Goal: Transaction & Acquisition: Purchase product/service

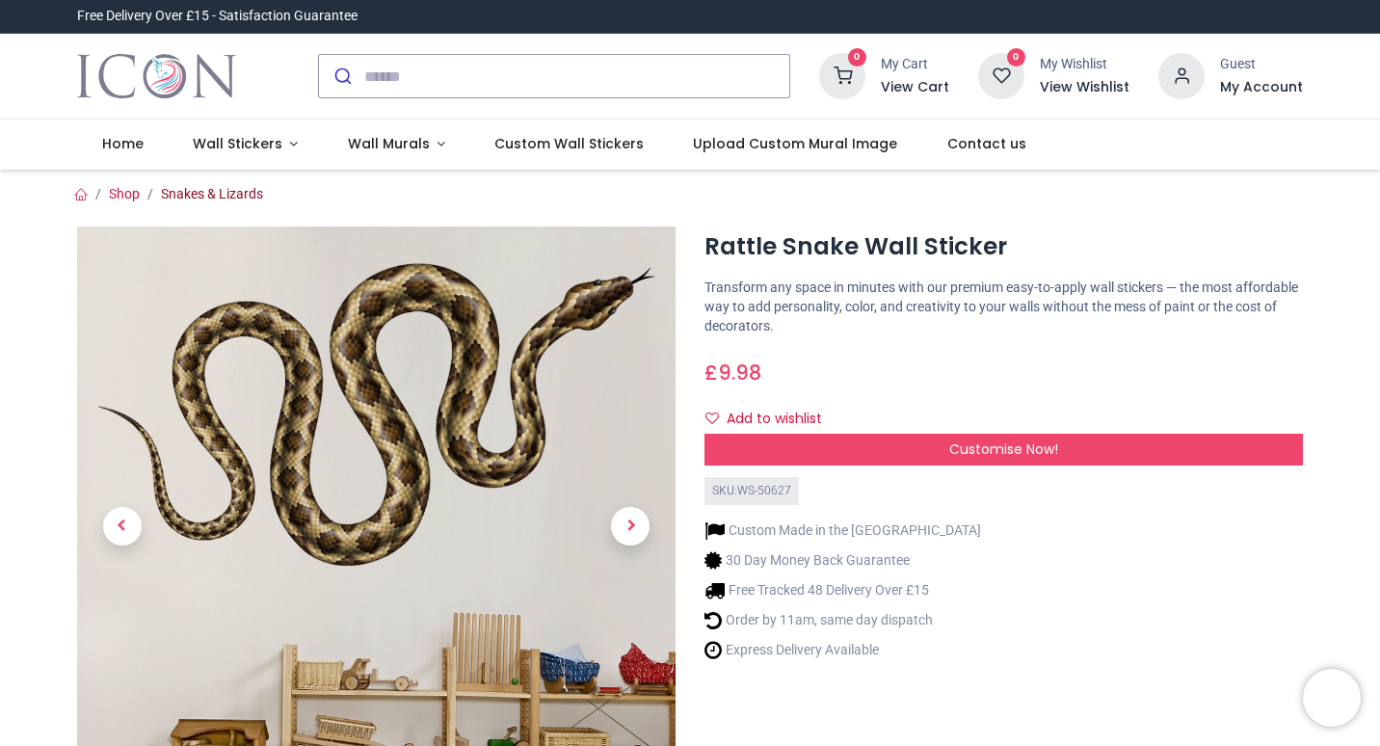
click at [230, 197] on link "Snakes & Lizards" at bounding box center [212, 193] width 102 height 15
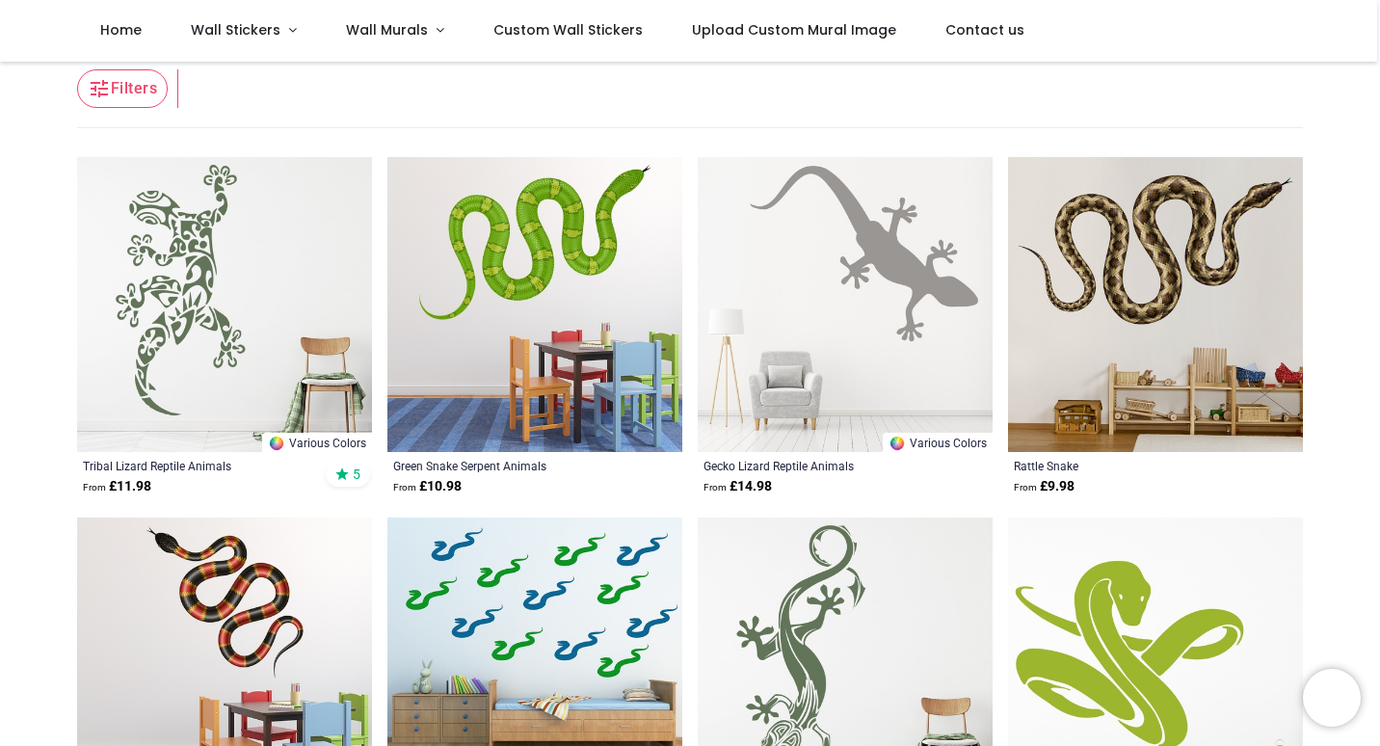
scroll to position [289, 0]
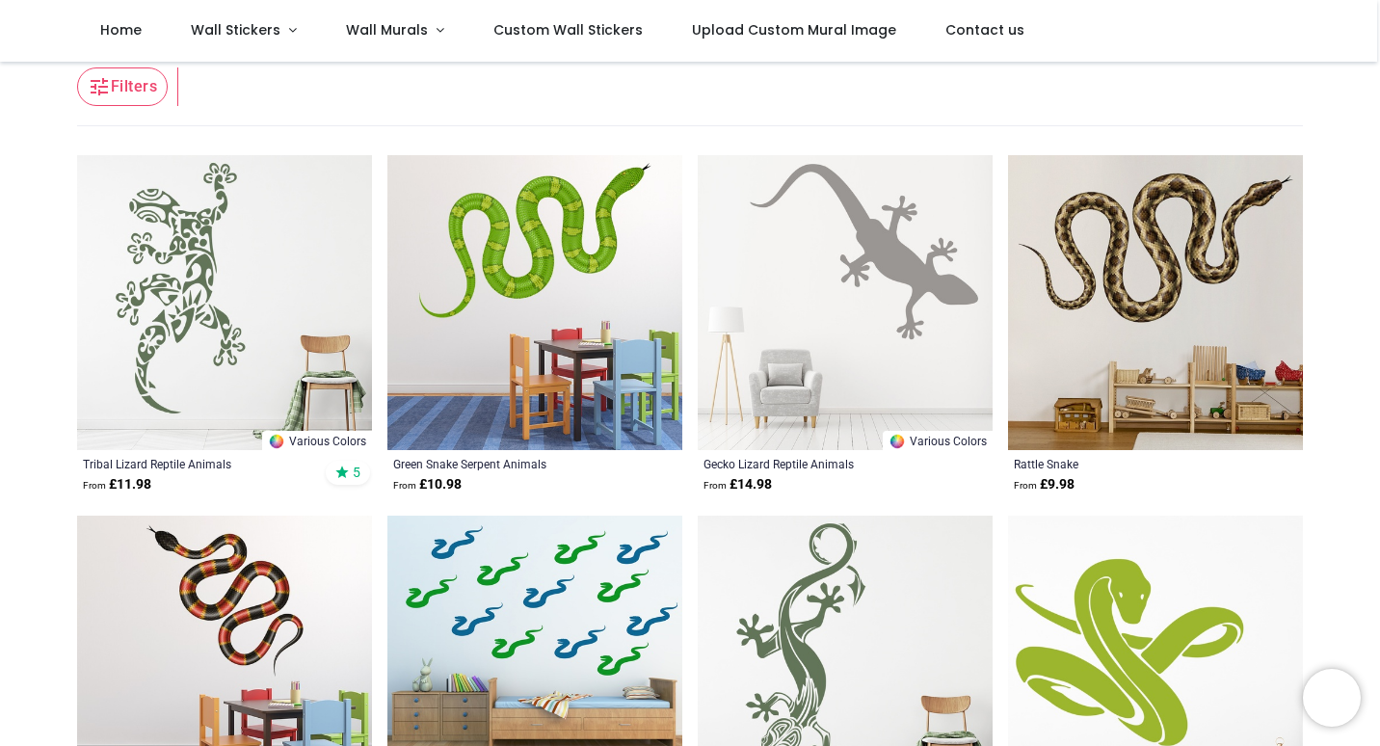
click at [1145, 324] on img at bounding box center [1155, 302] width 295 height 295
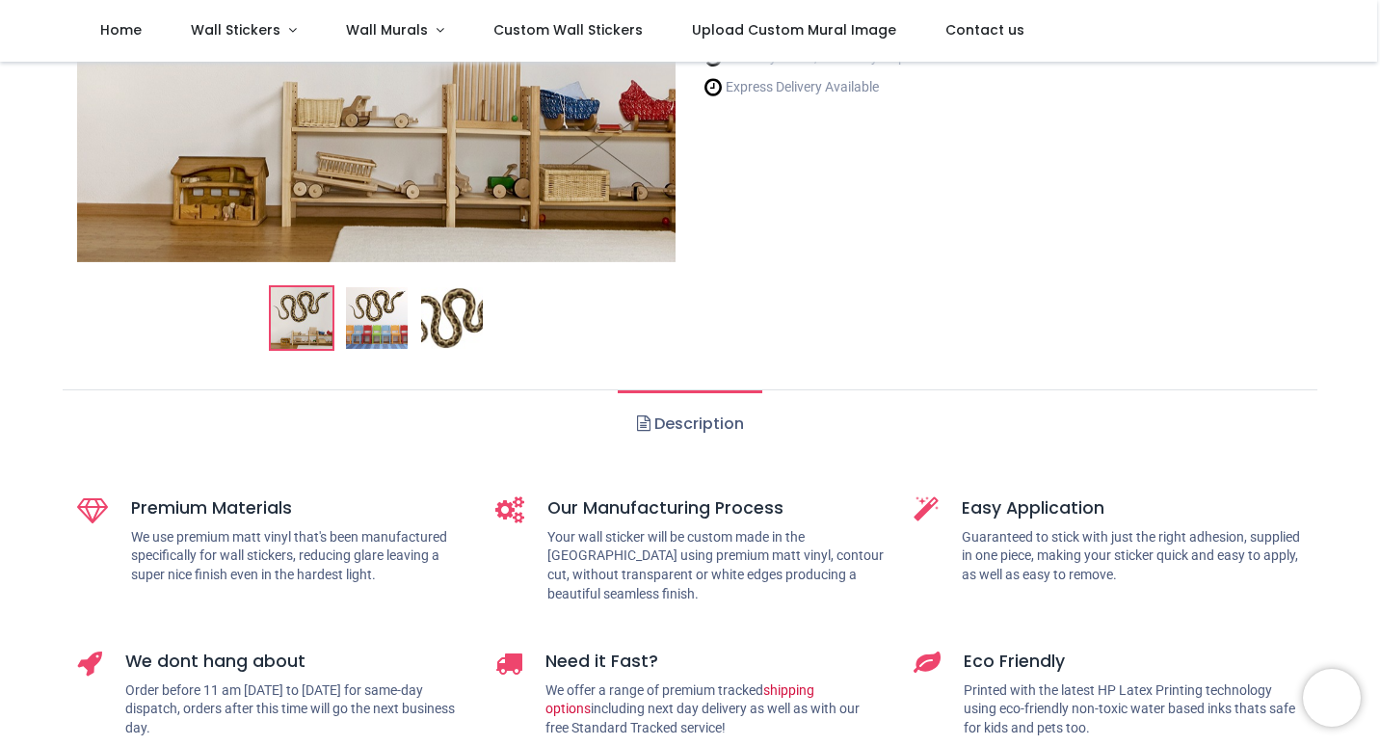
scroll to position [482, 0]
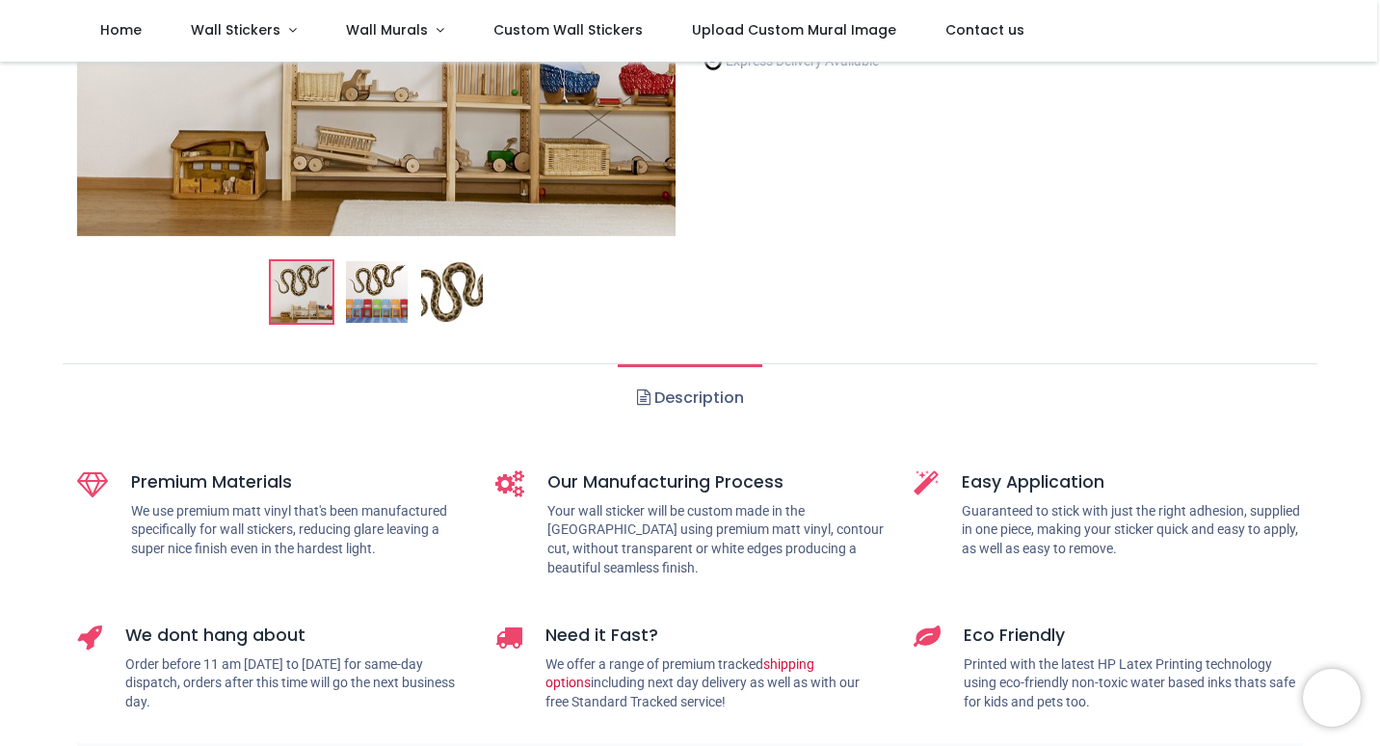
click at [687, 393] on link "Description" at bounding box center [690, 397] width 144 height 67
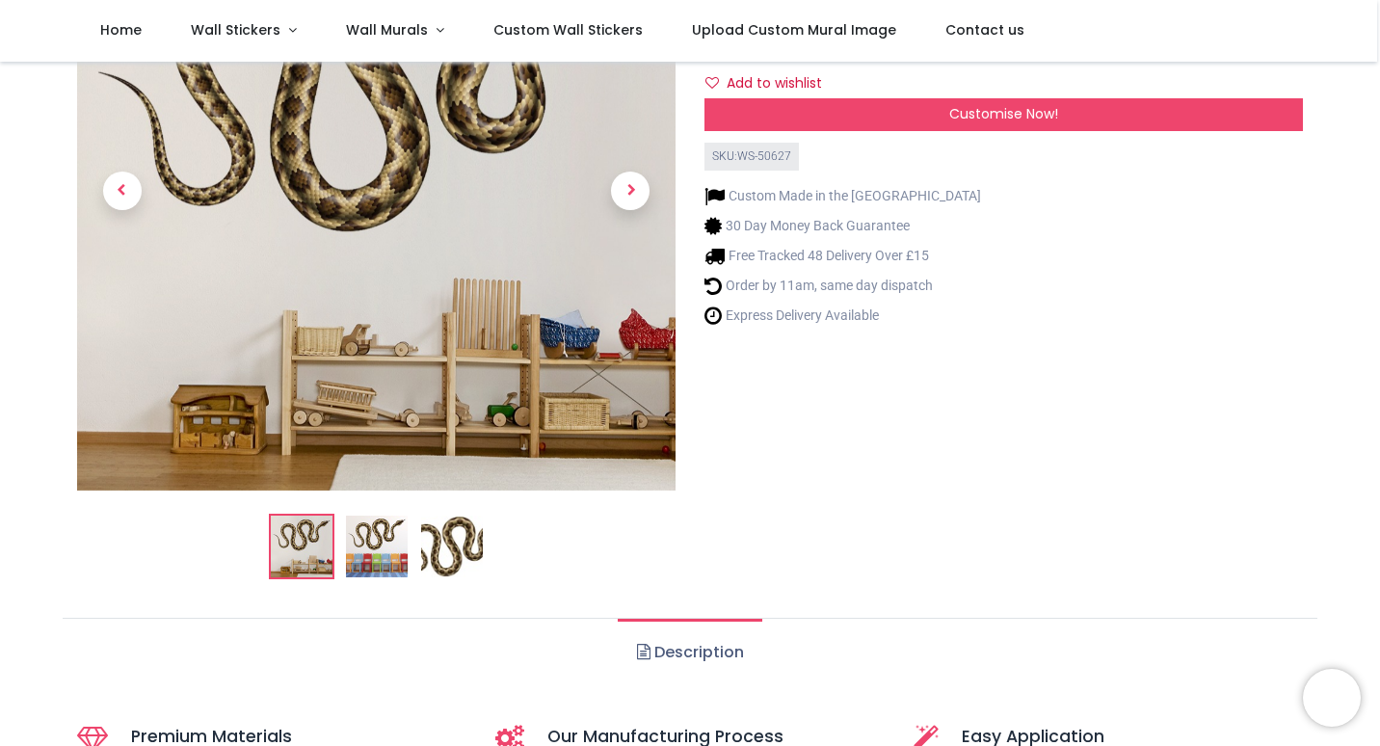
scroll to position [193, 0]
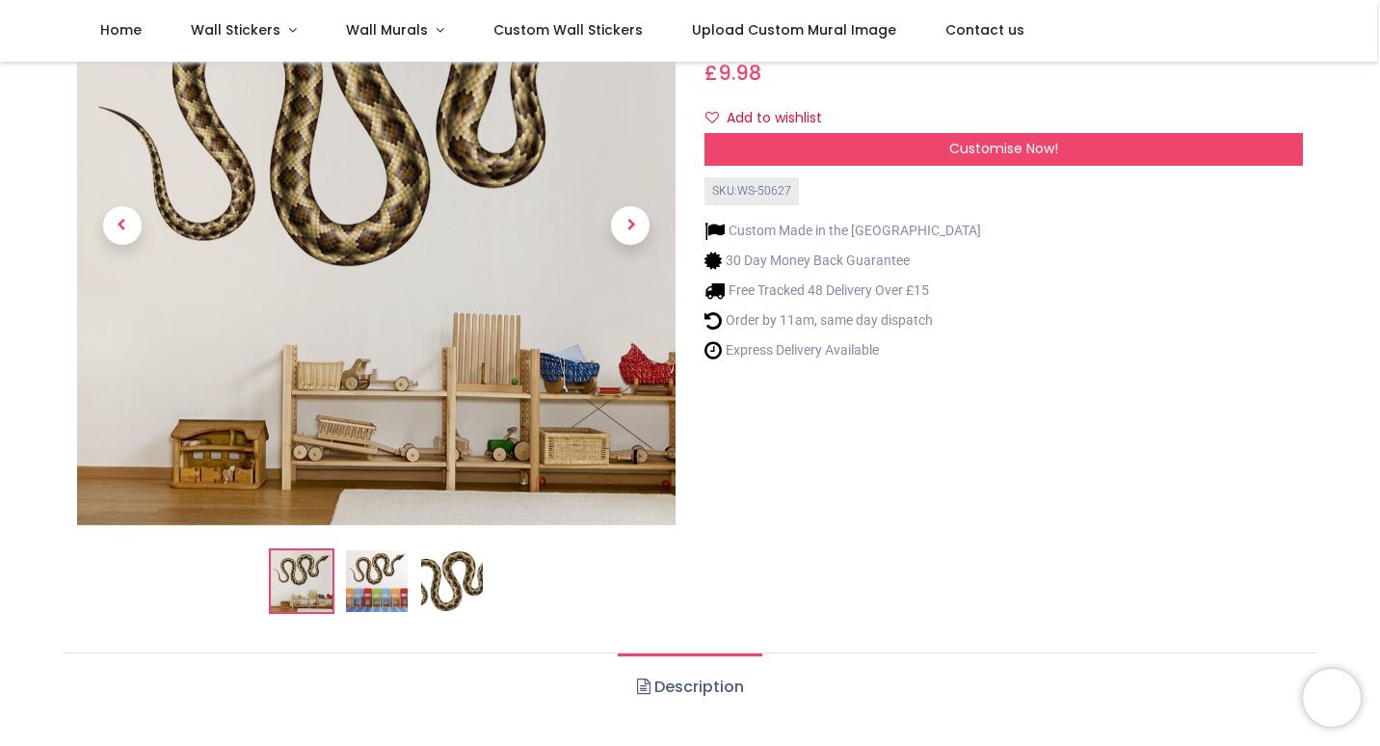
click at [395, 583] on img at bounding box center [377, 581] width 62 height 62
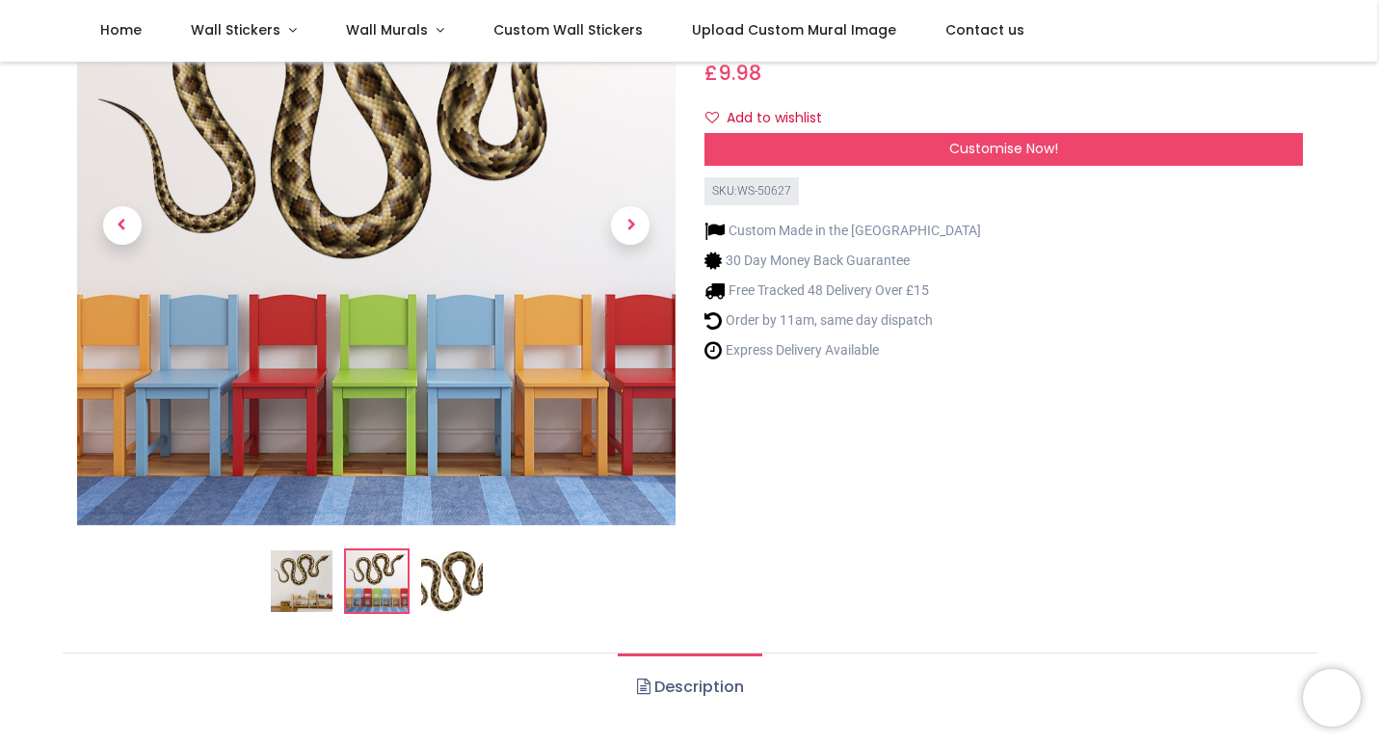
click at [429, 581] on img at bounding box center [452, 581] width 62 height 62
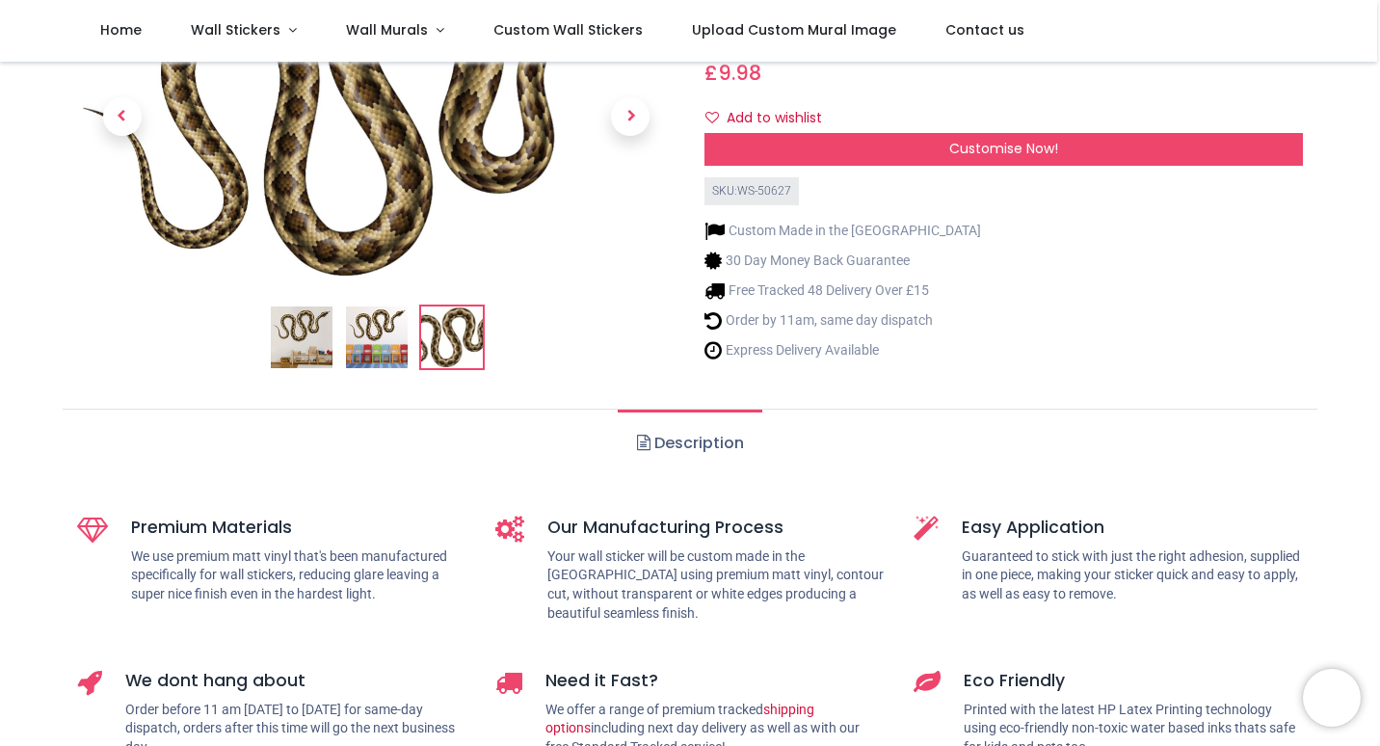
click at [649, 449] on link "Description" at bounding box center [690, 442] width 144 height 67
click at [584, 412] on ul "Description" at bounding box center [690, 442] width 1254 height 68
click at [634, 417] on link "Description" at bounding box center [690, 442] width 144 height 67
click at [643, 449] on span at bounding box center [643, 441] width 13 height 15
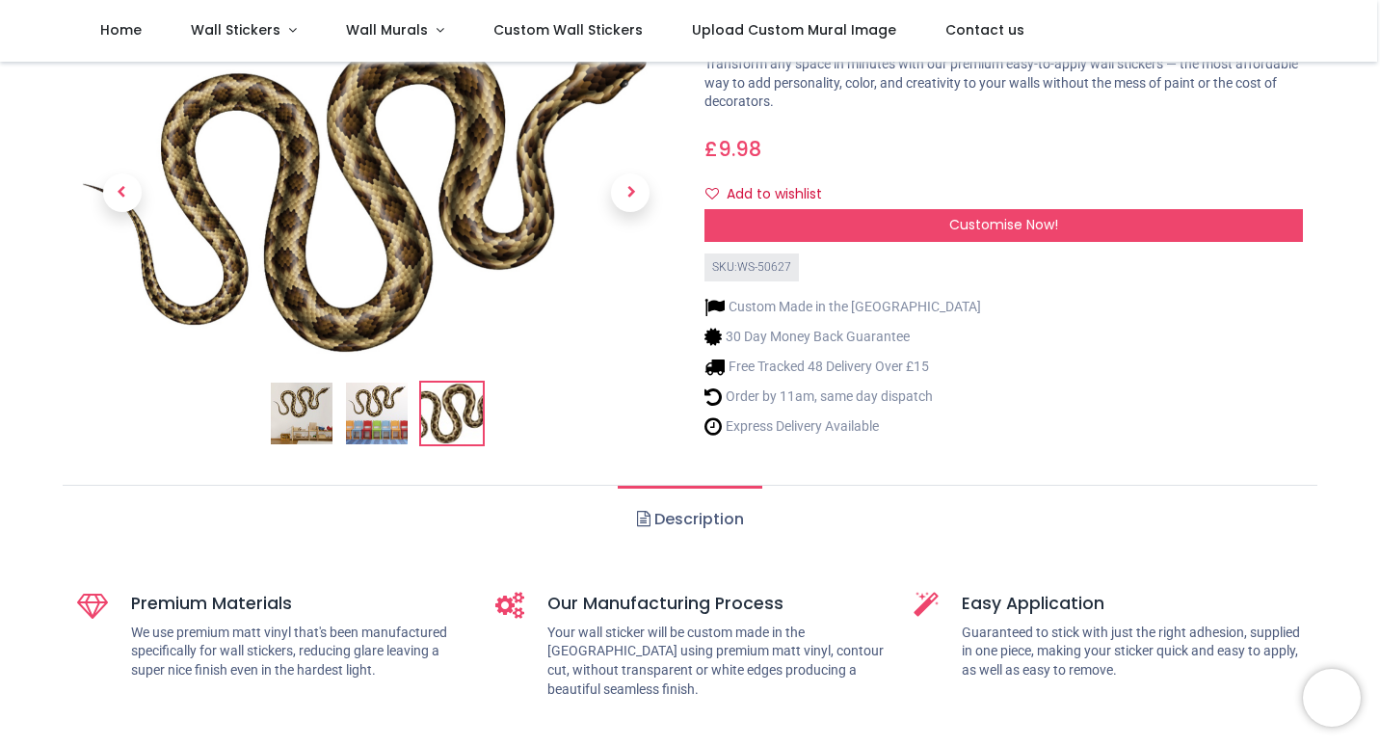
scroll to position [0, 0]
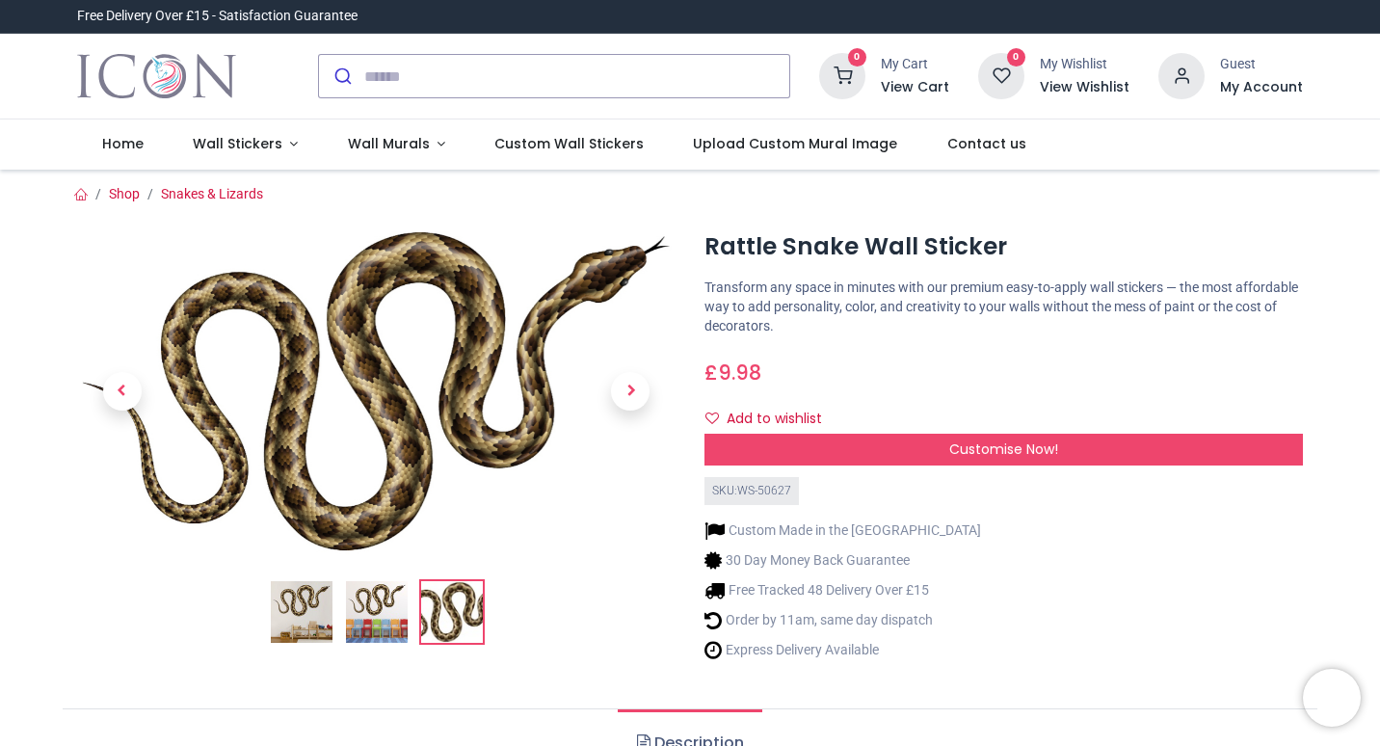
click at [296, 592] on img at bounding box center [302, 612] width 62 height 62
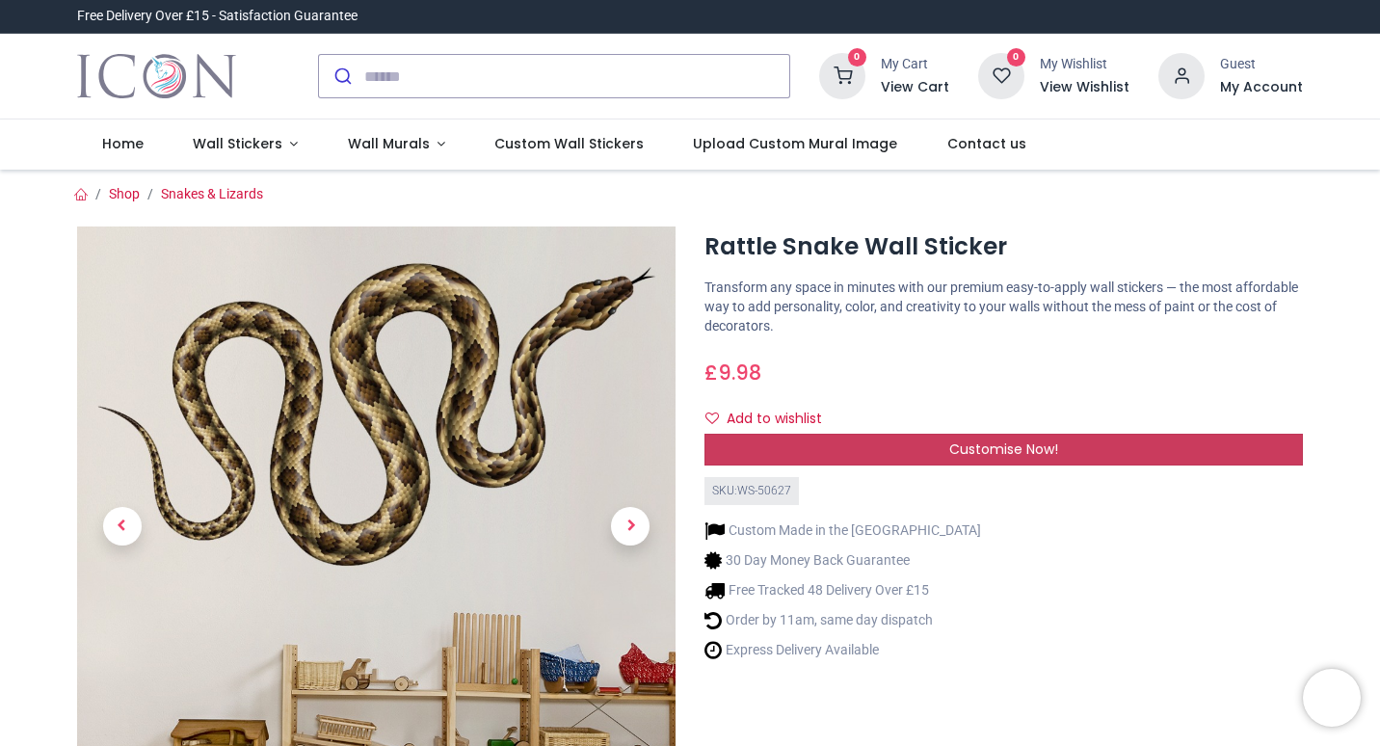
click at [1026, 452] on span "Customise Now!" at bounding box center [1003, 448] width 109 height 19
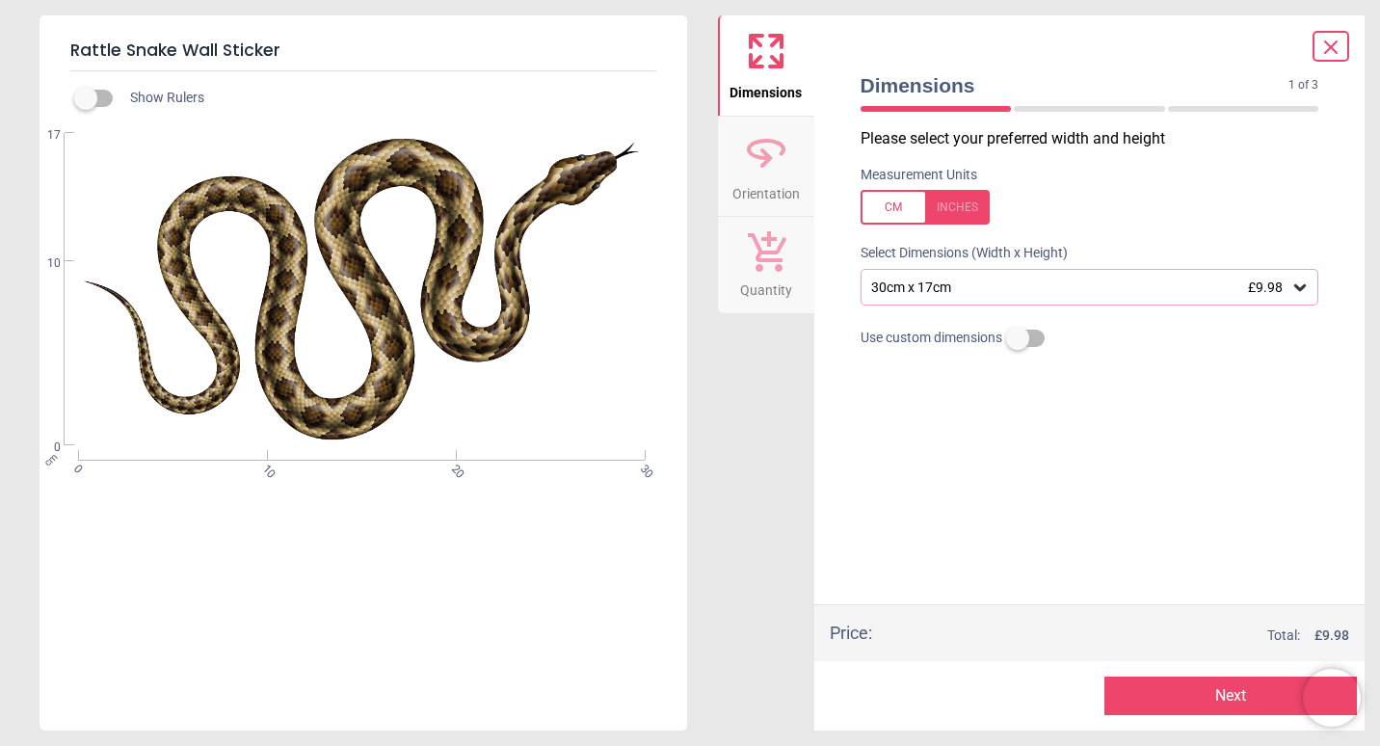
click at [1031, 280] on div "30cm x 17cm £9.98" at bounding box center [1080, 287] width 422 height 16
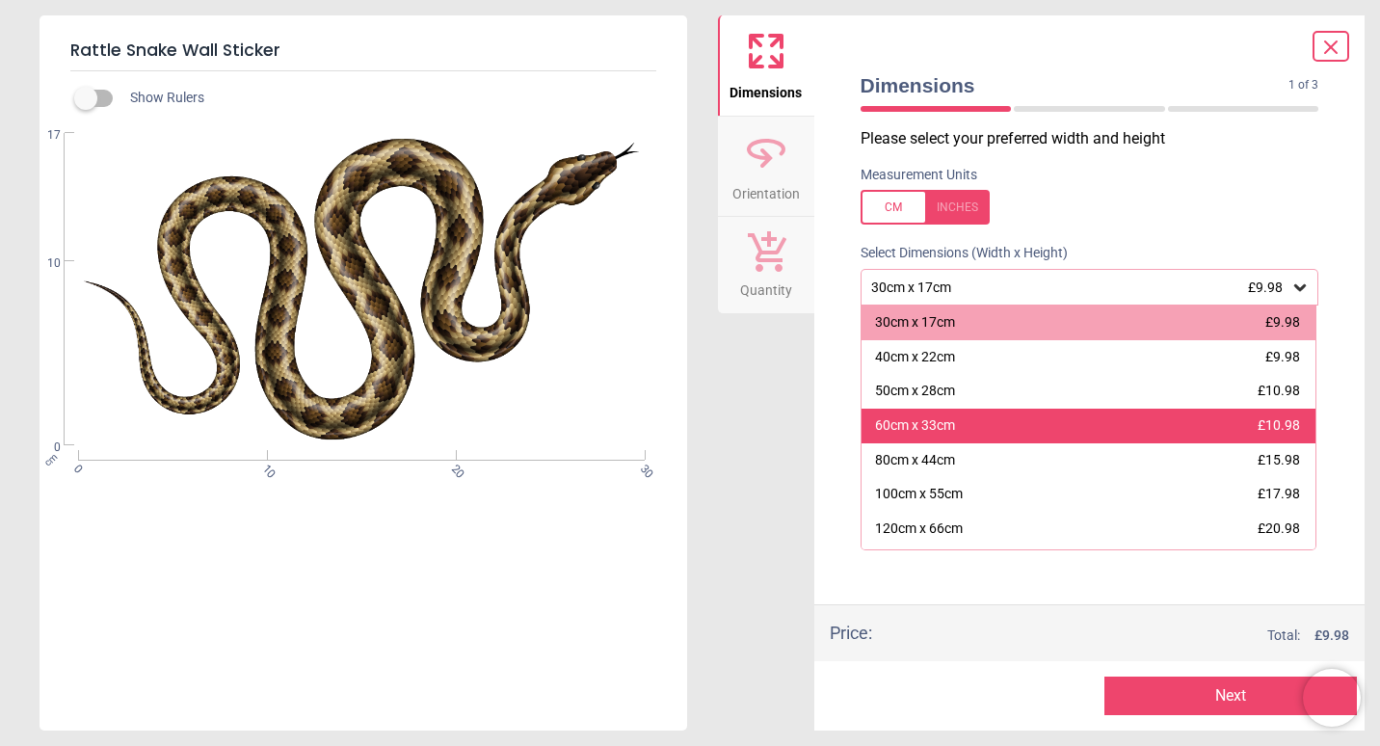
click at [1114, 413] on div "60cm x 33cm £10.98" at bounding box center [1088, 425] width 455 height 35
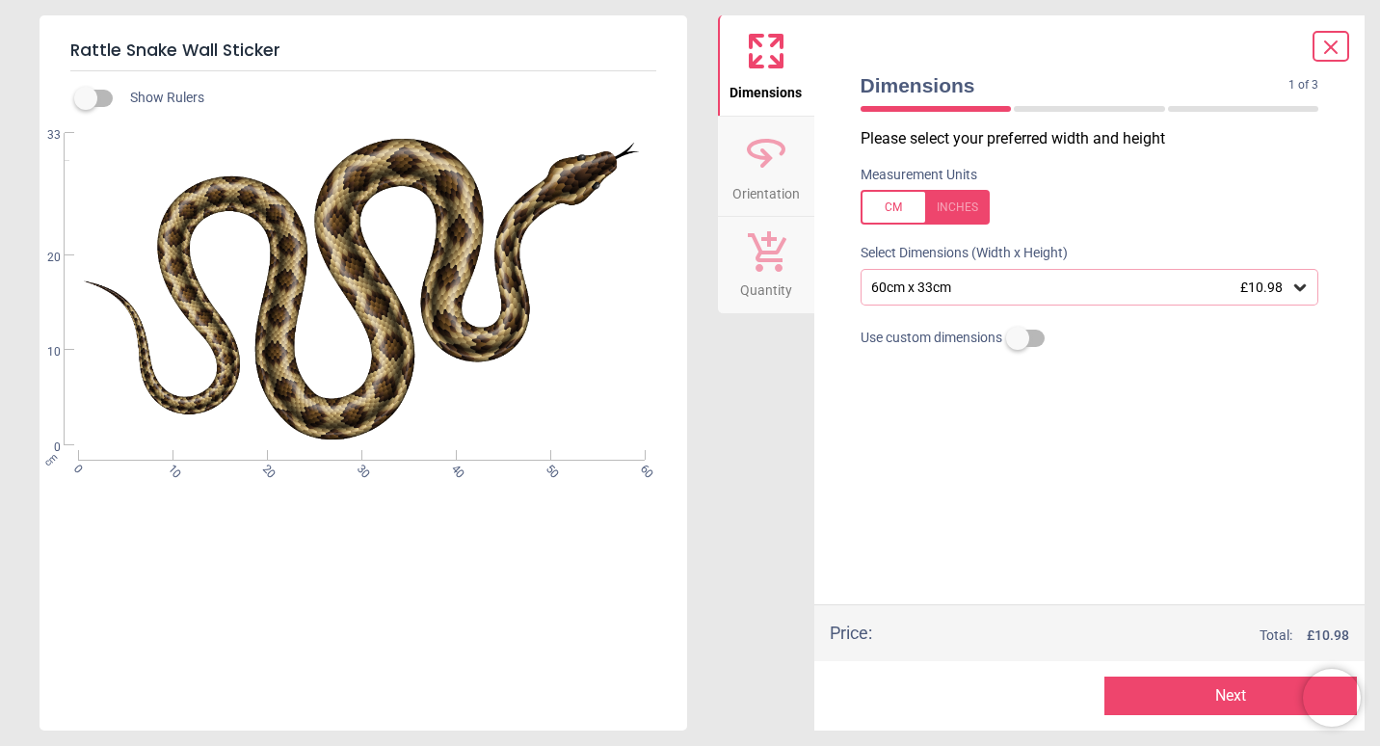
click at [1215, 280] on div "60cm x 33cm £10.98" at bounding box center [1080, 287] width 422 height 16
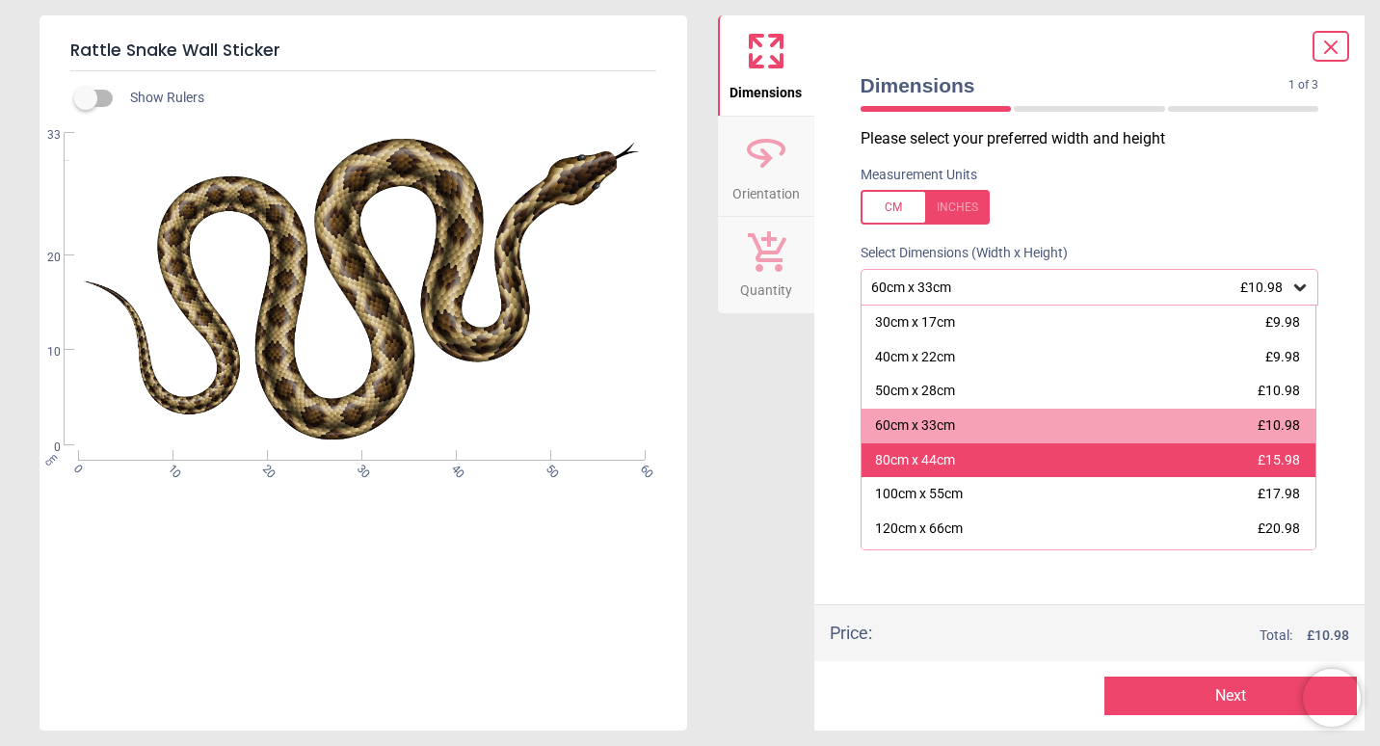
click at [1213, 470] on div "80cm x 44cm £15.98" at bounding box center [1088, 460] width 455 height 35
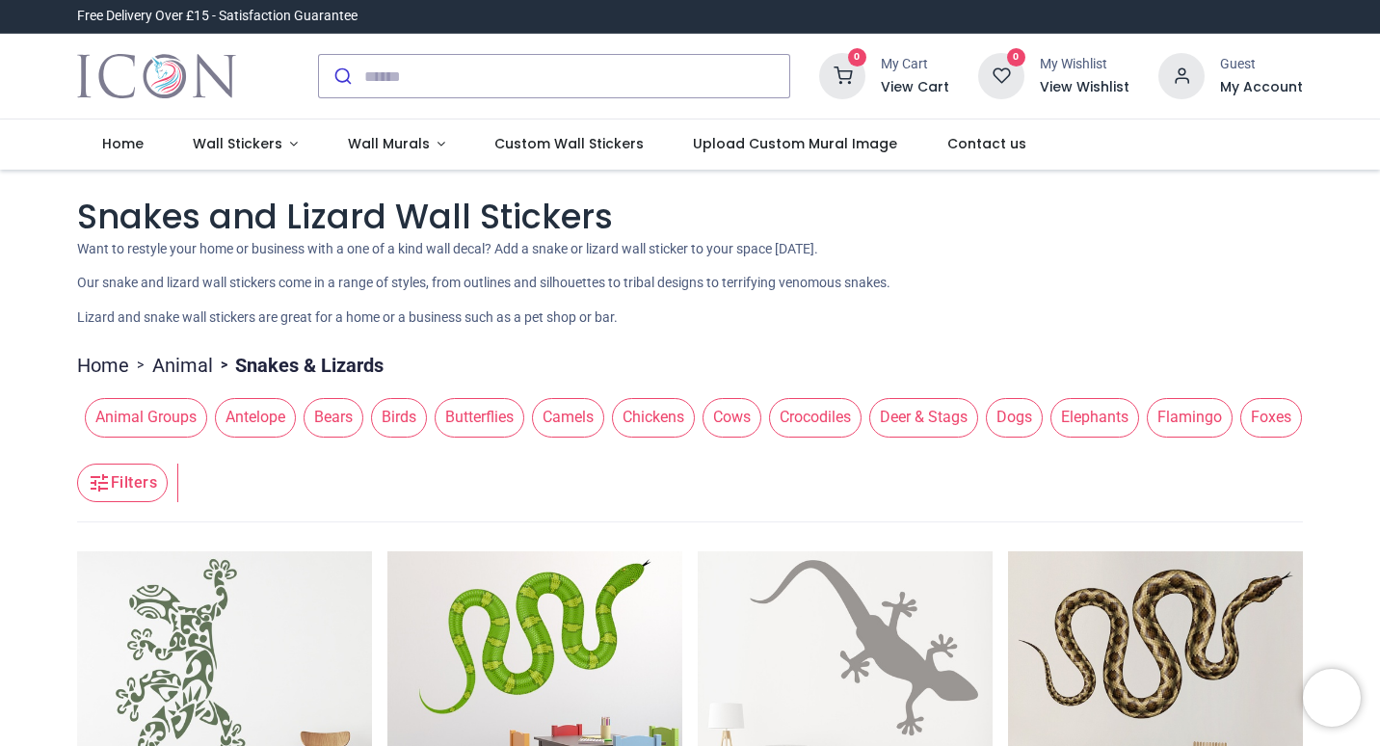
drag, startPoint x: 0, startPoint y: 0, endPoint x: 786, endPoint y: 345, distance: 858.5
click at [786, 345] on ul "Home > Animal > Snakes & Lizards" at bounding box center [689, 360] width 1225 height 37
drag, startPoint x: 493, startPoint y: 450, endPoint x: 527, endPoint y: 452, distance: 33.8
click at [527, 452] on header "Filters Filters" at bounding box center [689, 483] width 1225 height 77
drag, startPoint x: 513, startPoint y: 443, endPoint x: 636, endPoint y: 437, distance: 123.5
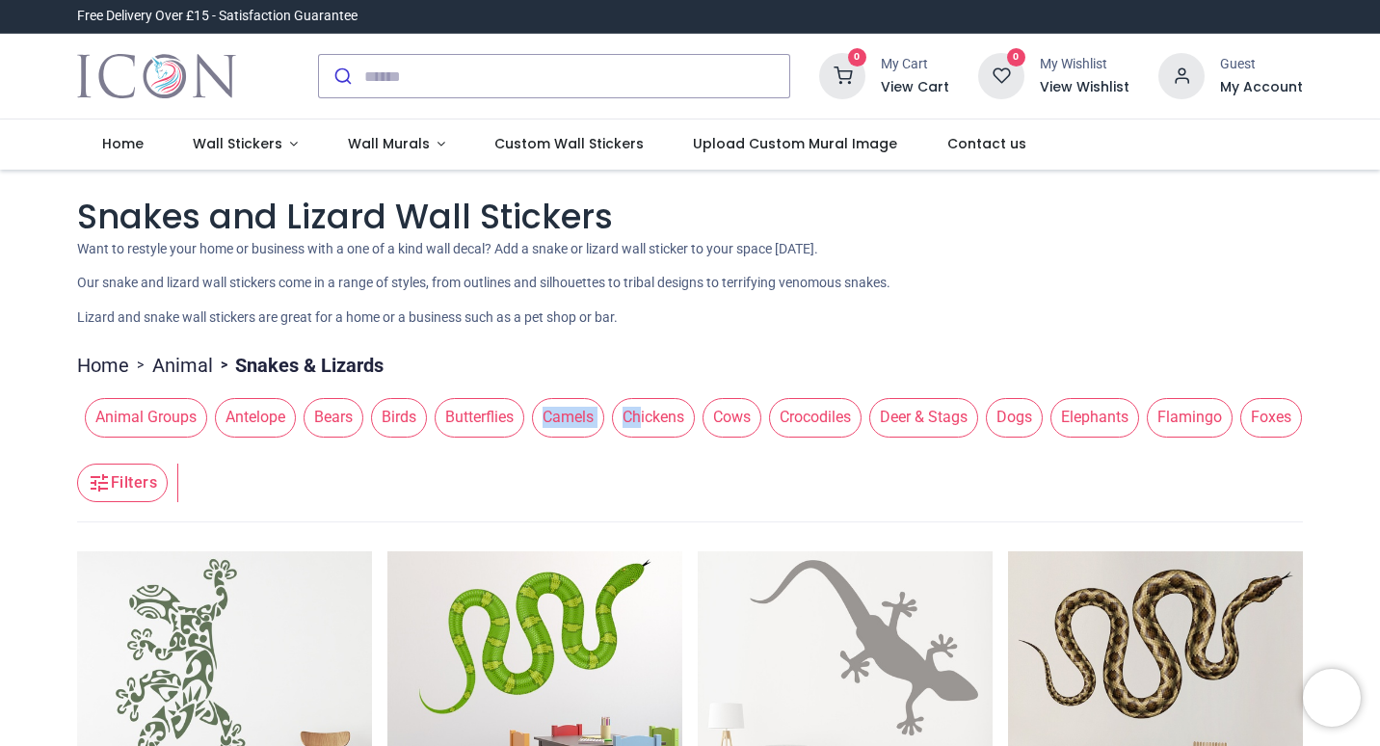
click at [636, 437] on div "Animal Groups Antelope Bears Birds Butterflies Camels Chickens Cows Crocodiles …" at bounding box center [689, 417] width 1225 height 54
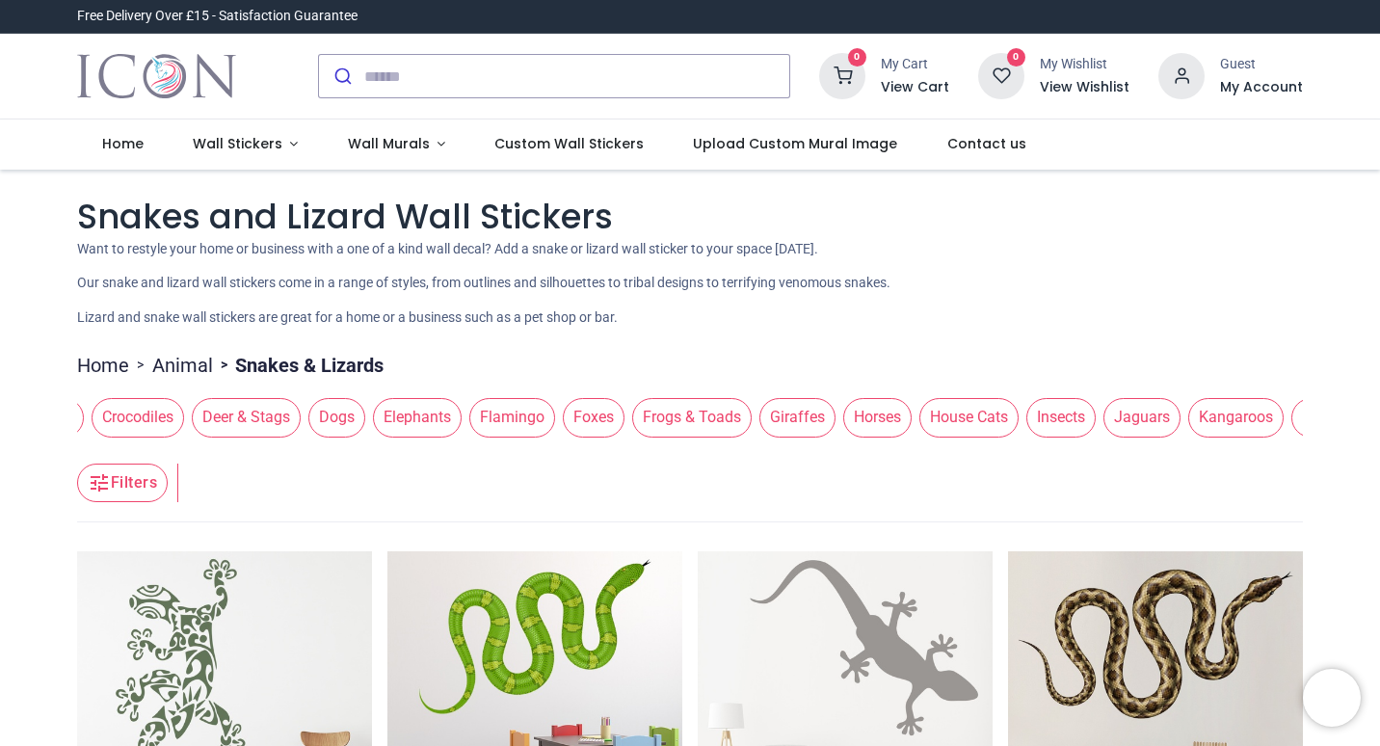
drag, startPoint x: 1168, startPoint y: 426, endPoint x: 505, endPoint y: 429, distance: 662.8
click at [505, 429] on span "Flamingo" at bounding box center [512, 417] width 86 height 39
drag, startPoint x: 1106, startPoint y: 418, endPoint x: 438, endPoint y: 443, distance: 668.1
click at [438, 443] on div "Animal Groups Antelope Bears Birds Butterflies Camels Chickens Cows Crocodiles …" at bounding box center [689, 417] width 1225 height 54
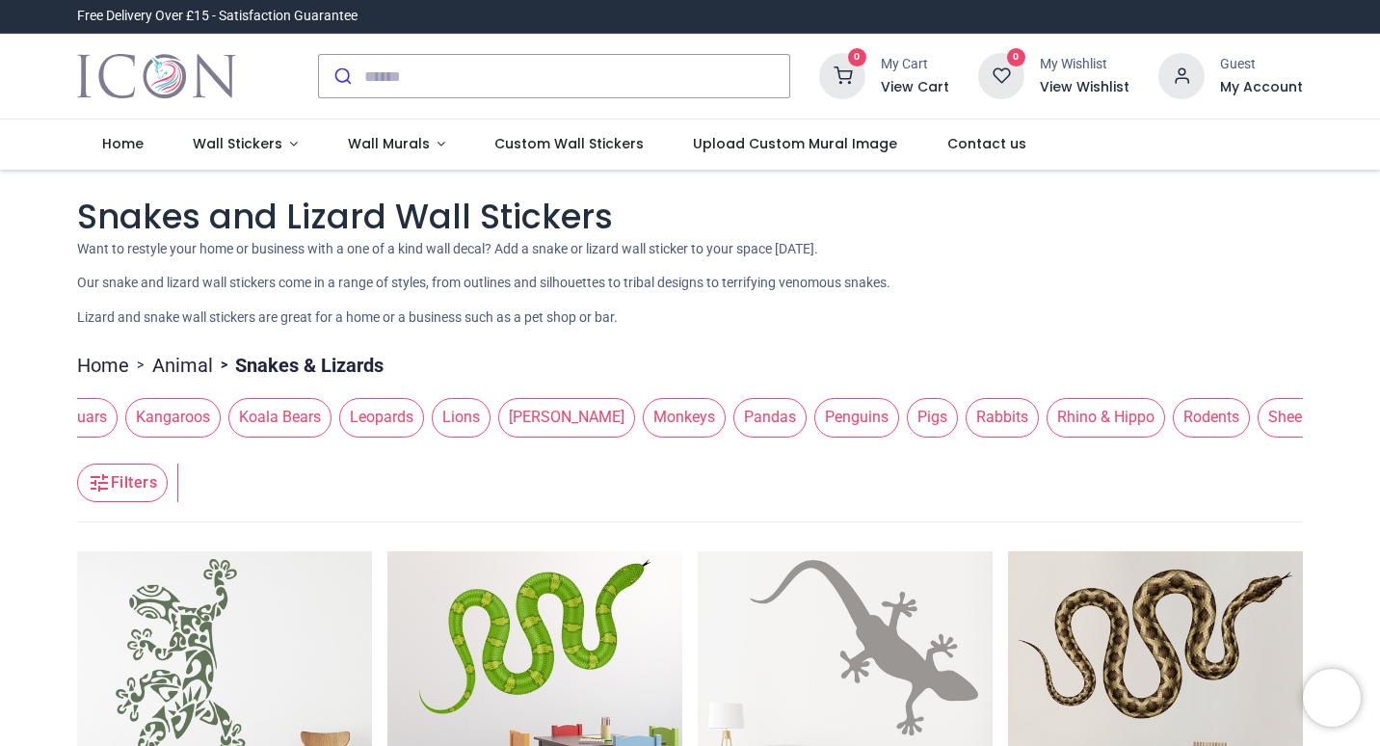
scroll to position [0, 1766]
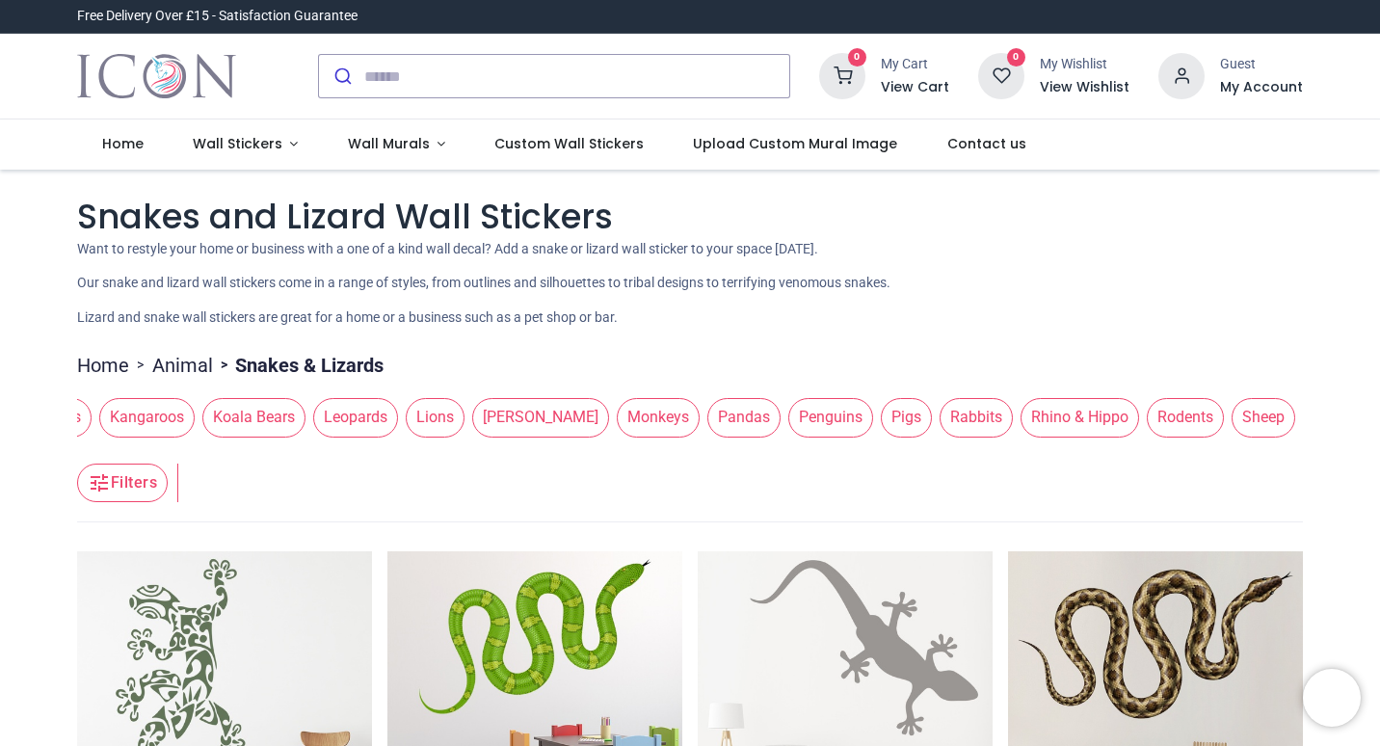
drag, startPoint x: 1123, startPoint y: 430, endPoint x: 584, endPoint y: 461, distance: 540.4
drag, startPoint x: 599, startPoint y: 417, endPoint x: 1268, endPoint y: 395, distance: 669.0
click at [1268, 395] on div "Animal Groups Antelope Bears Birds Butterflies Camels Chickens Cows Crocodiles …" at bounding box center [689, 417] width 1225 height 54
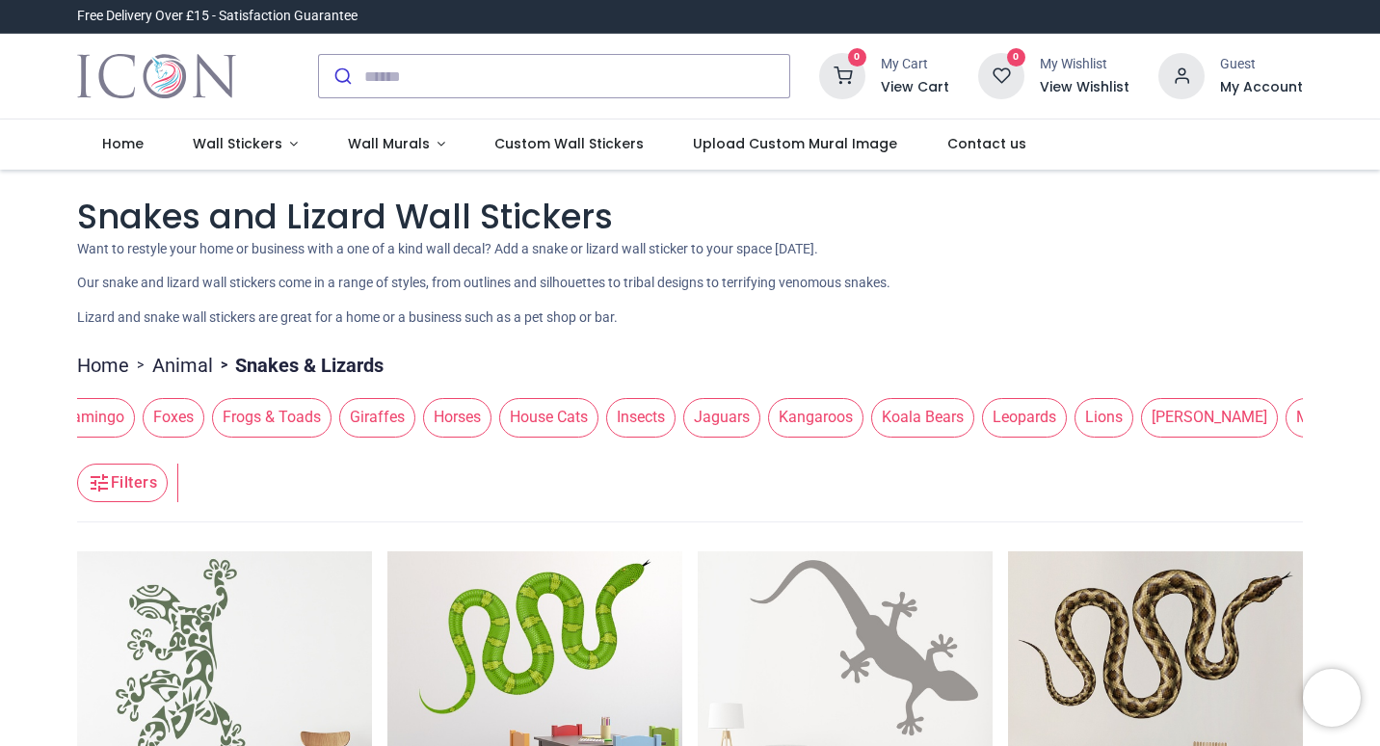
click at [624, 432] on span "Insects" at bounding box center [640, 417] width 69 height 39
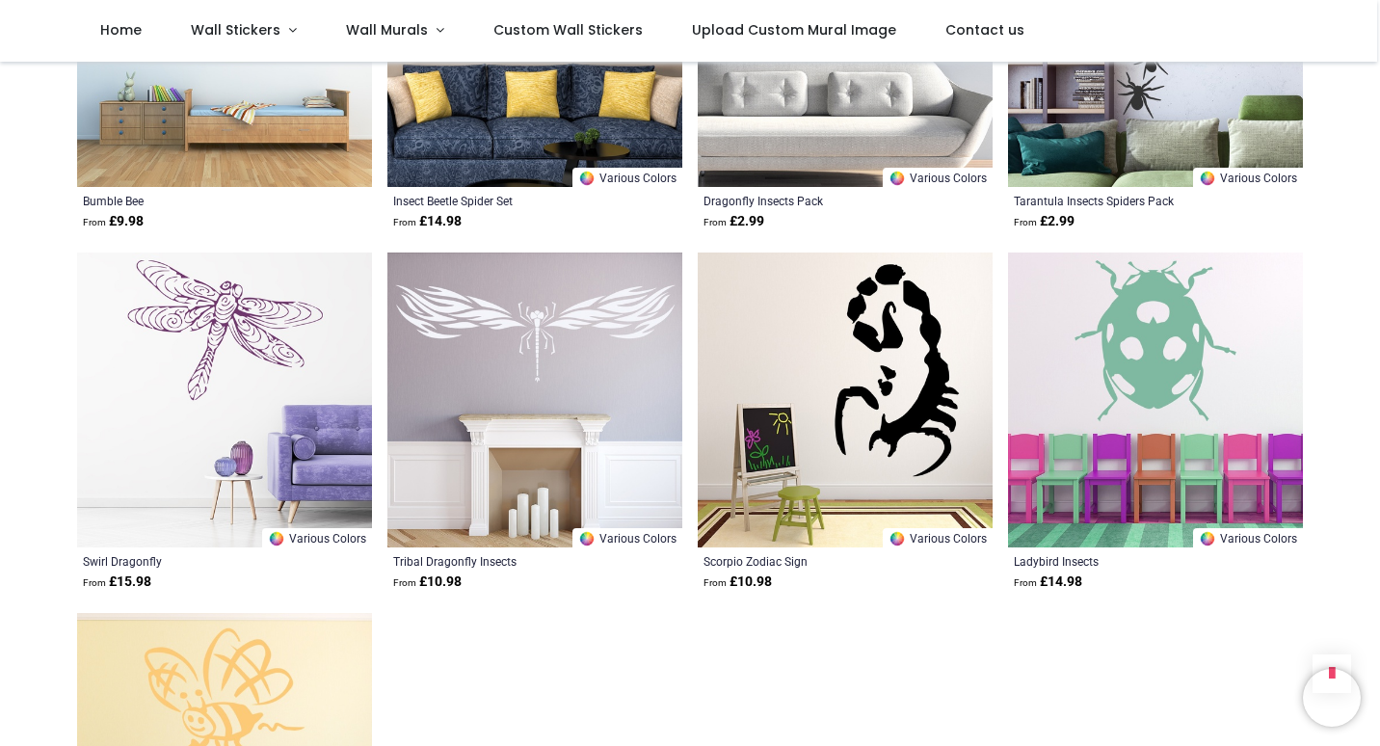
scroll to position [867, 0]
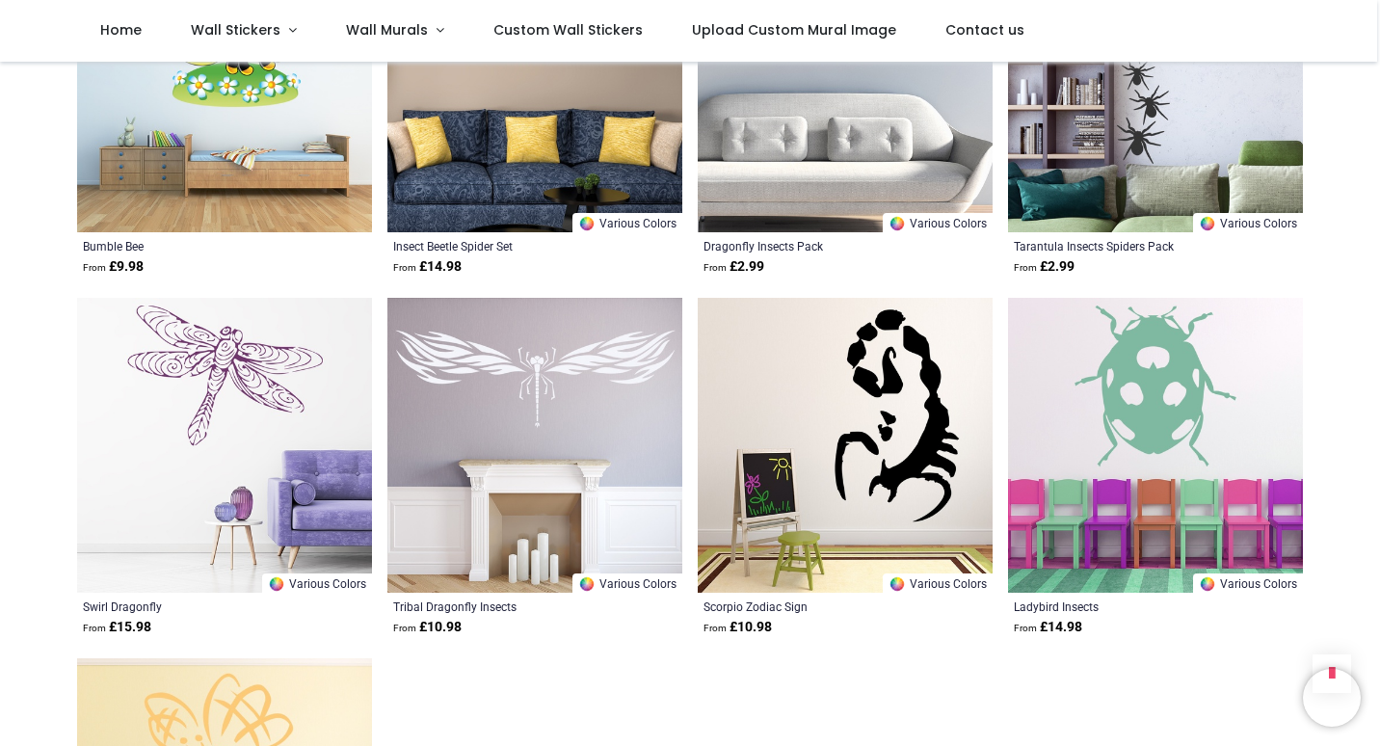
click at [823, 476] on img at bounding box center [845, 445] width 295 height 295
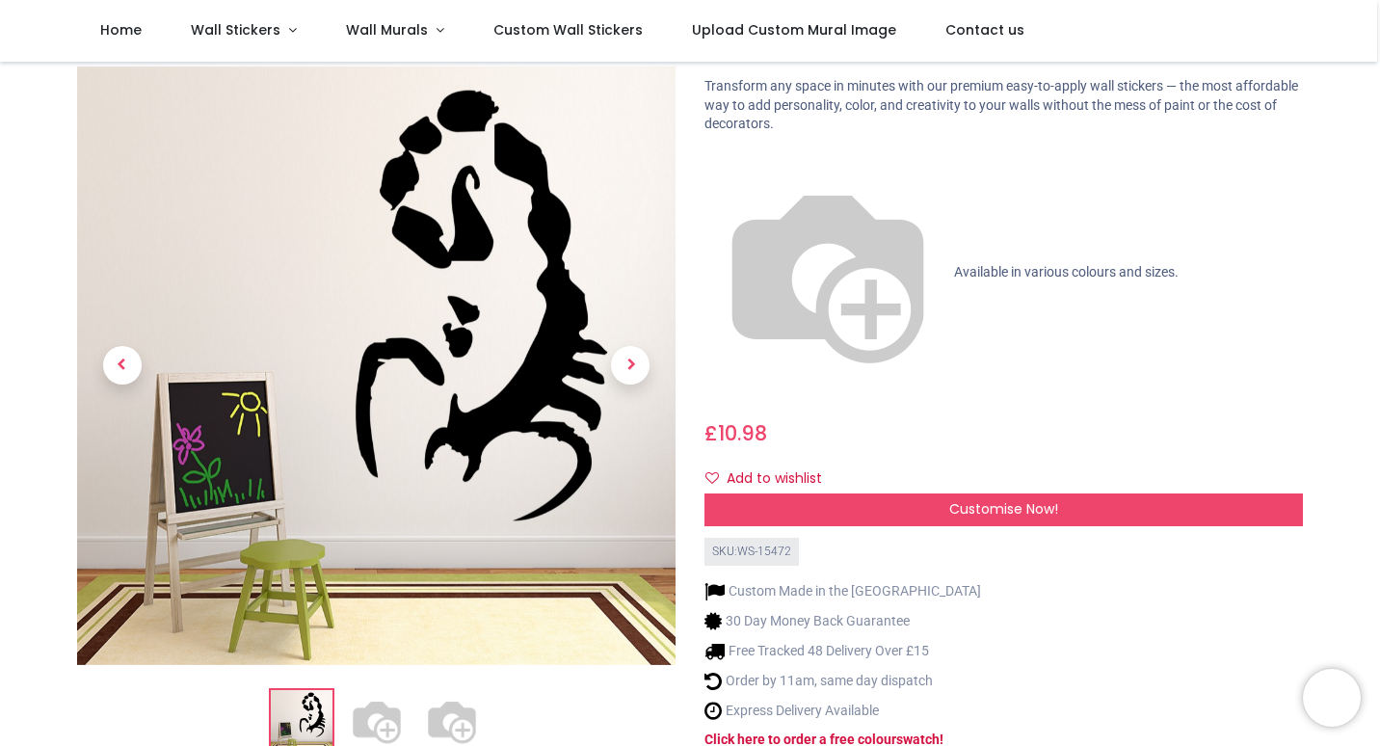
scroll to position [96, 0]
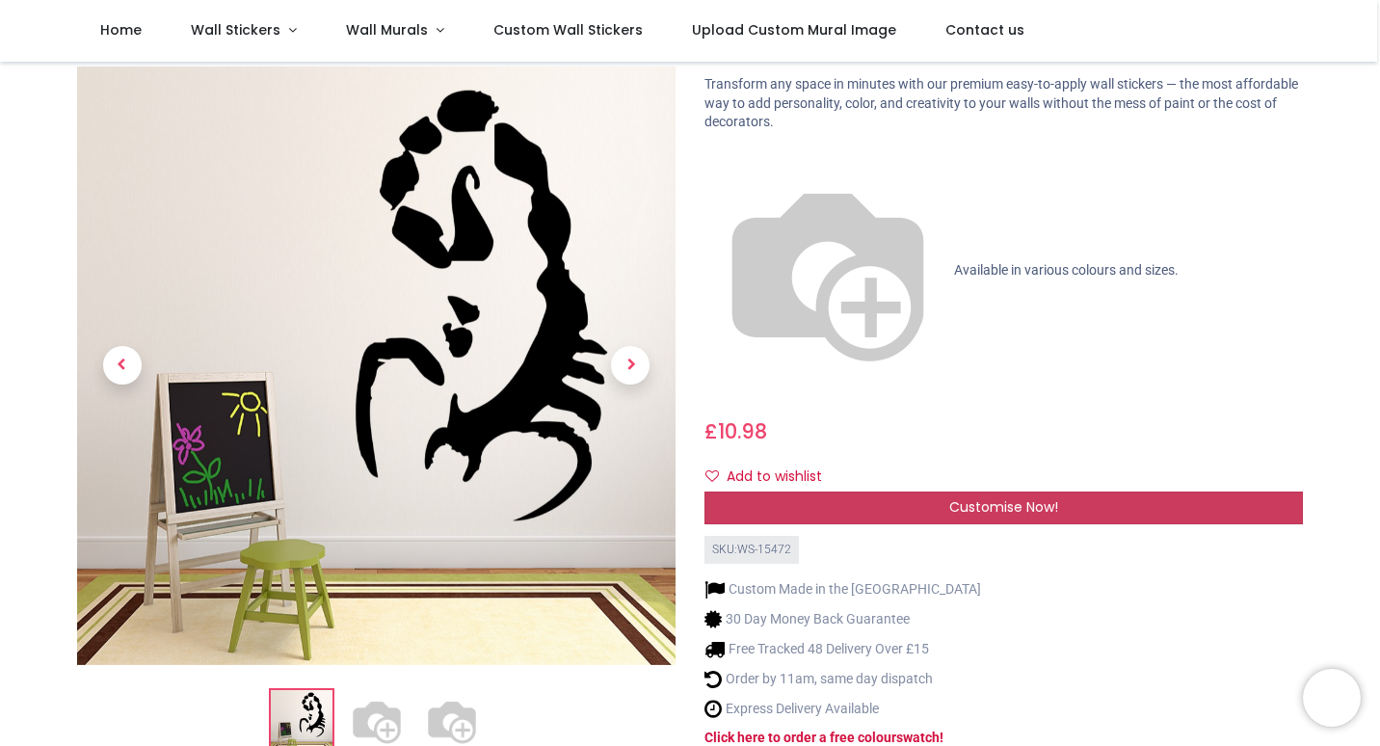
click at [857, 491] on div "Customise Now!" at bounding box center [1003, 507] width 598 height 33
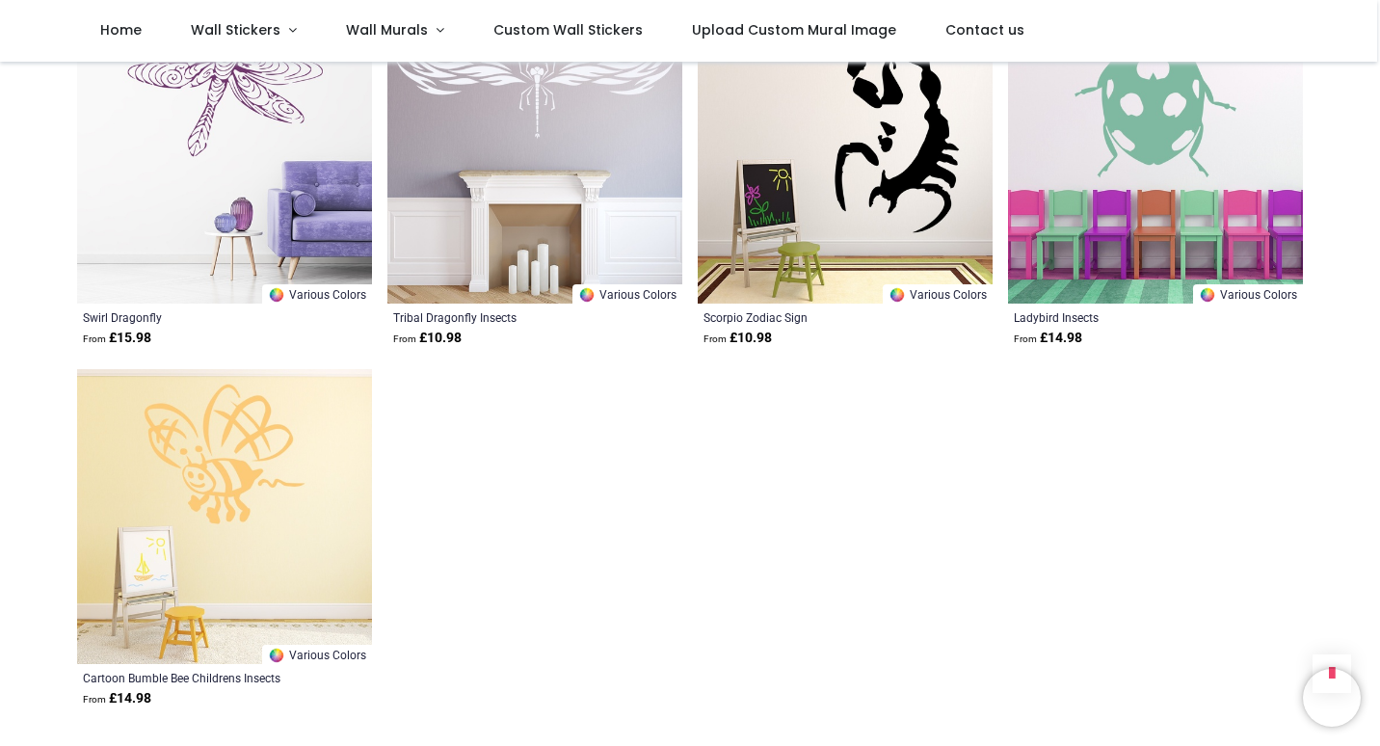
scroll to position [867, 0]
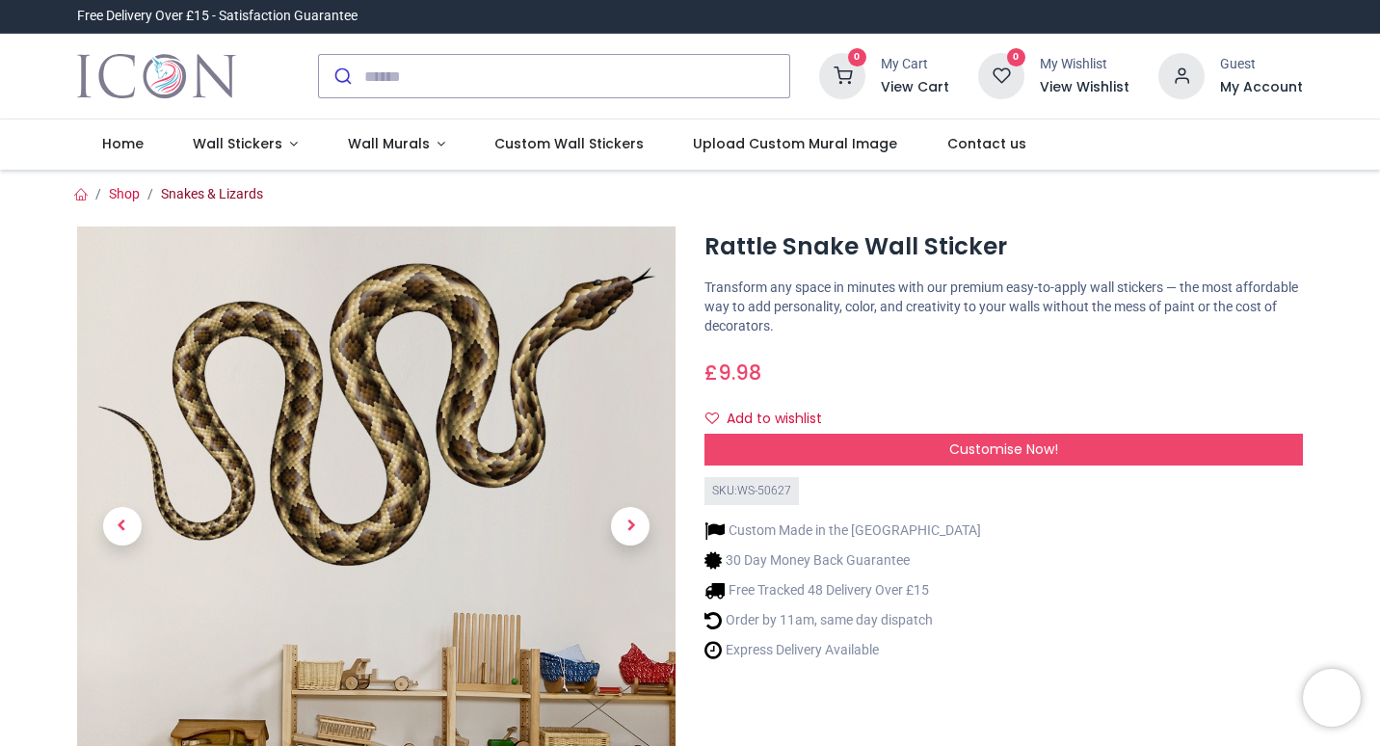
click at [234, 197] on link "Snakes & Lizards" at bounding box center [212, 193] width 102 height 15
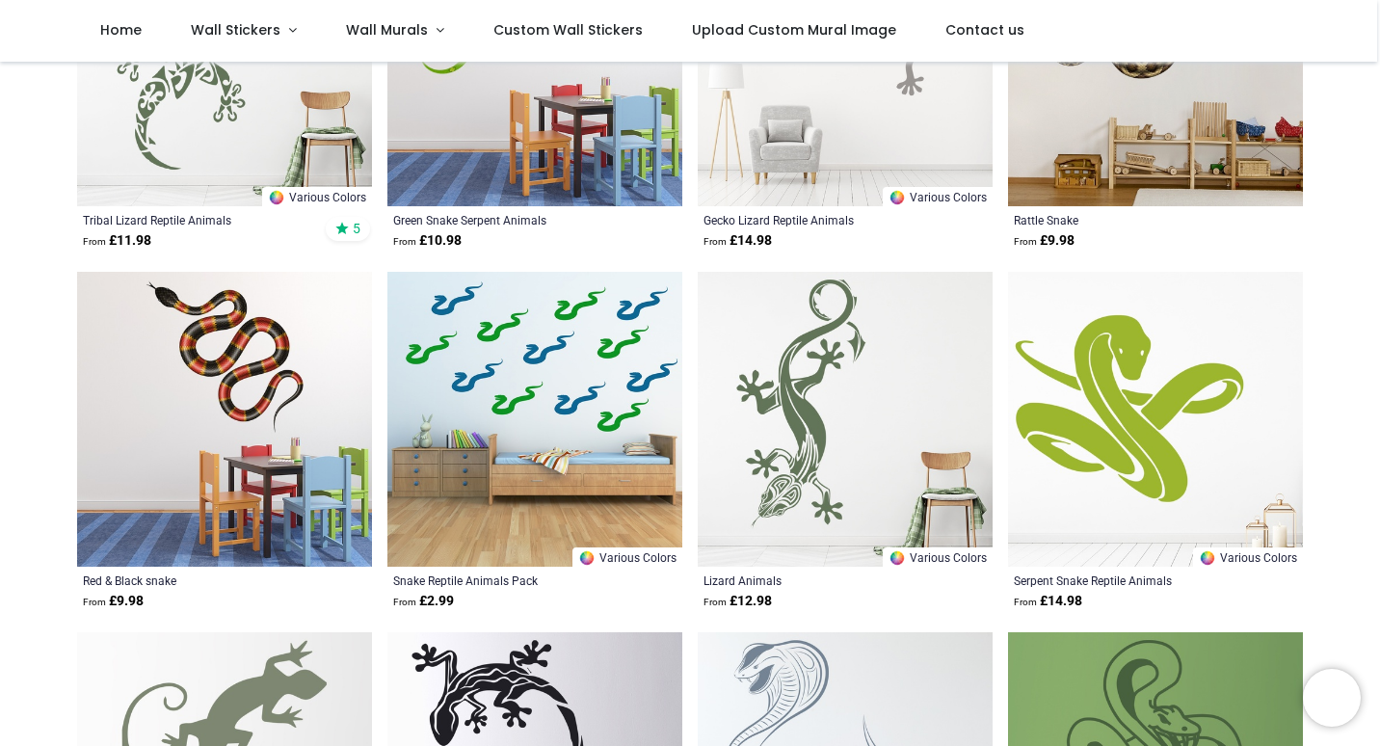
scroll to position [578, 0]
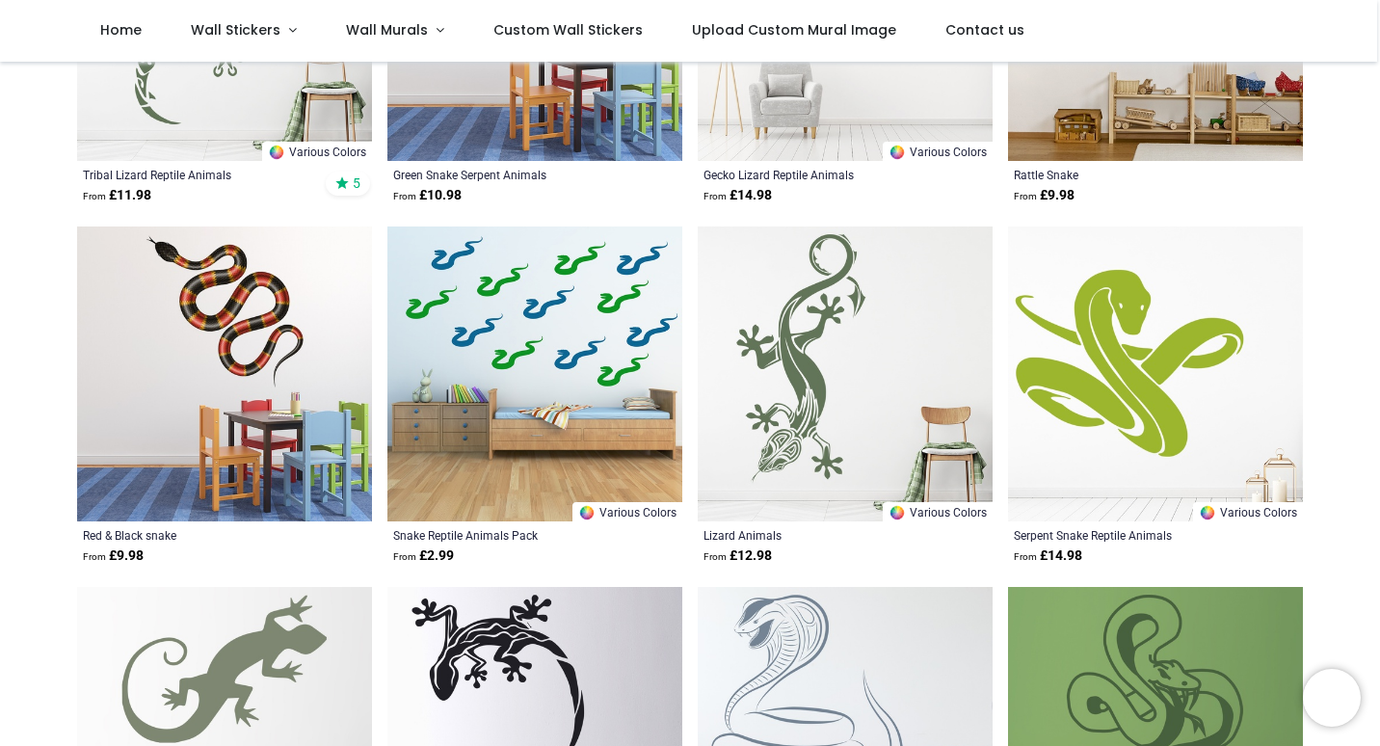
click at [268, 360] on img at bounding box center [224, 373] width 295 height 295
click at [210, 428] on img at bounding box center [224, 373] width 295 height 295
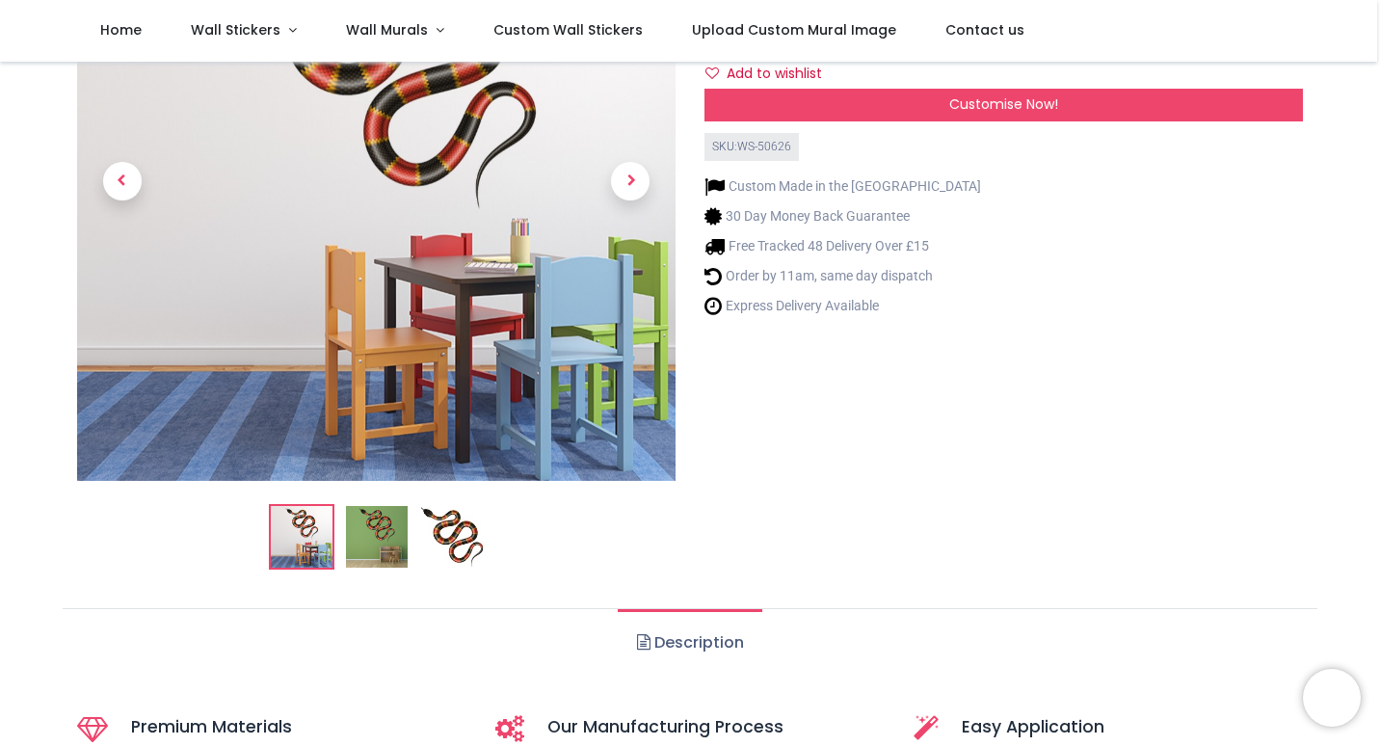
scroll to position [193, 0]
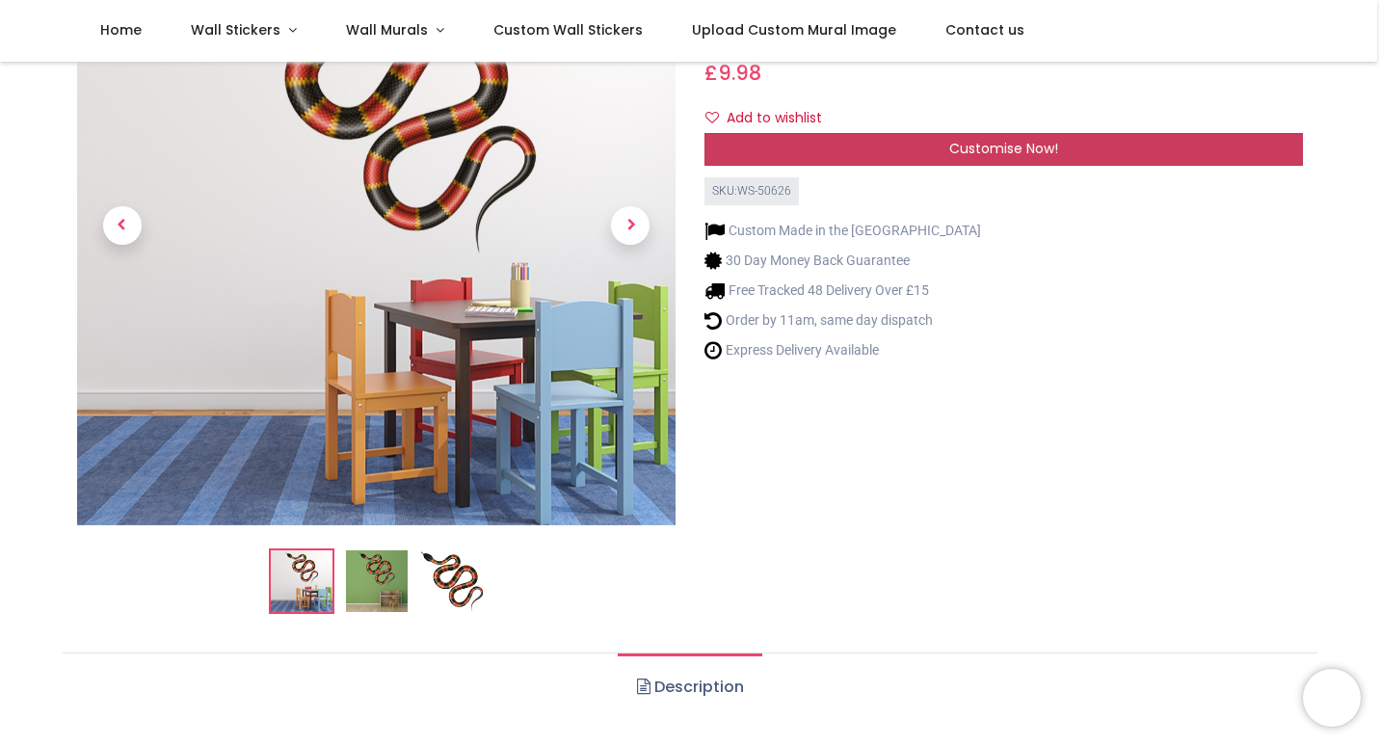
click at [824, 149] on div "Customise Now!" at bounding box center [1003, 149] width 598 height 33
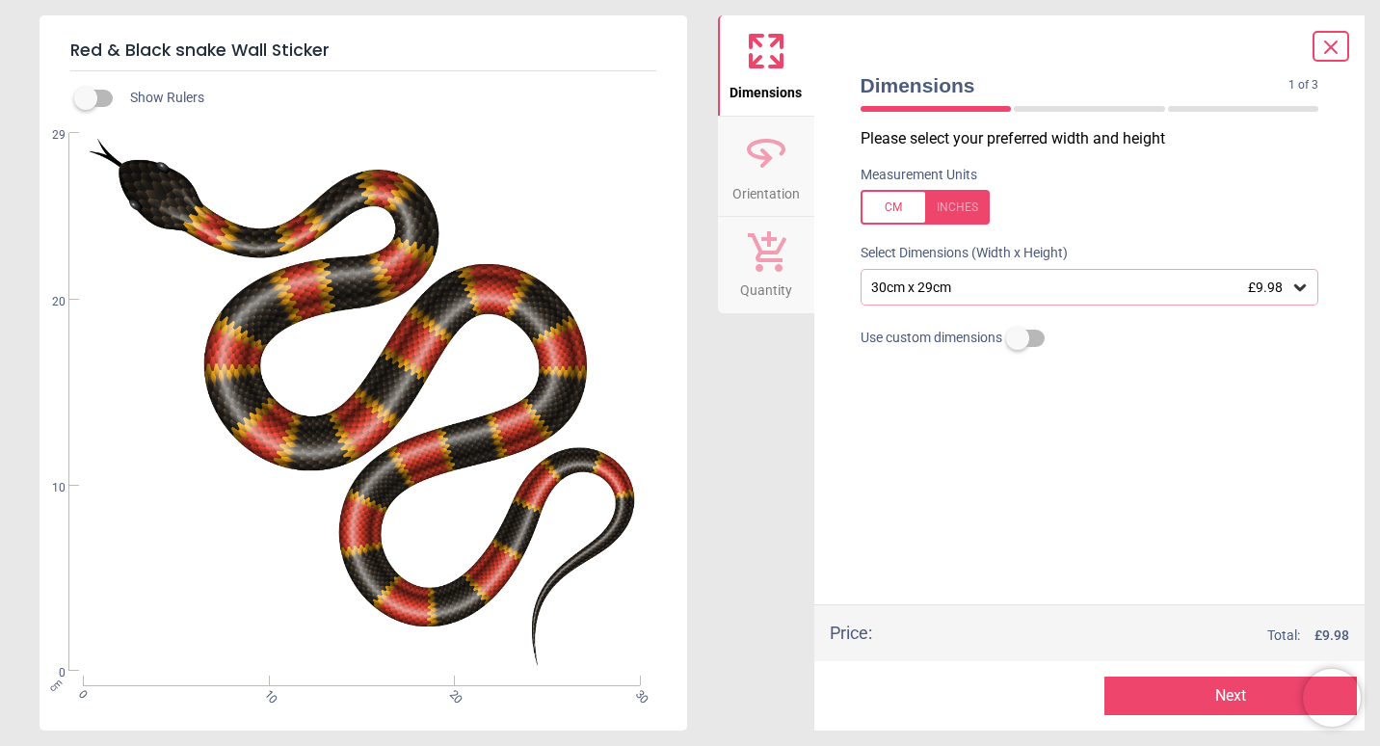
click at [1020, 281] on div "30cm x 29cm £9.98" at bounding box center [1080, 287] width 422 height 16
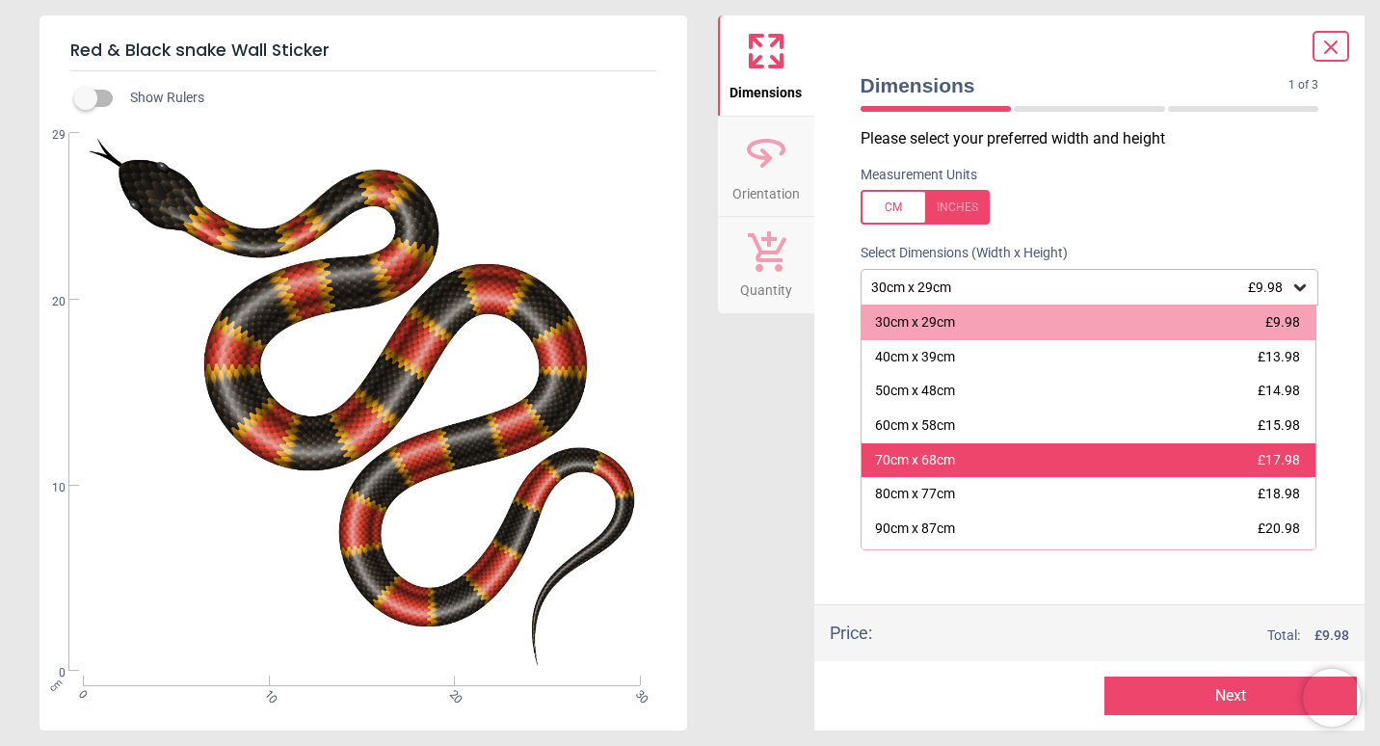
click at [991, 463] on div "70cm x 68cm £17.98" at bounding box center [1088, 460] width 455 height 35
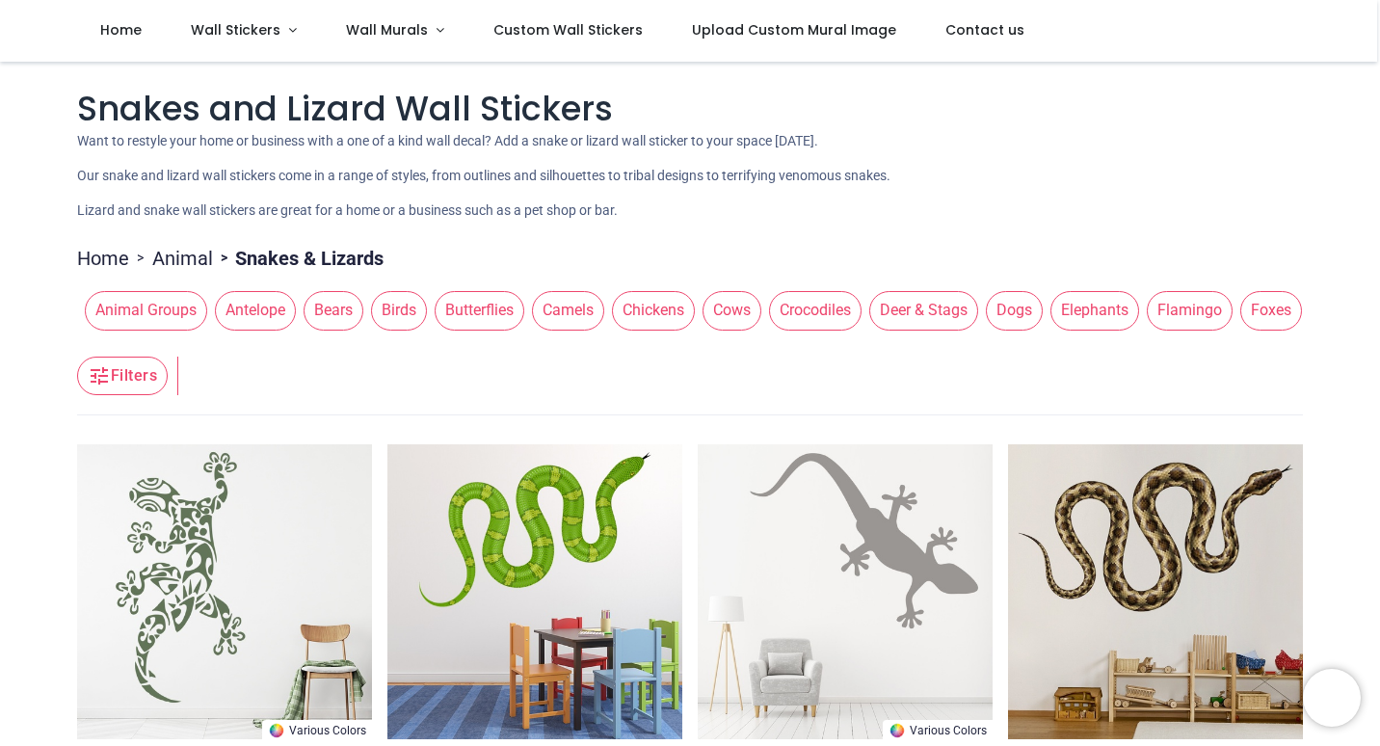
scroll to position [193, 0]
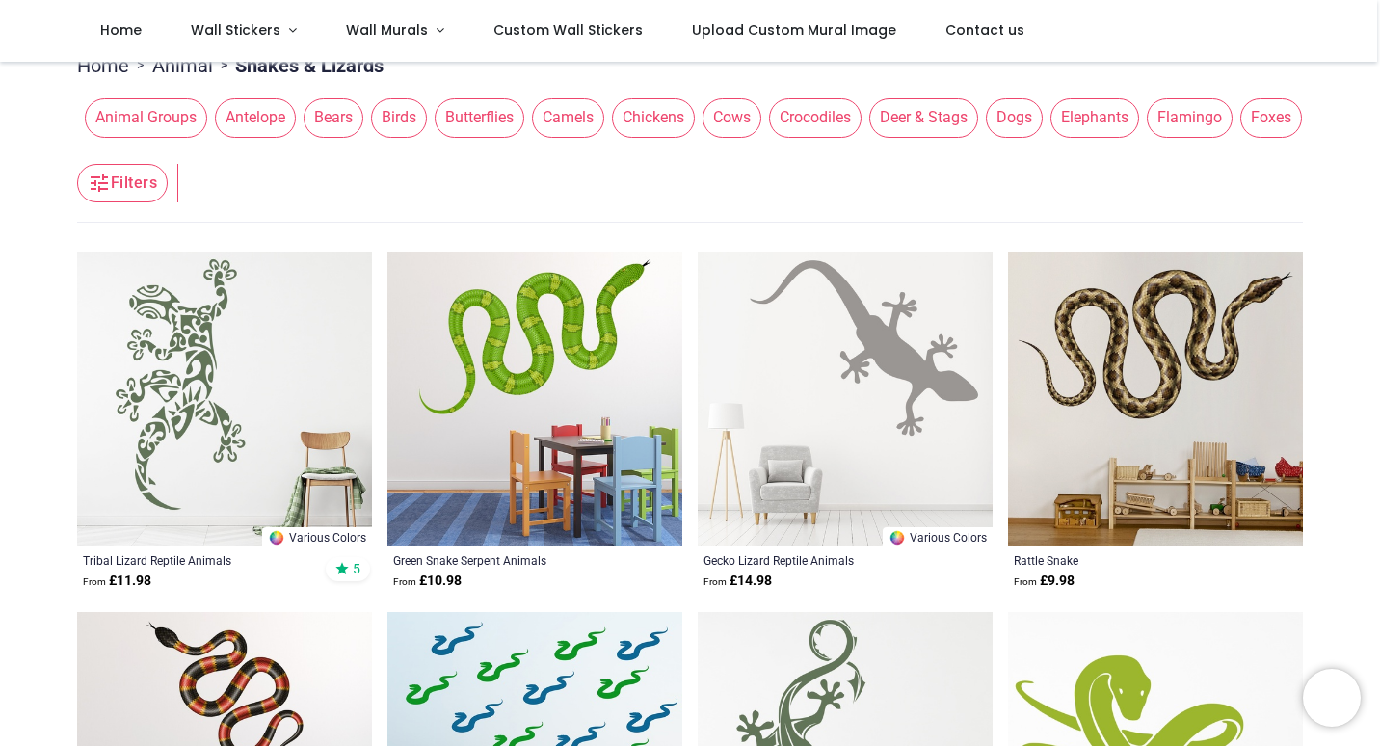
click at [1230, 357] on img at bounding box center [1155, 398] width 295 height 295
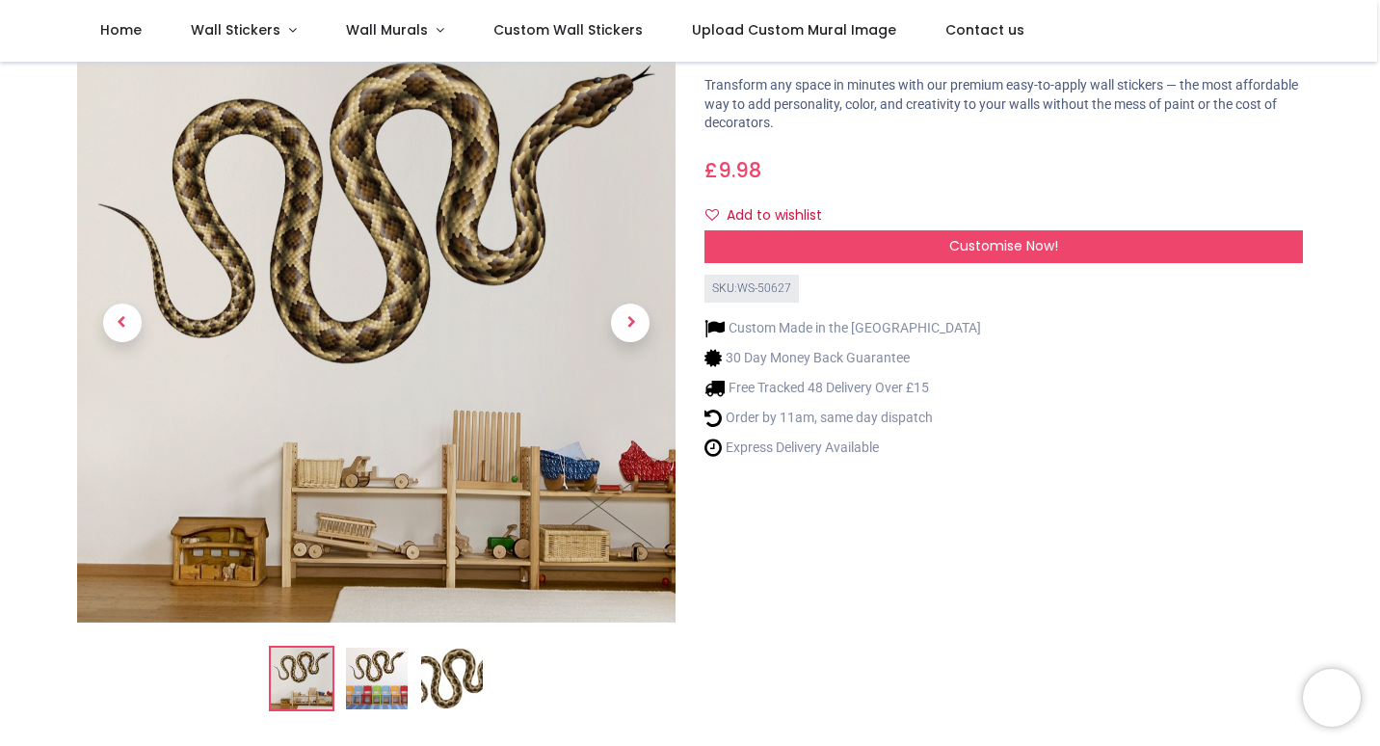
scroll to position [96, 0]
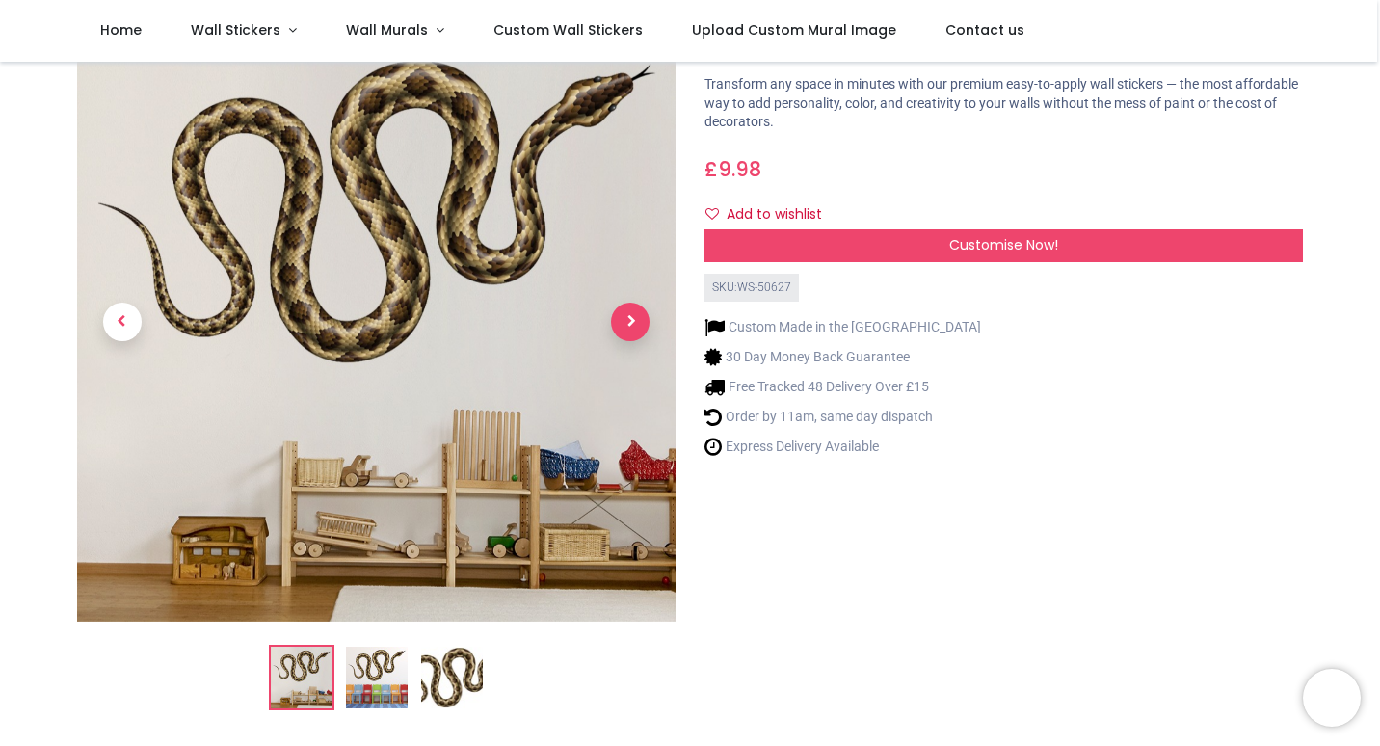
click at [625, 311] on span "Next" at bounding box center [630, 322] width 39 height 39
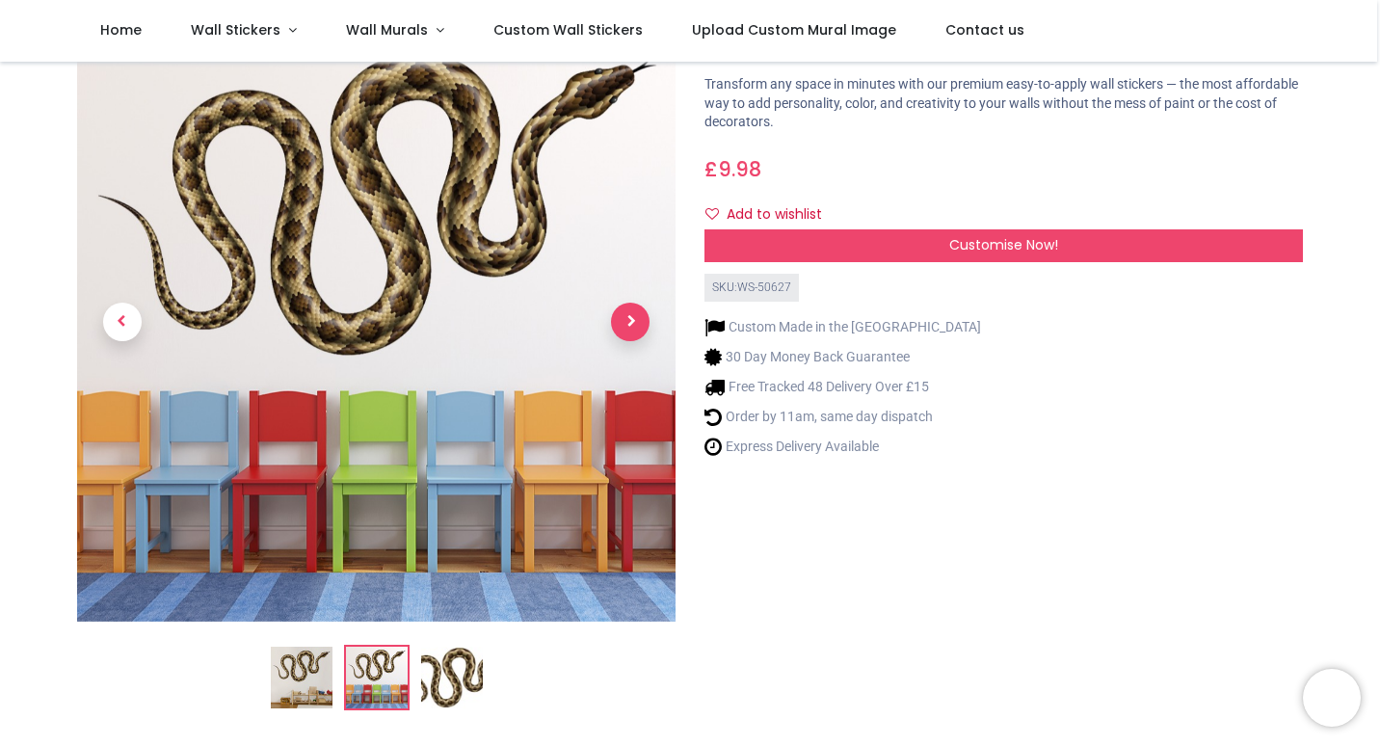
click at [625, 311] on span "Next" at bounding box center [630, 322] width 39 height 39
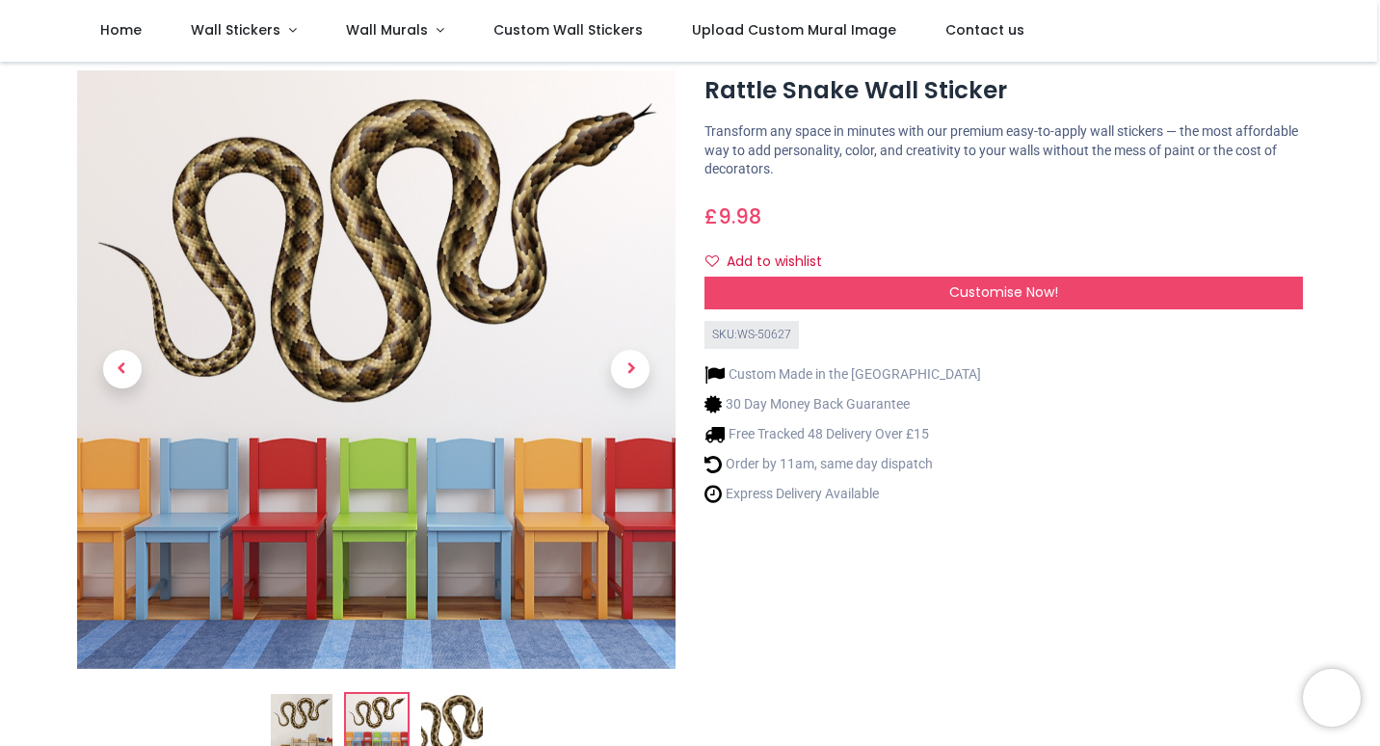
scroll to position [0, 0]
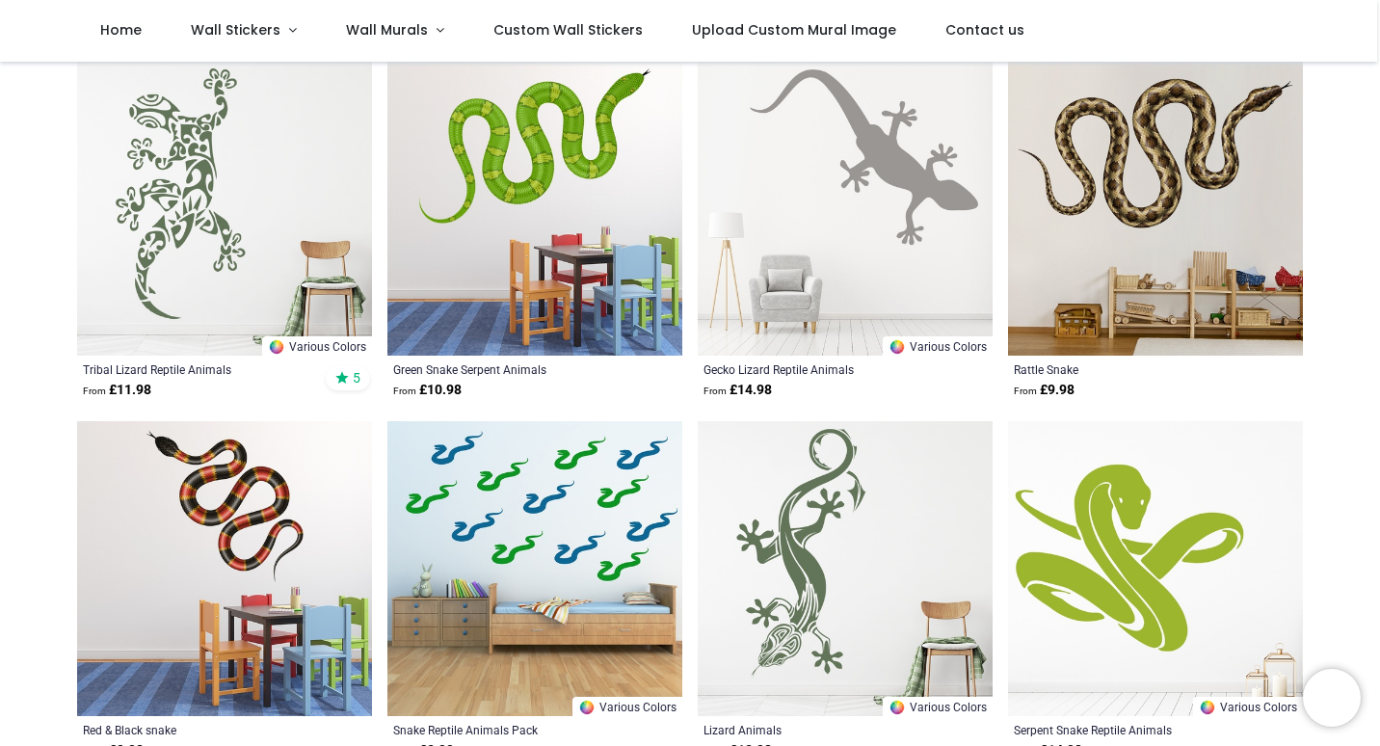
scroll to position [578, 0]
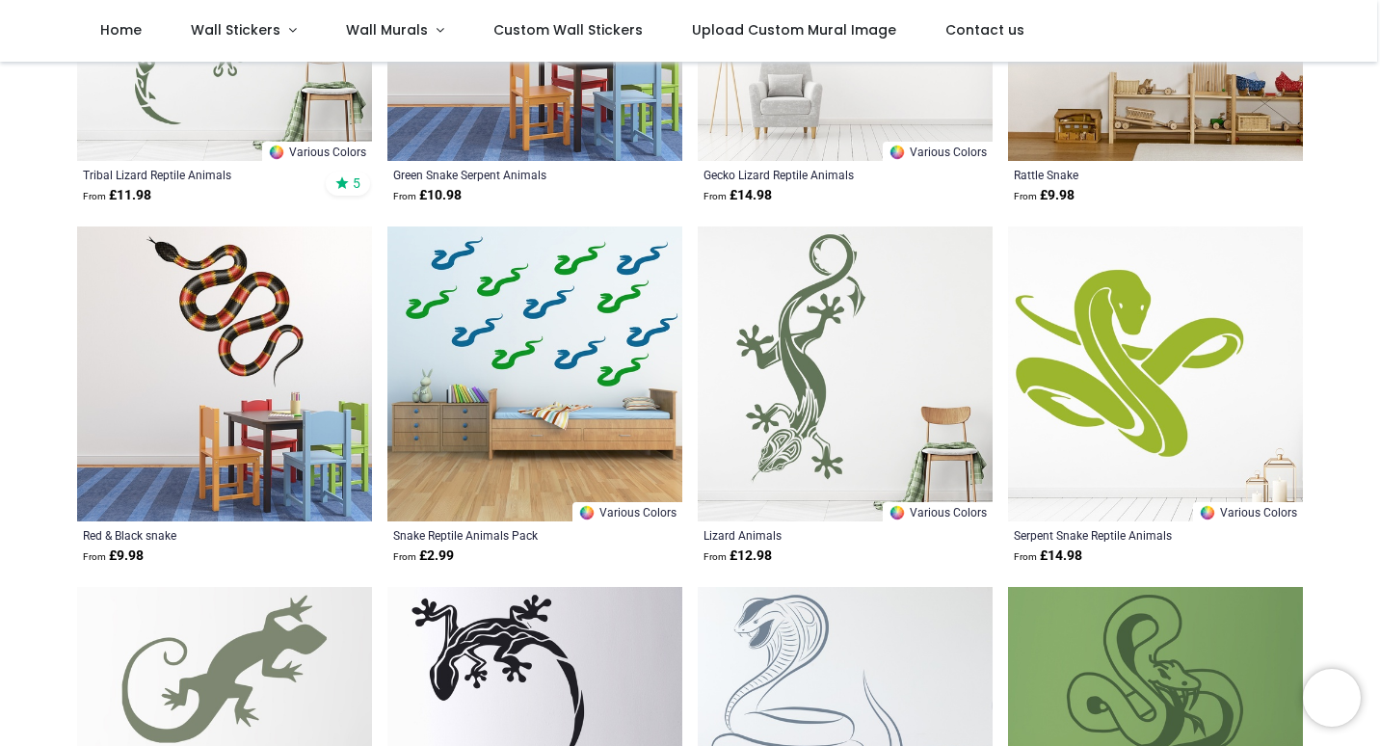
click at [221, 336] on img at bounding box center [224, 373] width 295 height 295
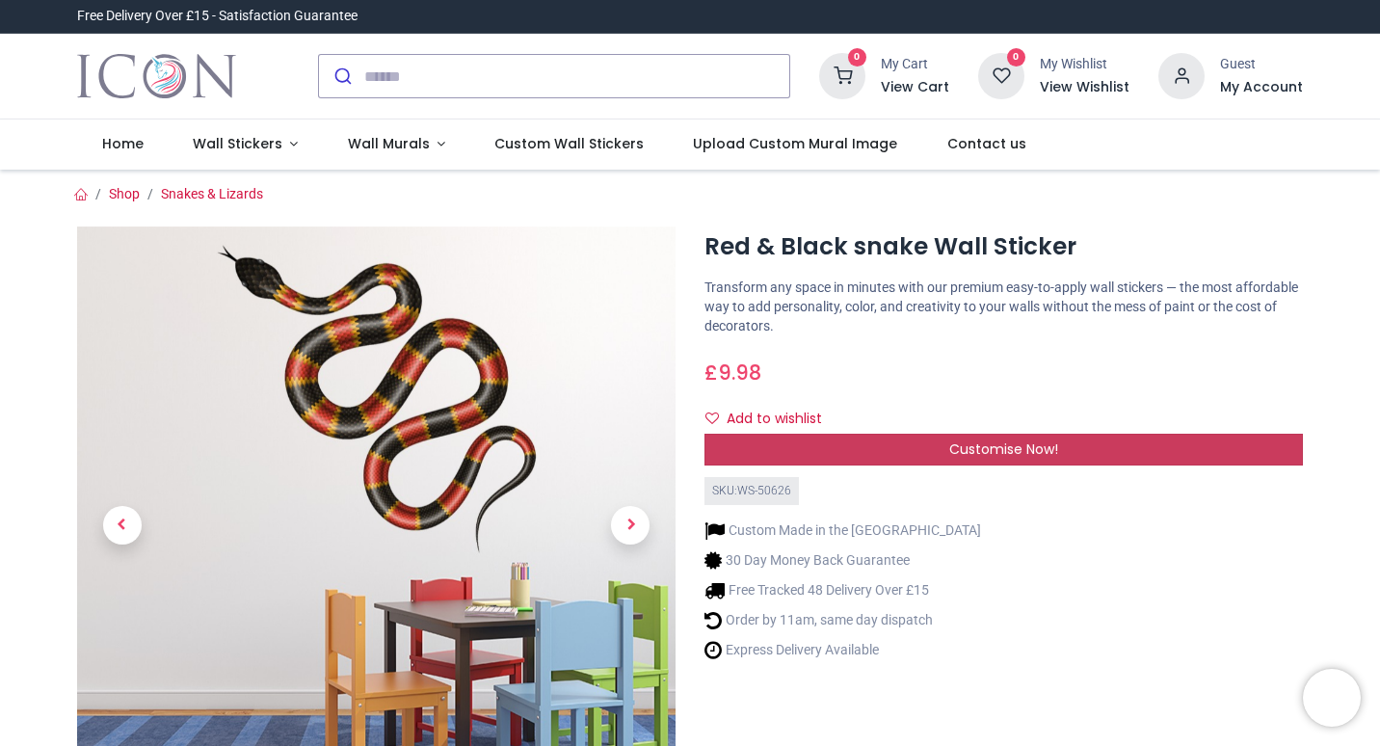
click at [790, 446] on div "Customise Now!" at bounding box center [1003, 450] width 598 height 33
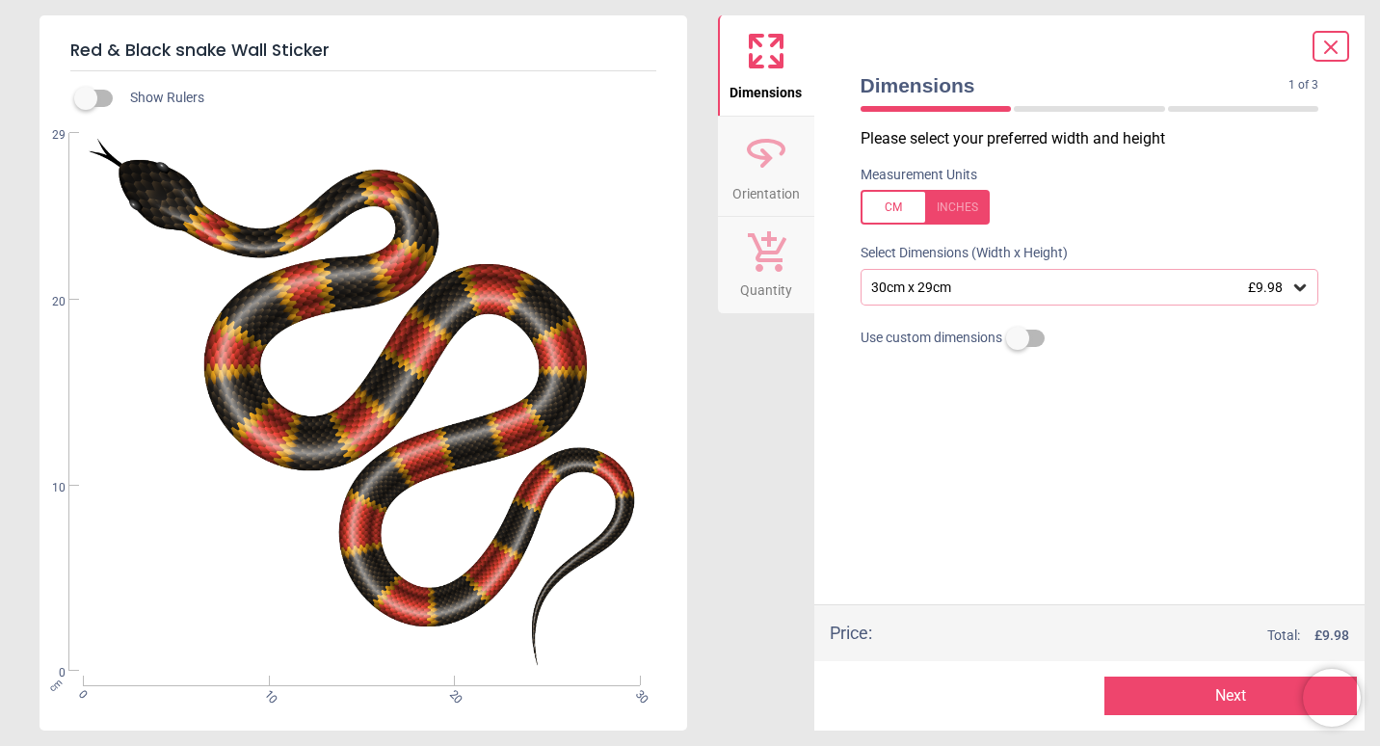
click at [1198, 298] on div "30cm x 29cm £9.98" at bounding box center [1089, 287] width 459 height 37
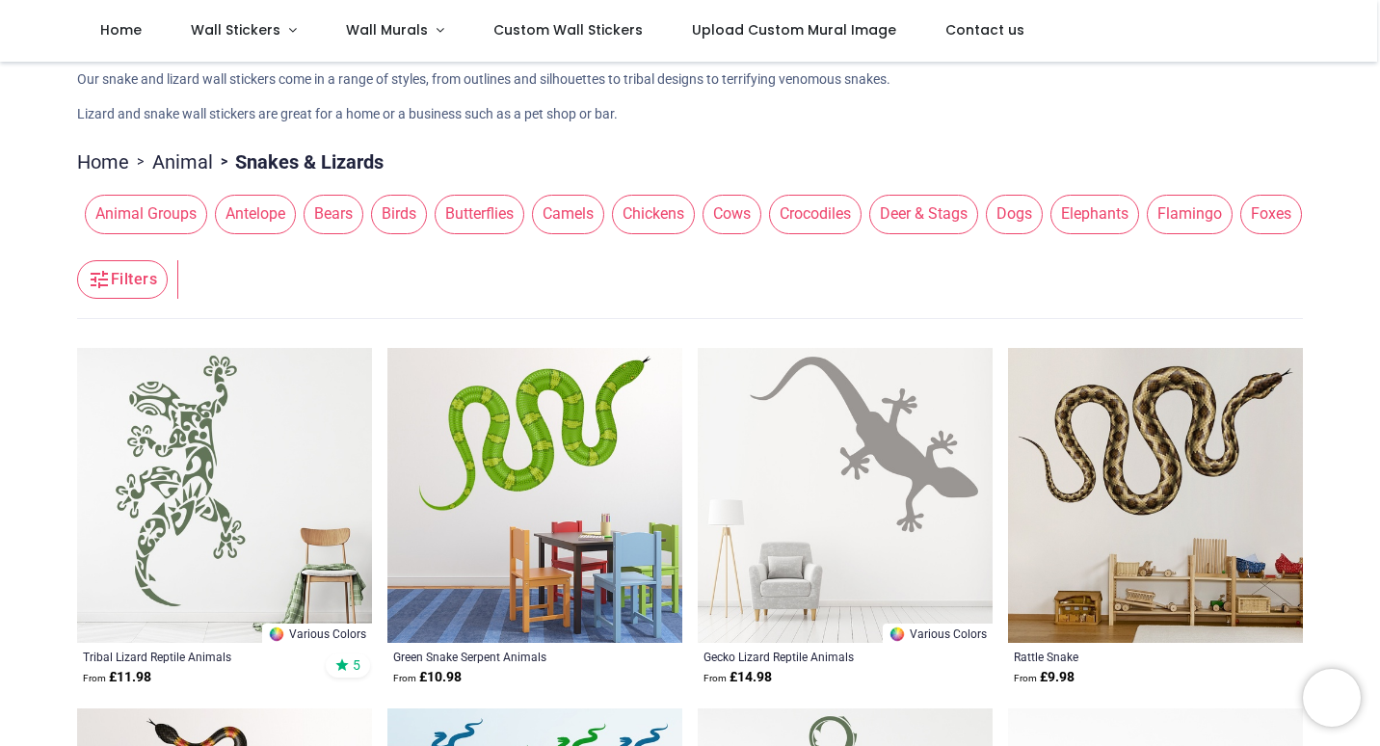
scroll to position [193, 0]
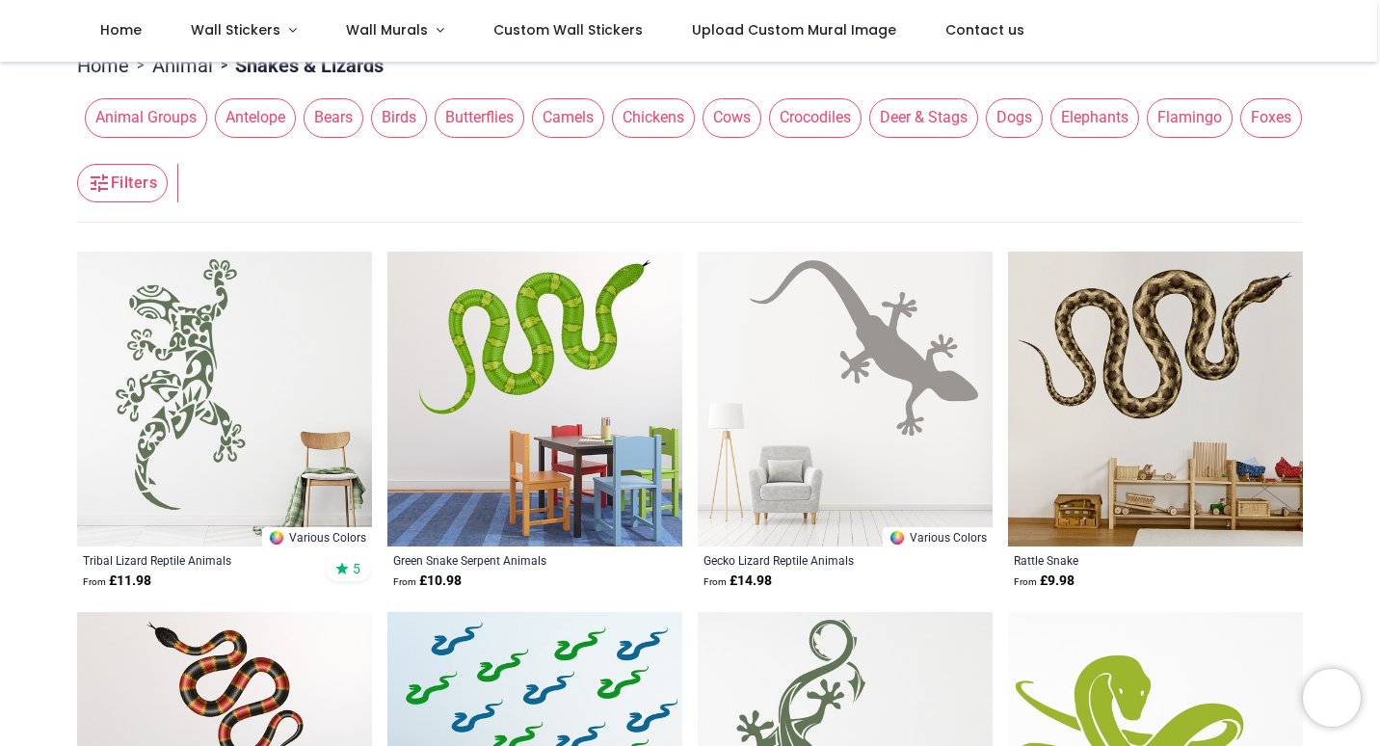
click at [1104, 342] on img at bounding box center [1155, 398] width 295 height 295
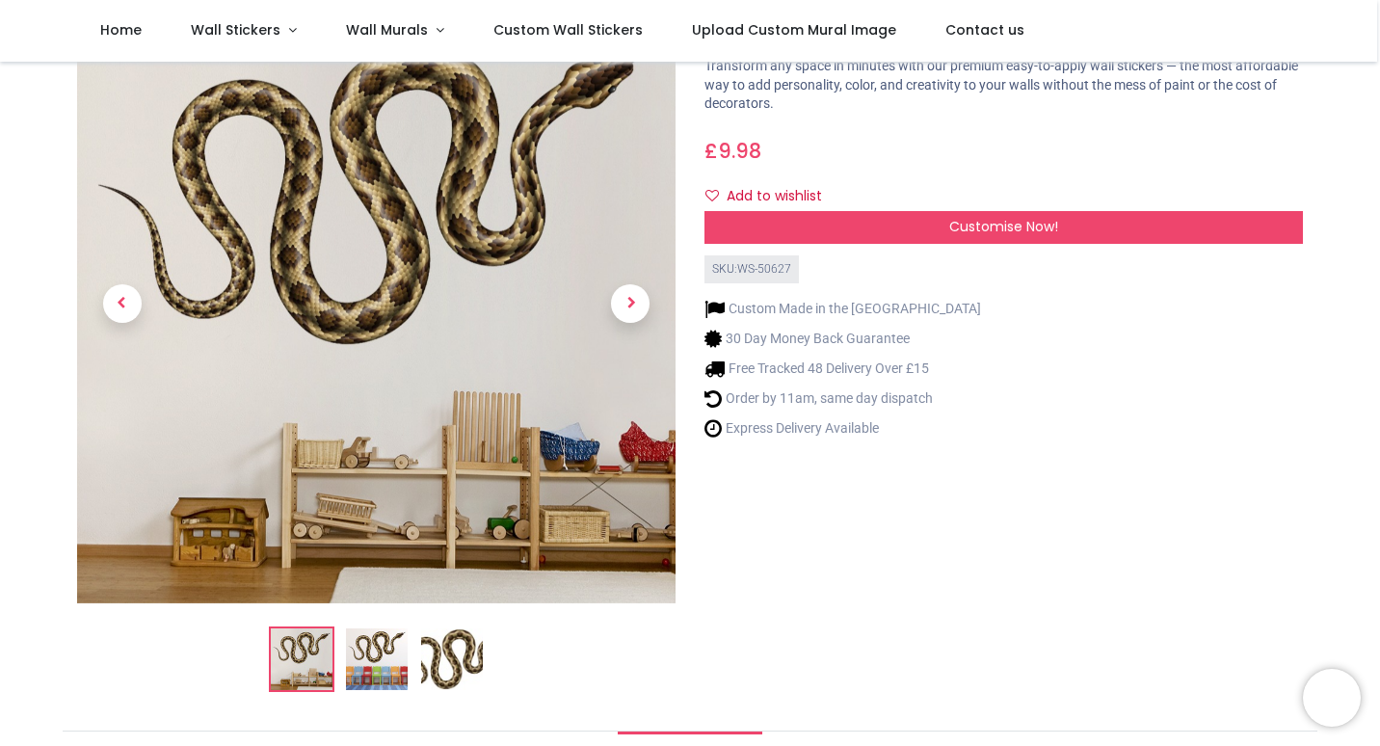
scroll to position [96, 0]
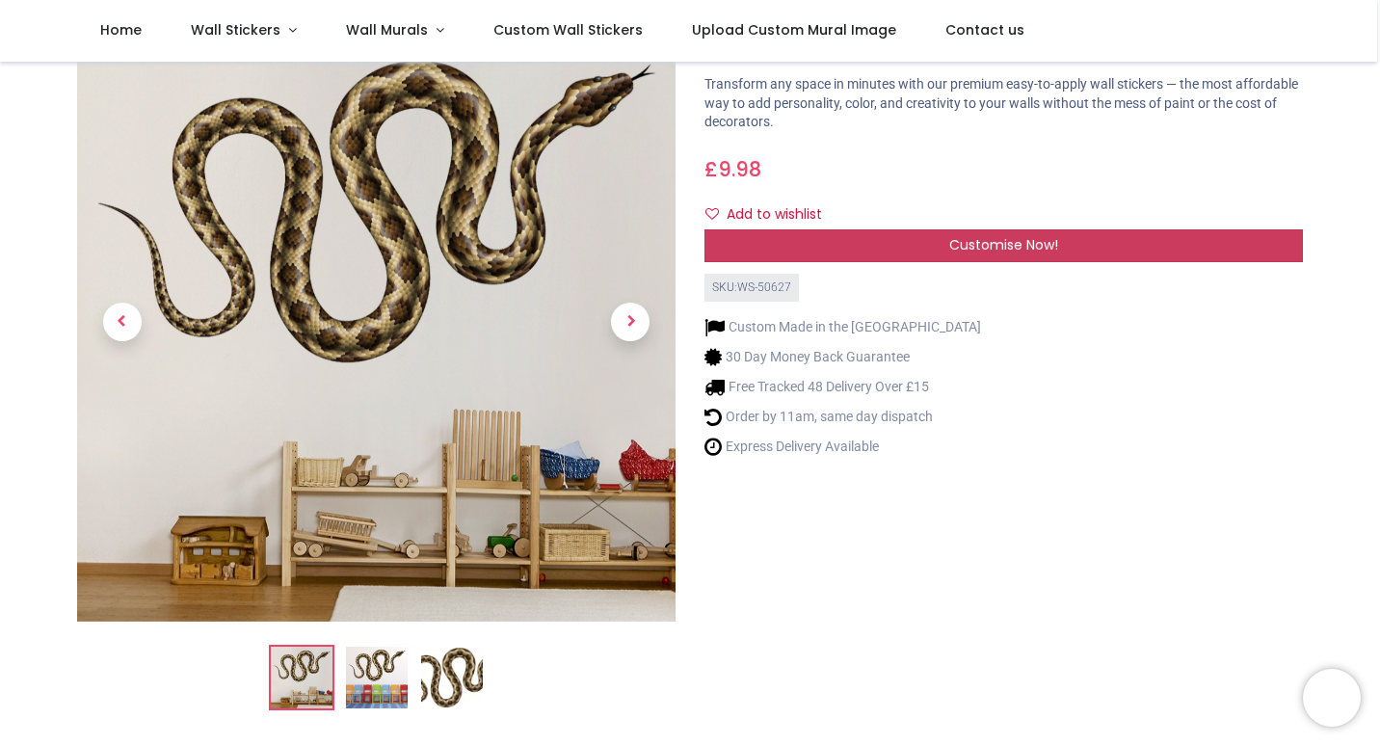
click at [1002, 247] on span "Customise Now!" at bounding box center [1003, 244] width 109 height 19
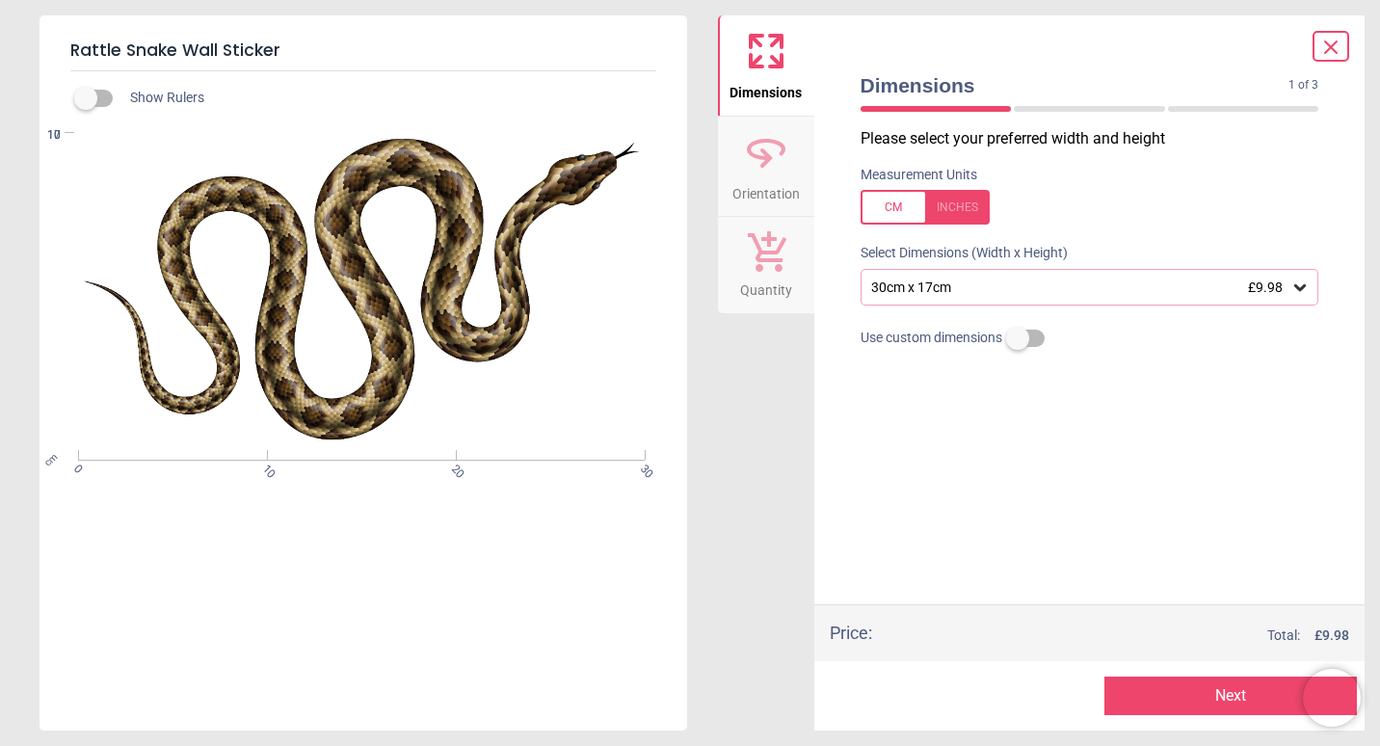
click at [1108, 293] on div "30cm x 17cm £9.98" at bounding box center [1080, 287] width 422 height 16
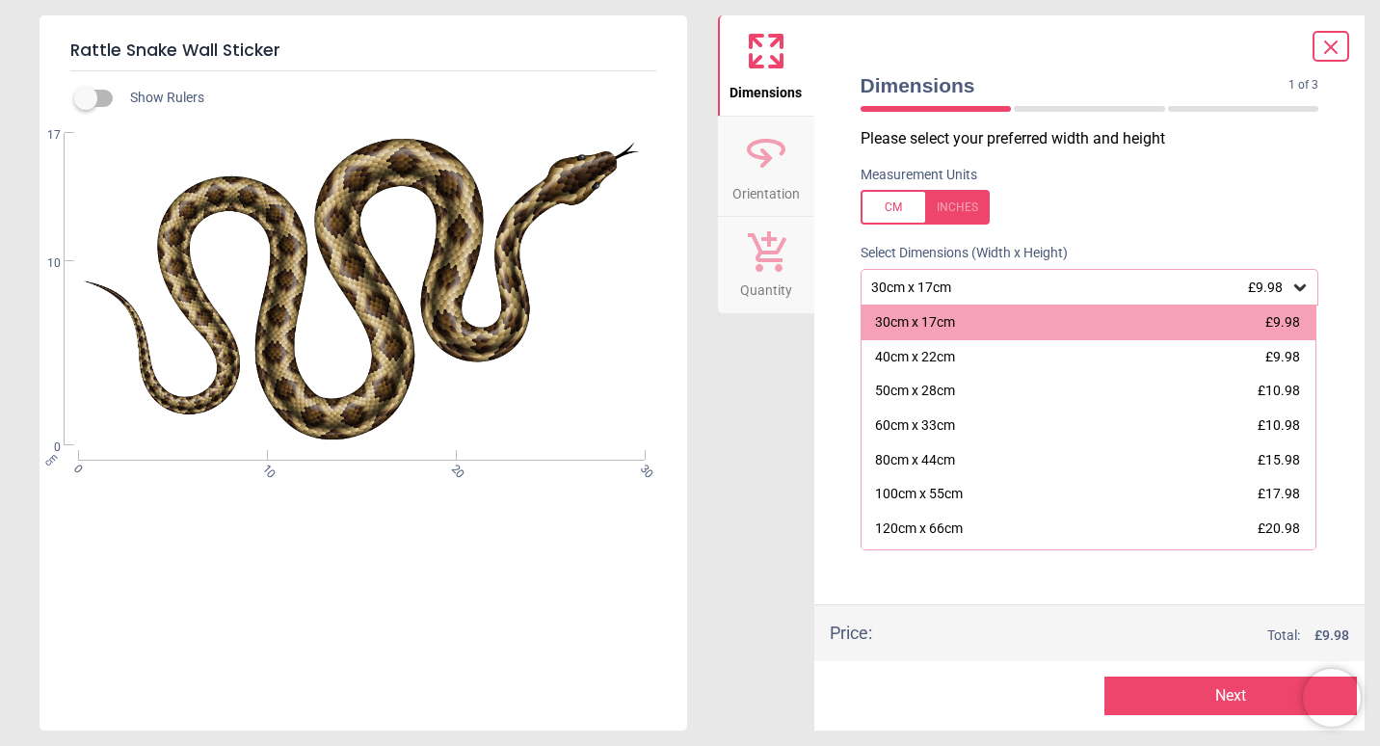
click at [764, 407] on div "Dimensions Orientation Quantity" at bounding box center [766, 372] width 96 height 715
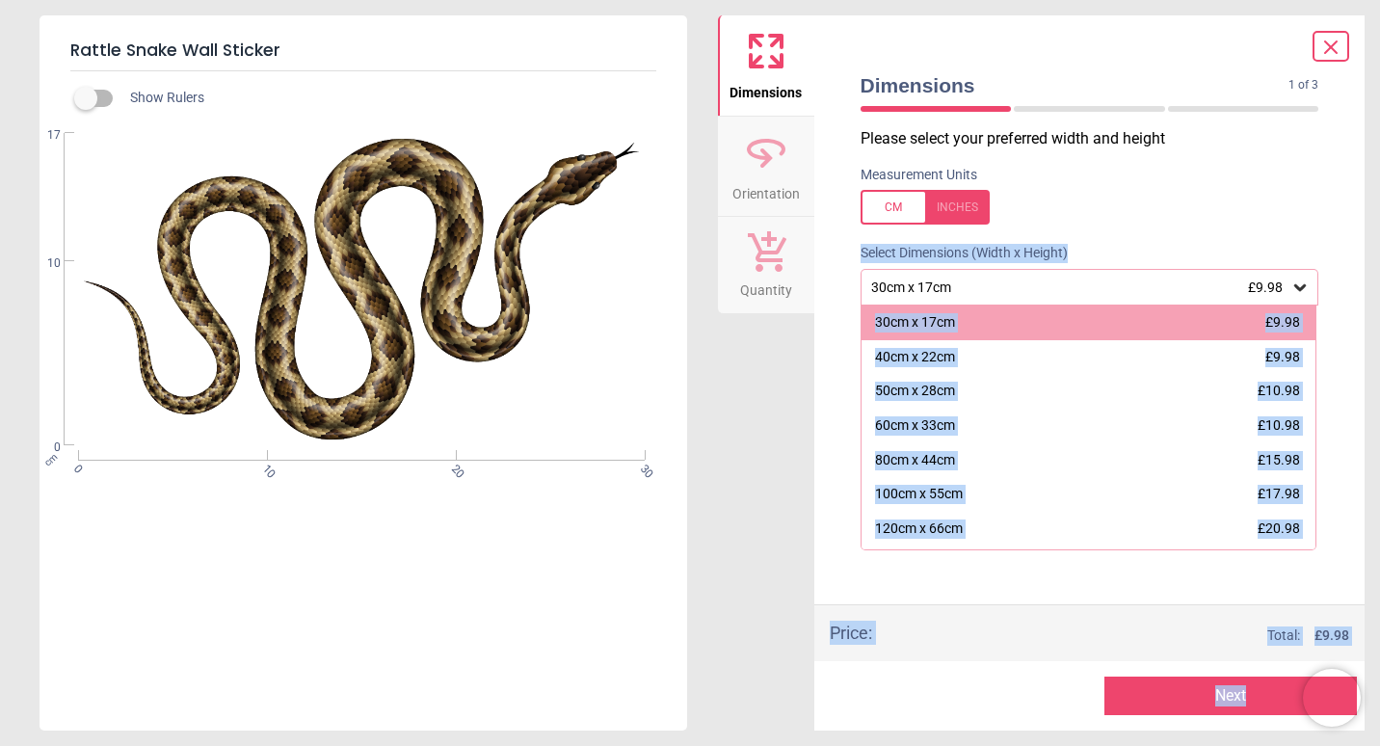
drag, startPoint x: 1319, startPoint y: 57, endPoint x: 1262, endPoint y: 229, distance: 181.6
click at [1262, 229] on div "Dimensions Orientation Quantity Dimensions 1 of 3 1 of 4 Please select your pre…" at bounding box center [1041, 372] width 647 height 715
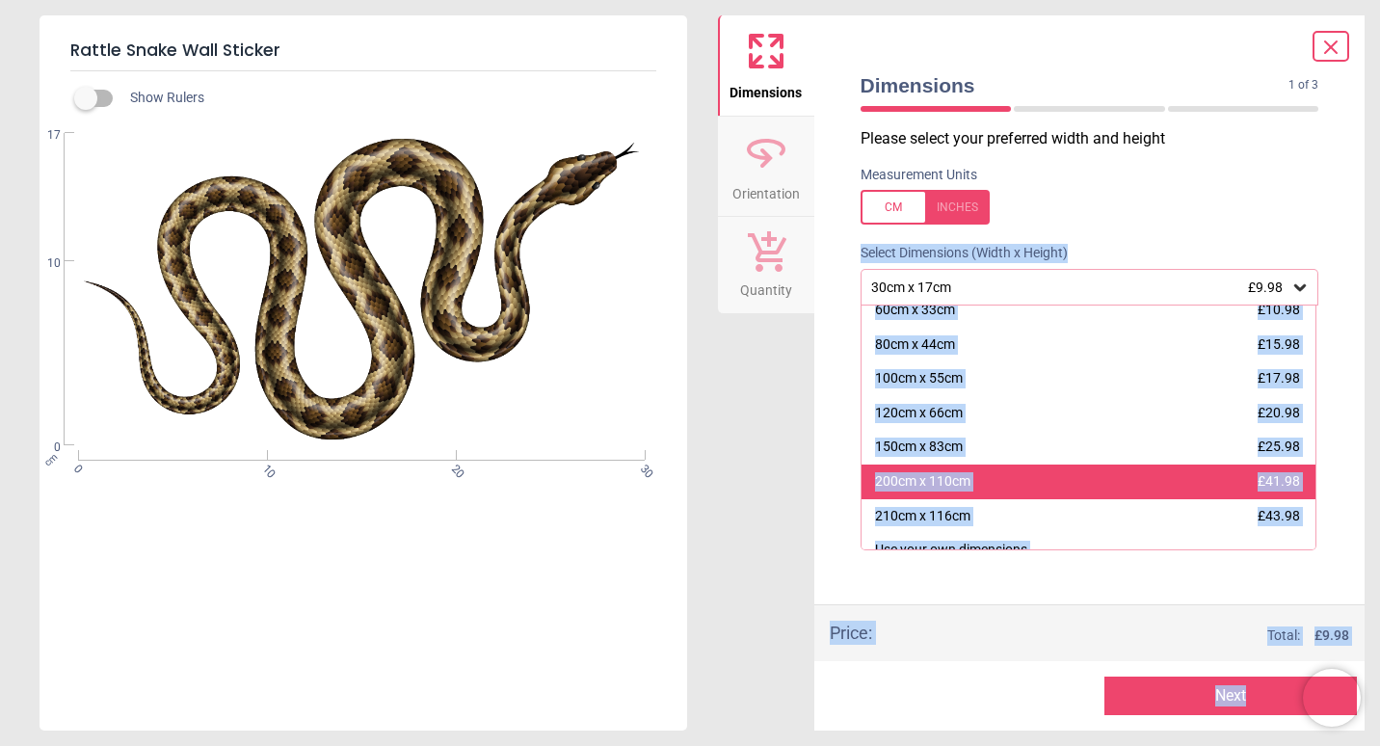
scroll to position [134, 0]
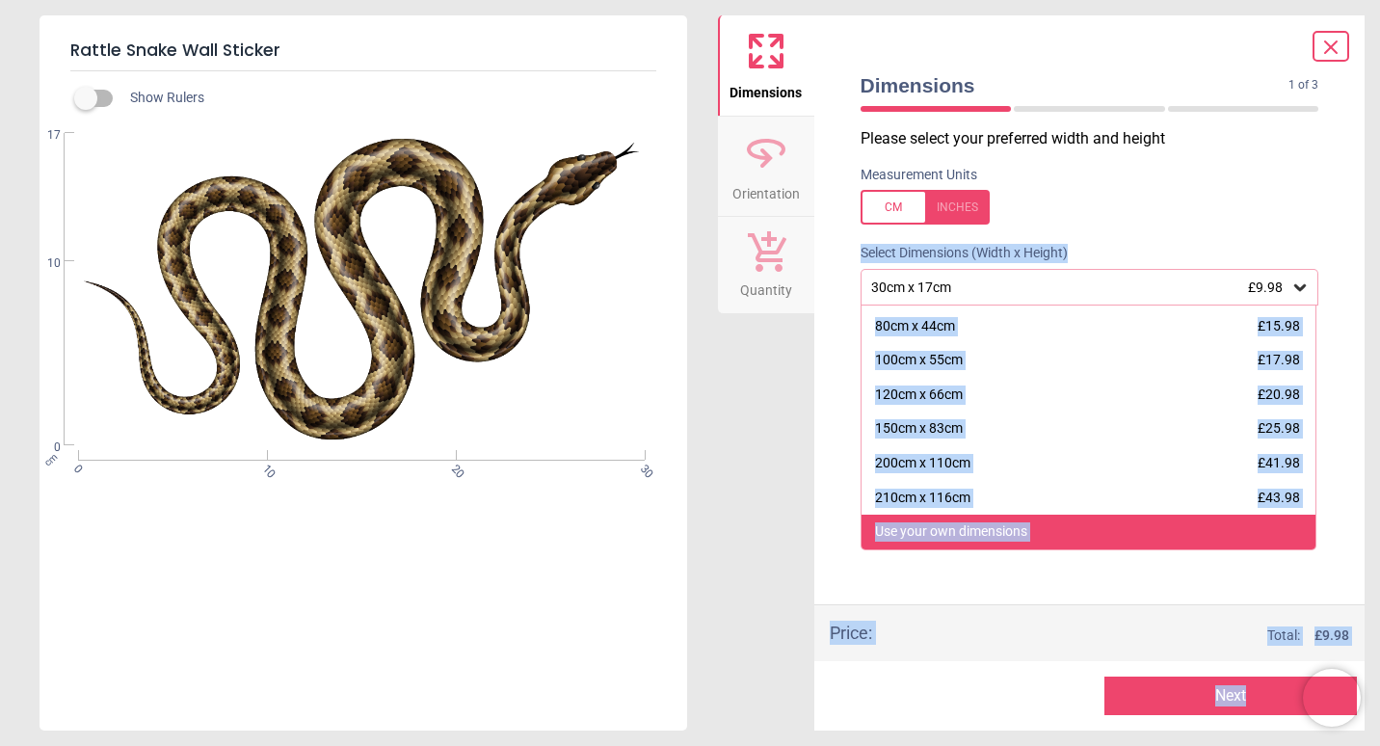
click at [951, 529] on div "Use your own dimensions" at bounding box center [951, 531] width 152 height 19
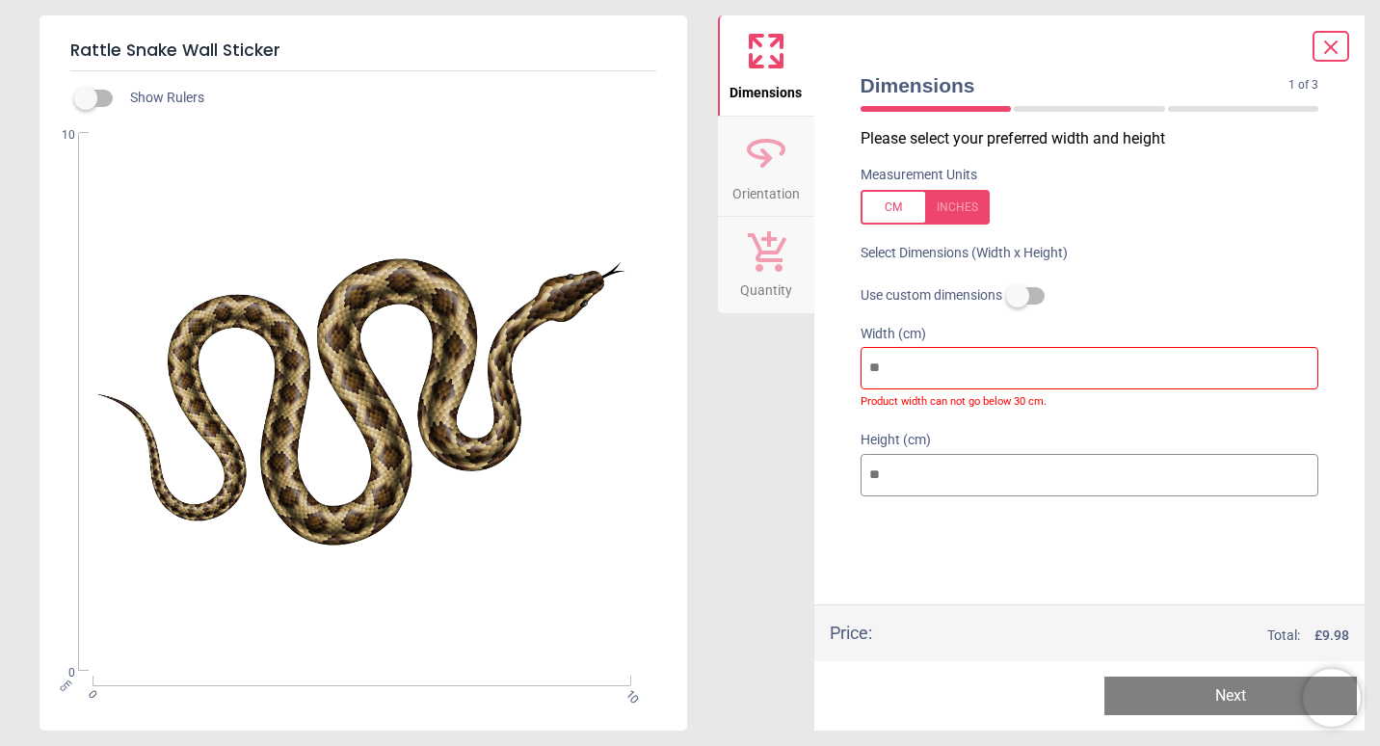
drag, startPoint x: 976, startPoint y: 366, endPoint x: 818, endPoint y: 371, distance: 158.1
click at [818, 371] on div "Dimensions 1 of 3 1 of 4 Please select your preferred width and height Measurem…" at bounding box center [1089, 372] width 551 height 715
type input "*"
type input "**"
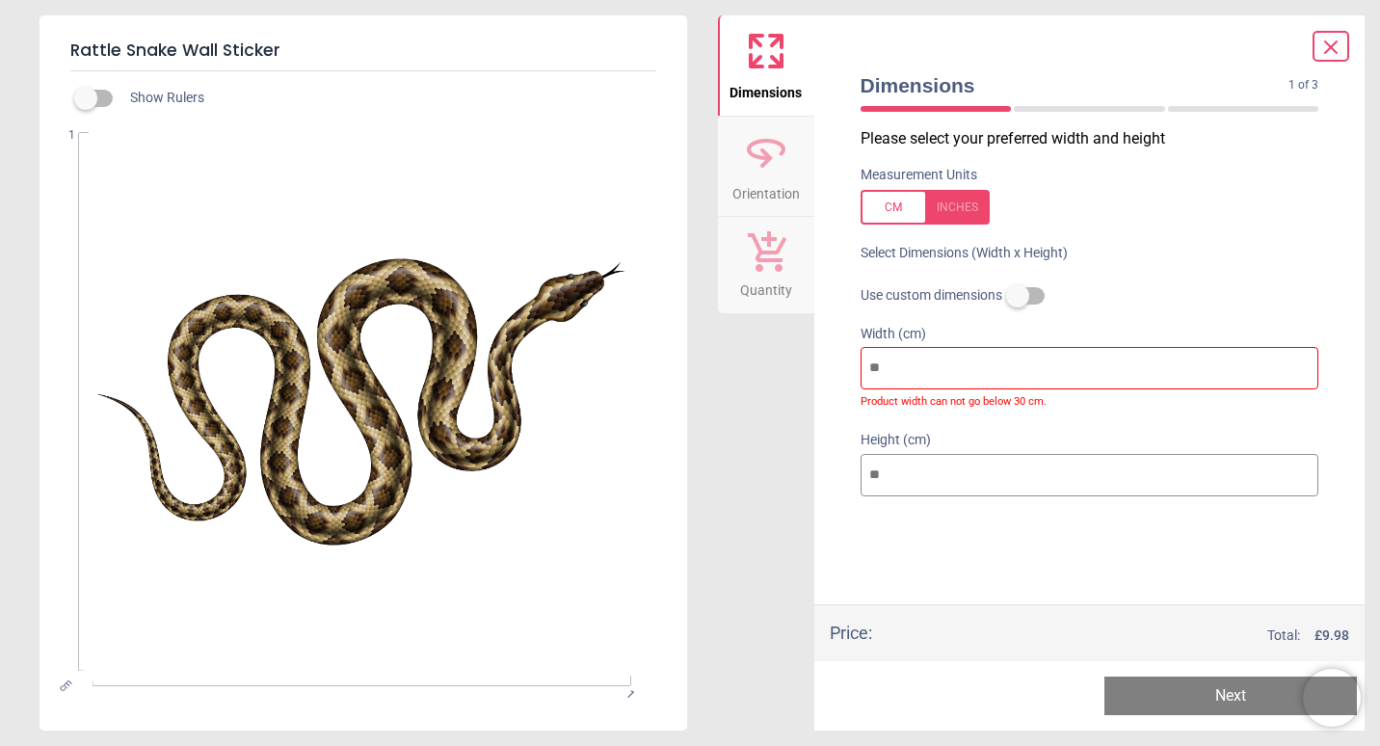
type input "*"
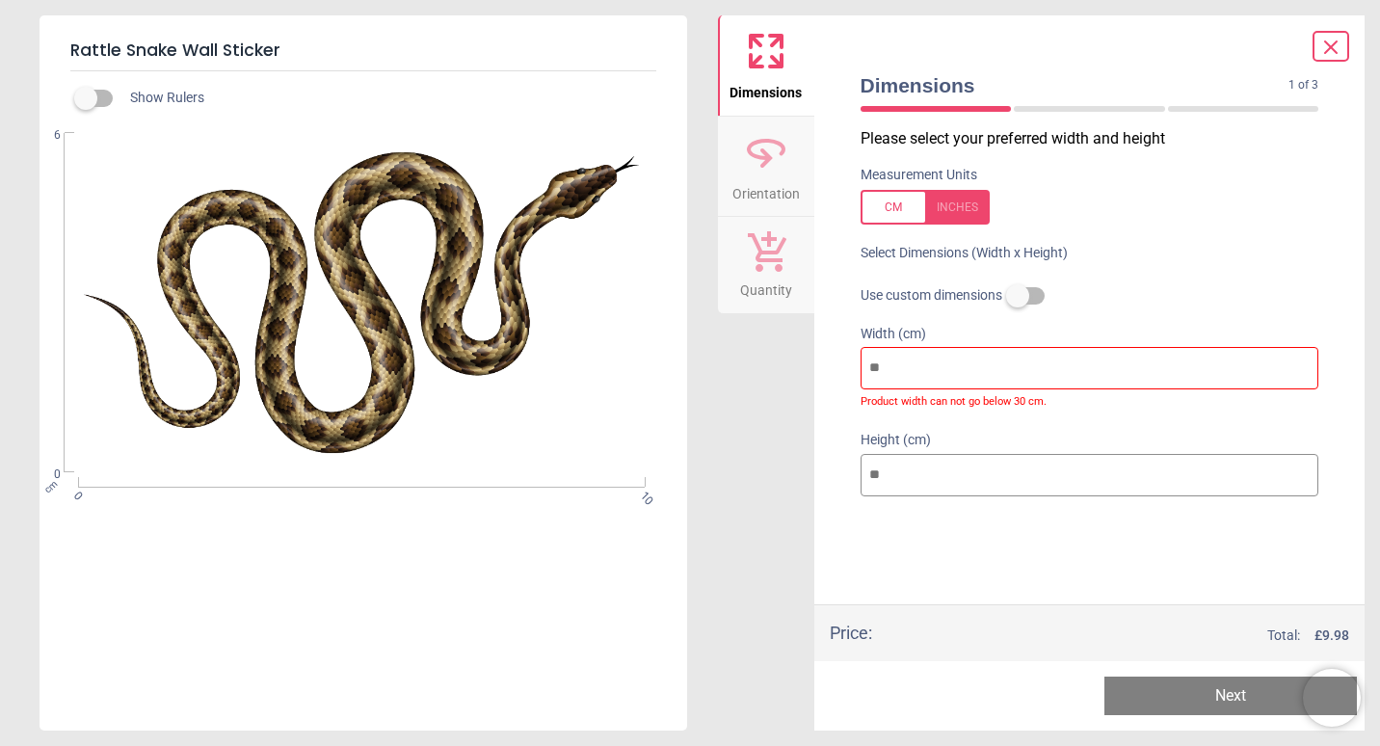
type input "***"
type input "**"
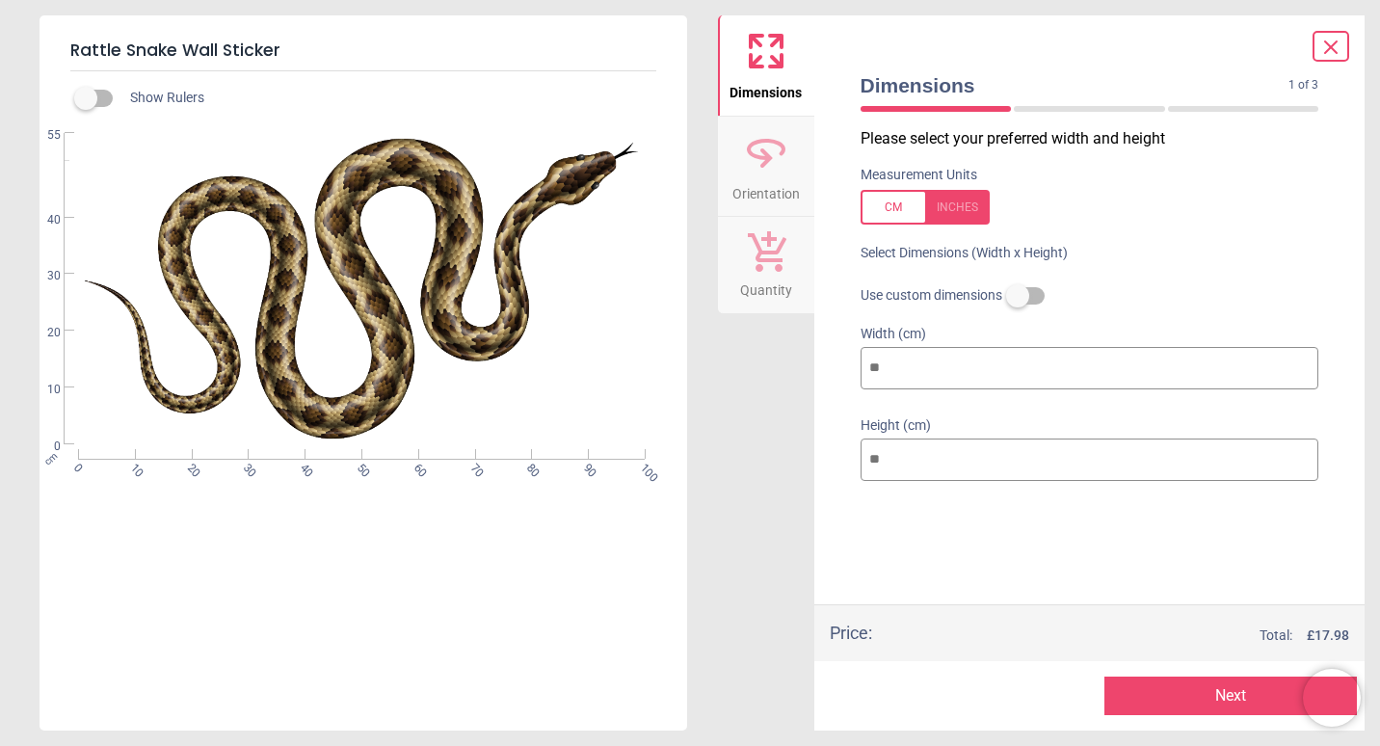
type input "***"
drag, startPoint x: 910, startPoint y: 461, endPoint x: 840, endPoint y: 449, distance: 71.3
click at [840, 449] on div "Dimensions 1 of 3 1 of 4 Please select your preferred width and height Measurem…" at bounding box center [1089, 372] width 551 height 715
type input "*"
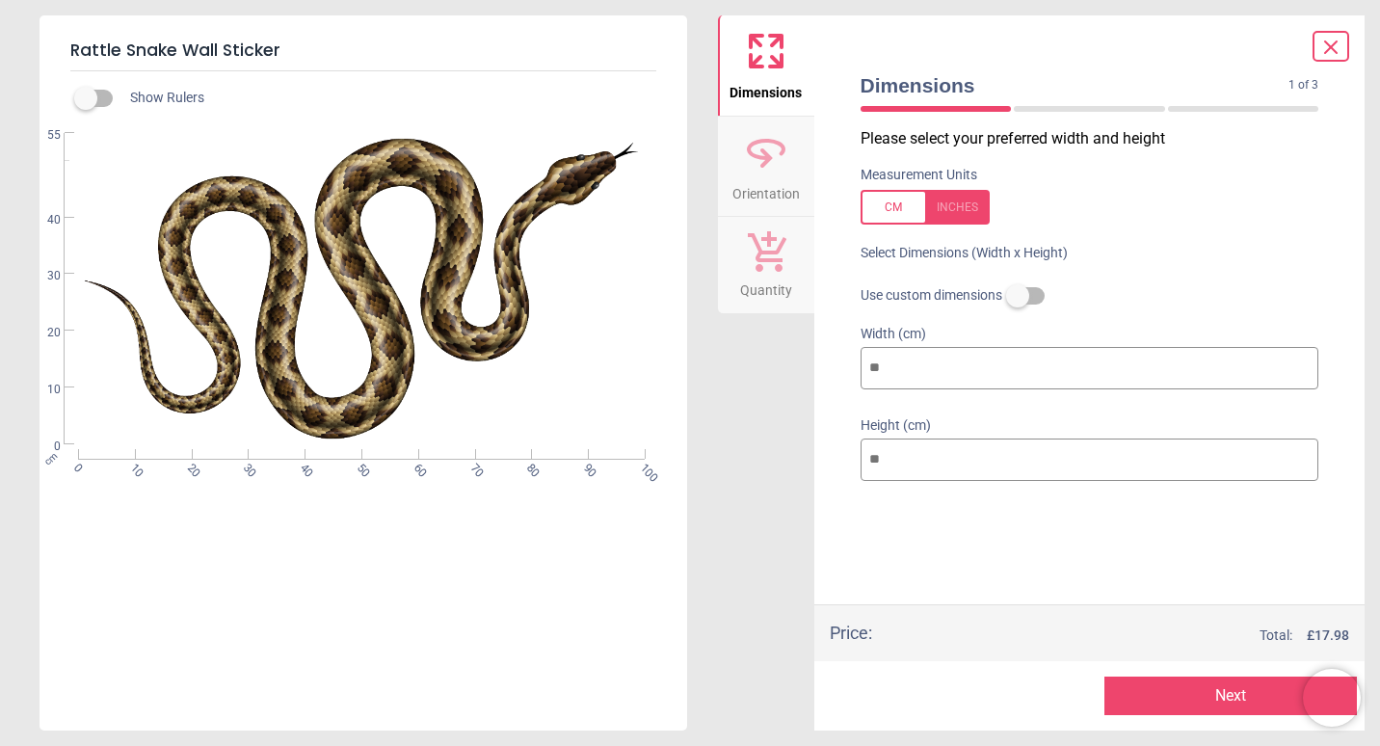
type input "**"
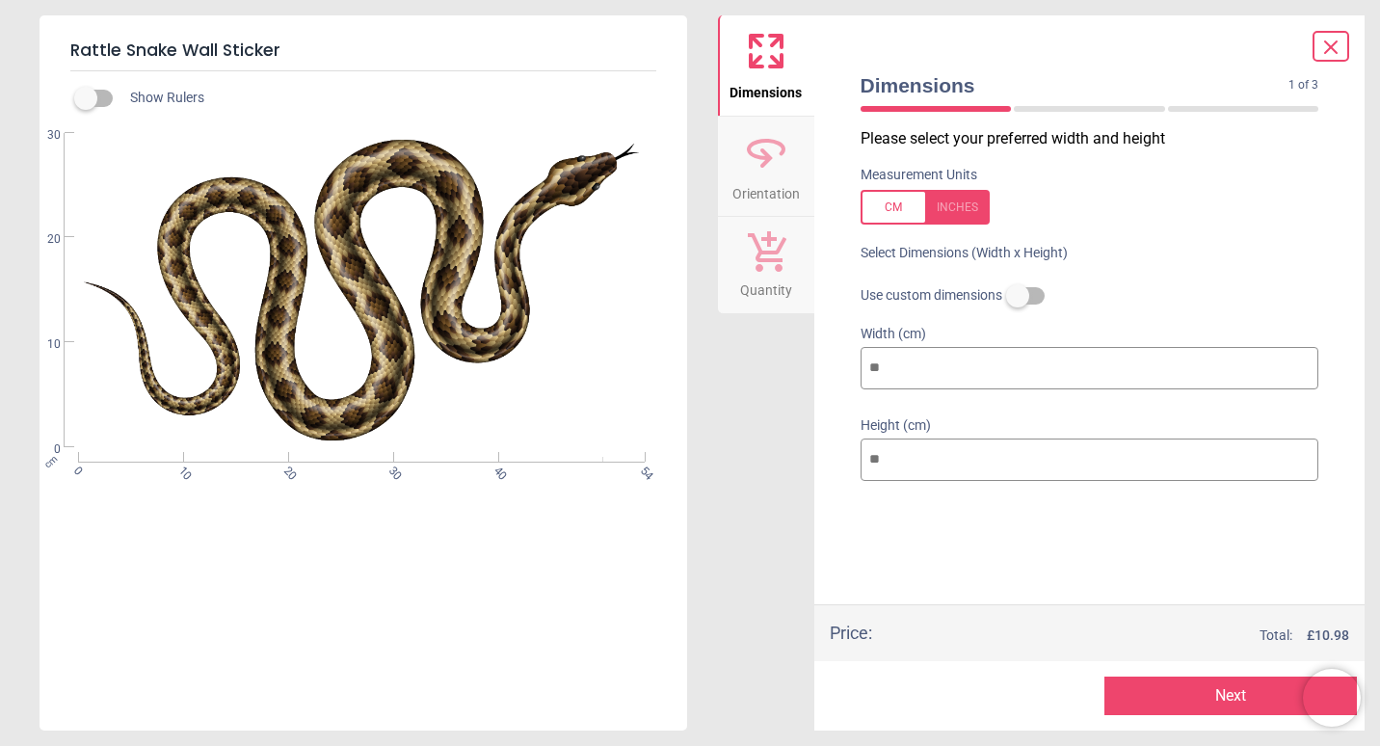
type input "**"
click at [762, 540] on div "Dimensions Orientation Quantity" at bounding box center [766, 372] width 96 height 715
click at [923, 368] on input "**" at bounding box center [1089, 368] width 459 height 42
click at [822, 481] on div "Dimensions 1 of 3 1 of 4 Please select your preferred width and height Measurem…" at bounding box center [1089, 372] width 551 height 715
drag, startPoint x: 913, startPoint y: 376, endPoint x: 838, endPoint y: 376, distance: 75.1
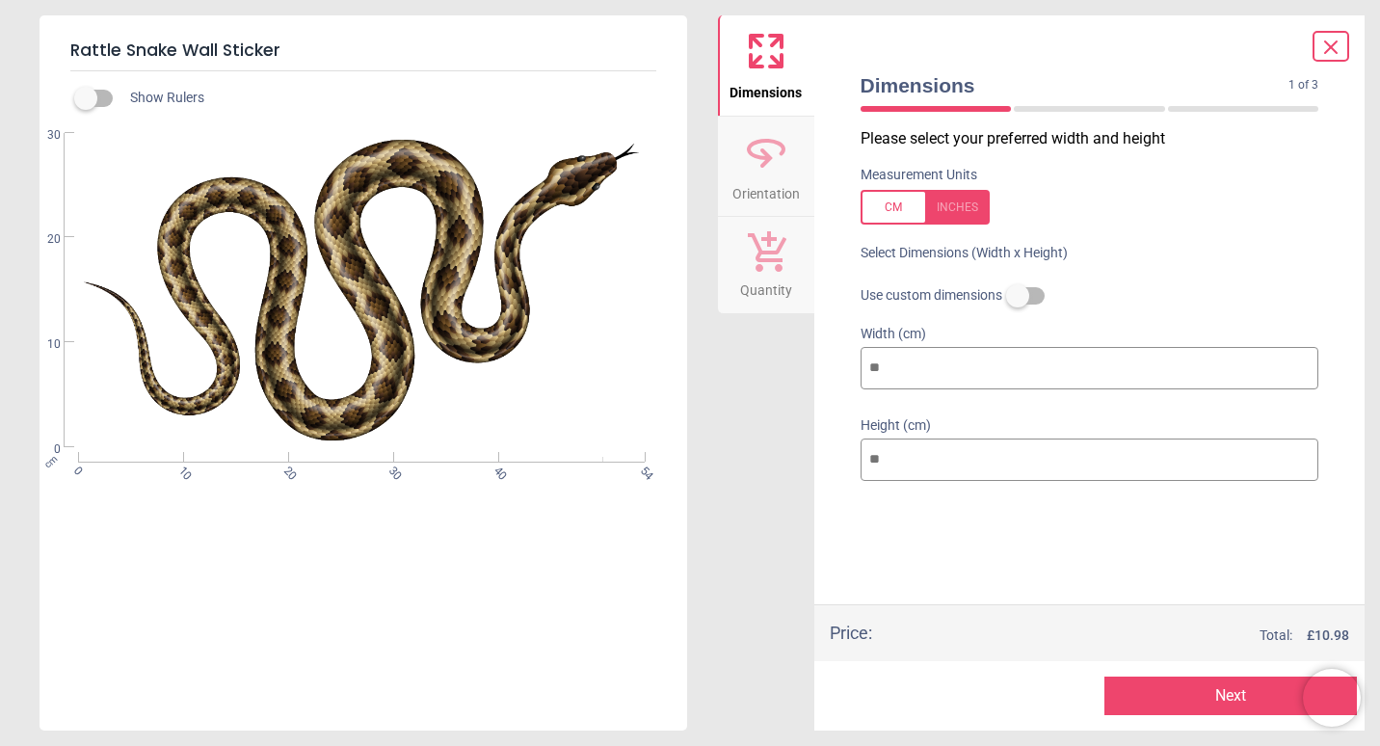
click at [838, 376] on div "Dimensions 1 of 3 1 of 4 Please select your preferred width and height Measurem…" at bounding box center [1089, 372] width 551 height 715
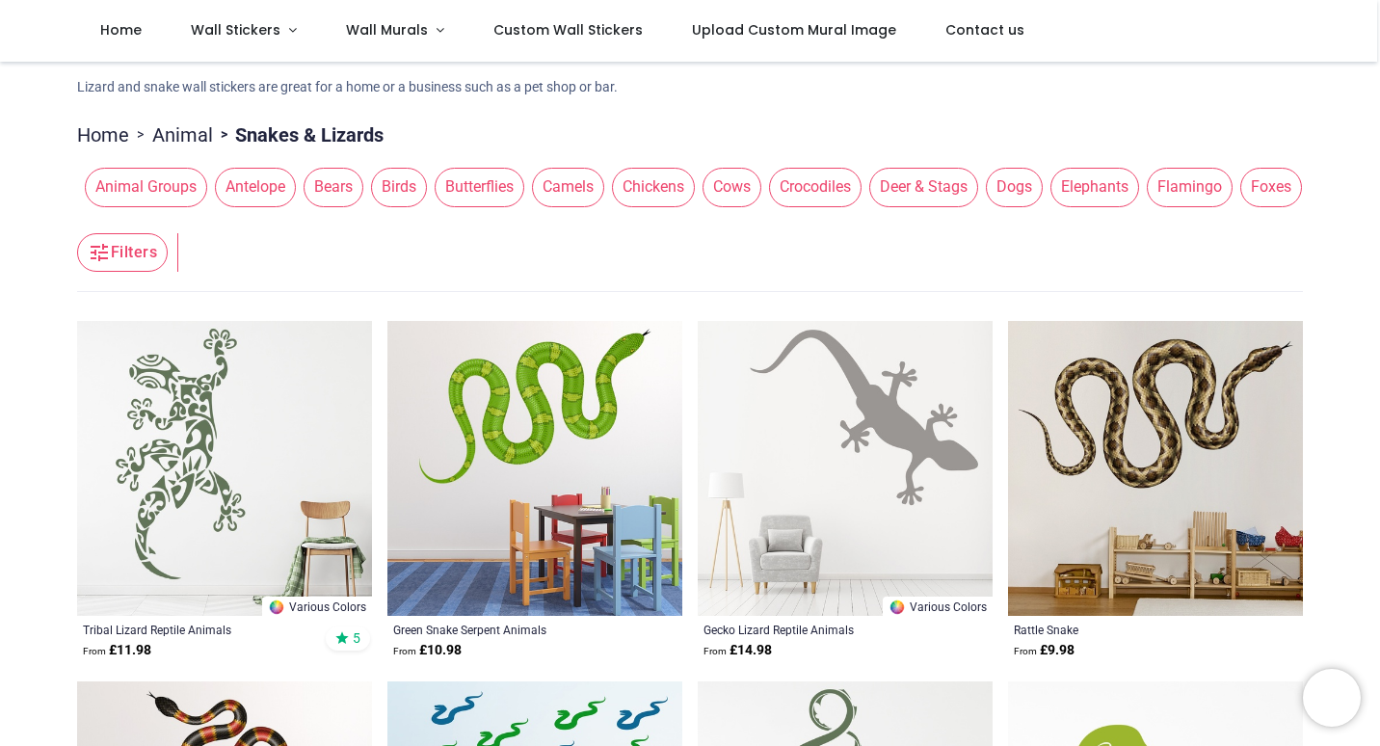
scroll to position [96, 0]
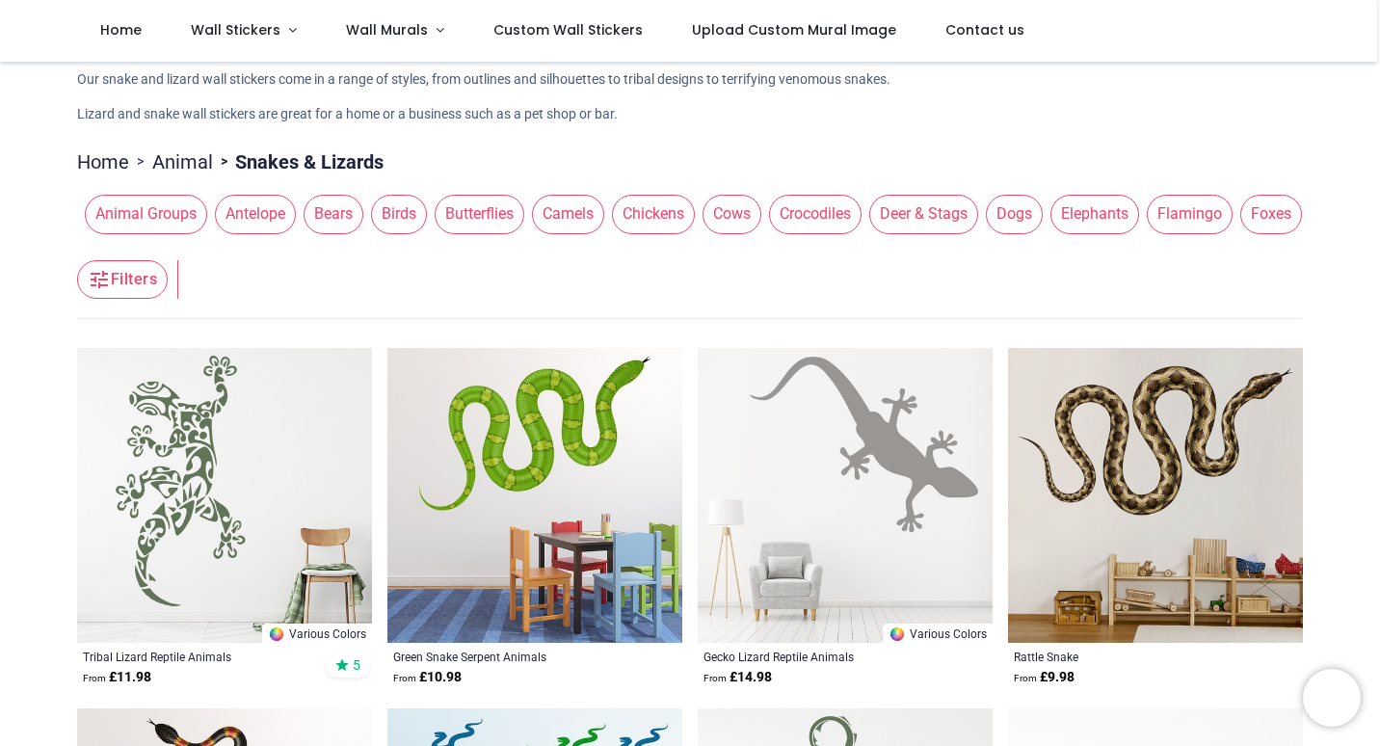
click at [1177, 504] on img at bounding box center [1155, 495] width 295 height 295
drag, startPoint x: 926, startPoint y: 228, endPoint x: 647, endPoint y: 254, distance: 279.6
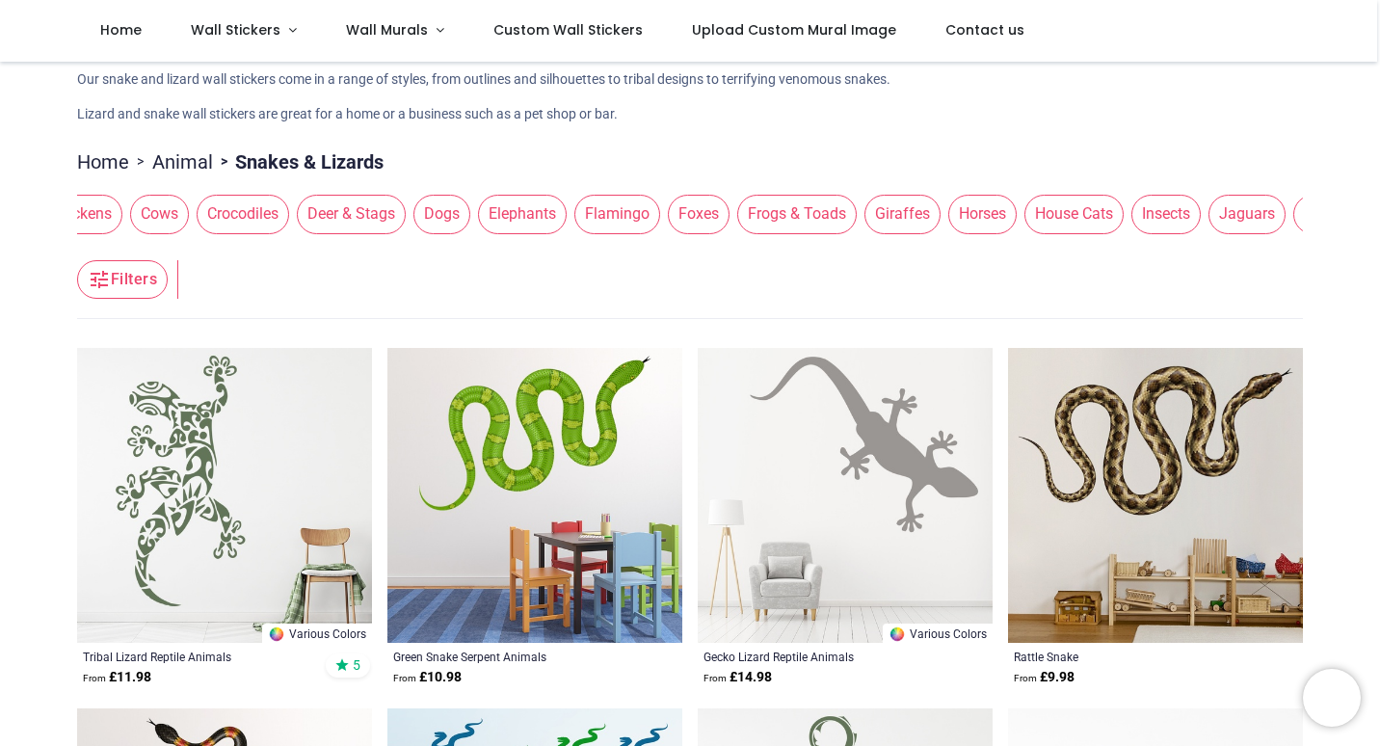
drag, startPoint x: 812, startPoint y: 219, endPoint x: 404, endPoint y: 213, distance: 408.5
click at [406, 213] on button "Dogs" at bounding box center [438, 214] width 65 height 39
drag, startPoint x: 965, startPoint y: 224, endPoint x: 732, endPoint y: 229, distance: 233.2
click at [732, 229] on button "Horses" at bounding box center [718, 214] width 76 height 39
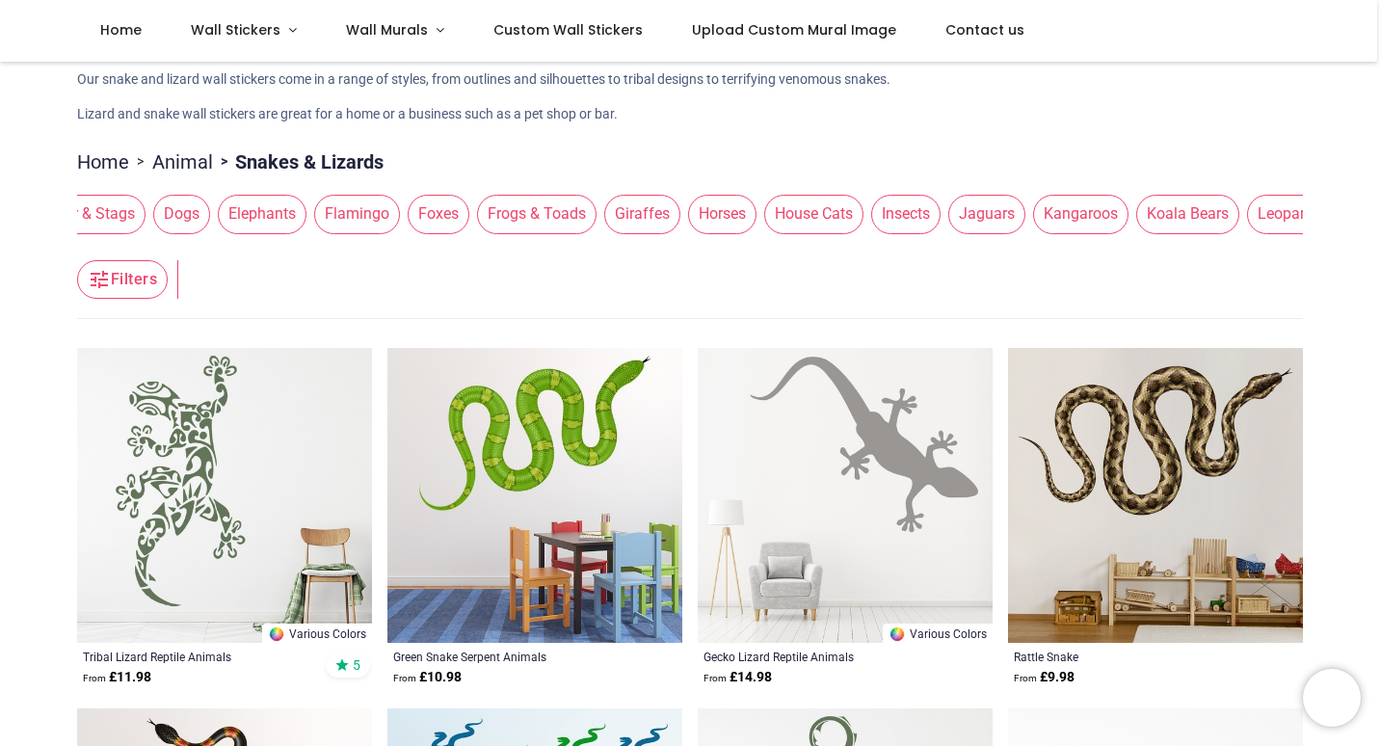
click at [523, 224] on span "Frogs & Toads" at bounding box center [536, 214] width 119 height 39
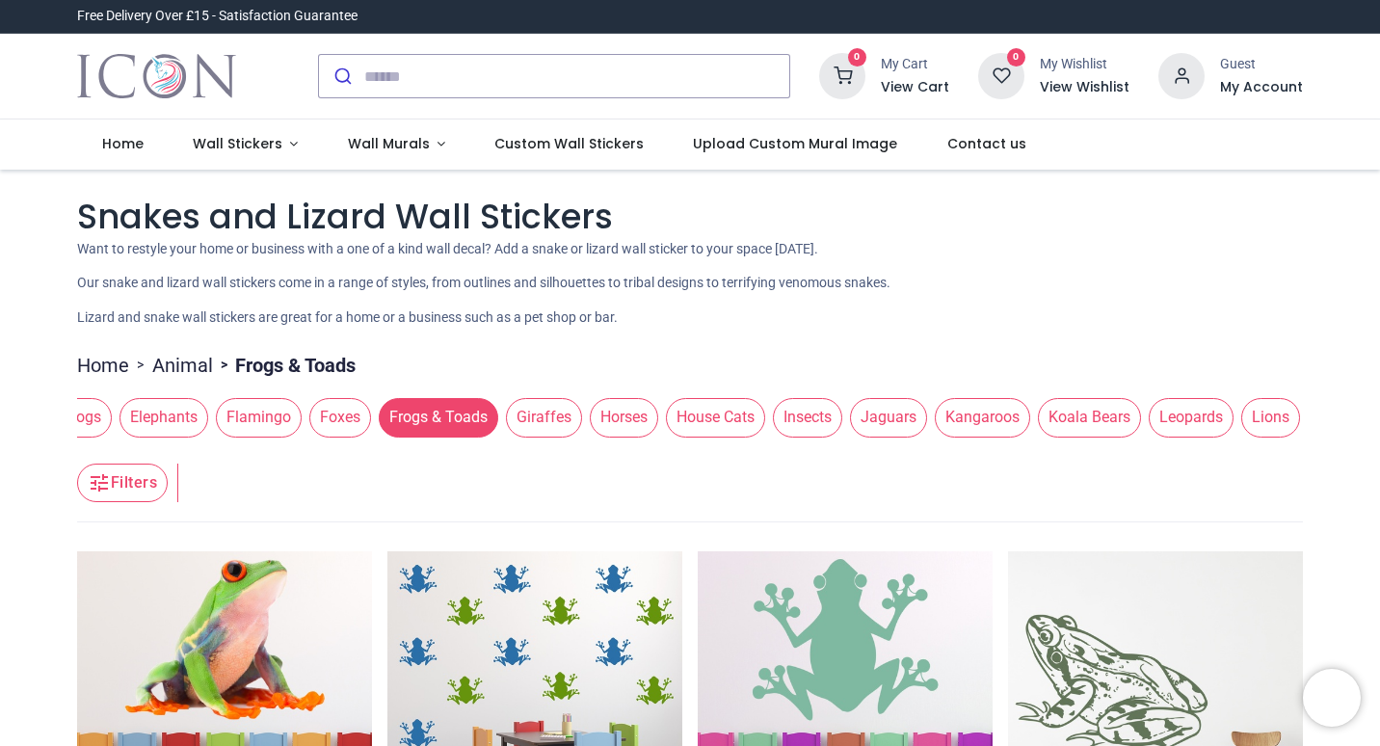
drag, startPoint x: 978, startPoint y: 413, endPoint x: 876, endPoint y: 422, distance: 102.5
click at [876, 422] on span "Jaguars" at bounding box center [888, 417] width 77 height 39
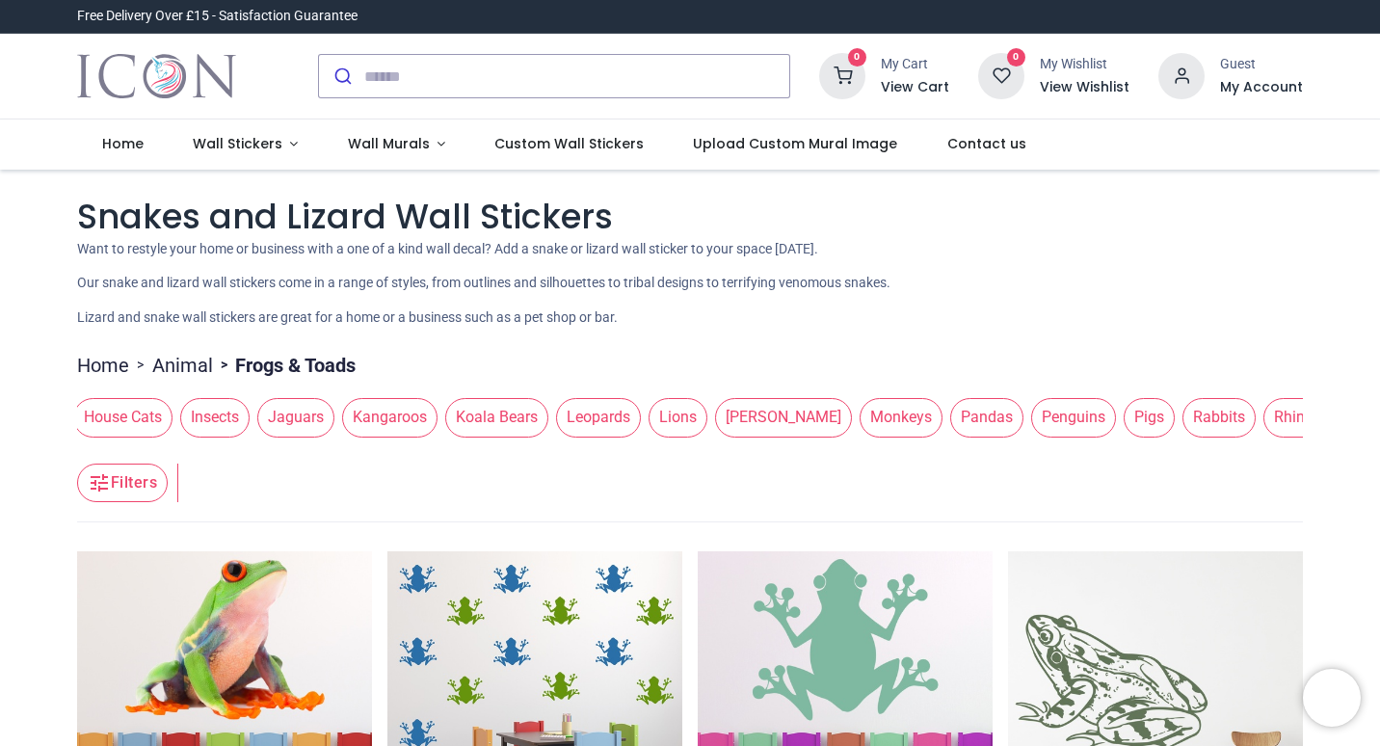
scroll to position [0, 1529]
drag, startPoint x: 869, startPoint y: 424, endPoint x: 277, endPoint y: 422, distance: 591.5
click at [277, 422] on span "Jaguars" at bounding box center [289, 417] width 77 height 39
drag, startPoint x: 1045, startPoint y: 422, endPoint x: 421, endPoint y: 442, distance: 624.6
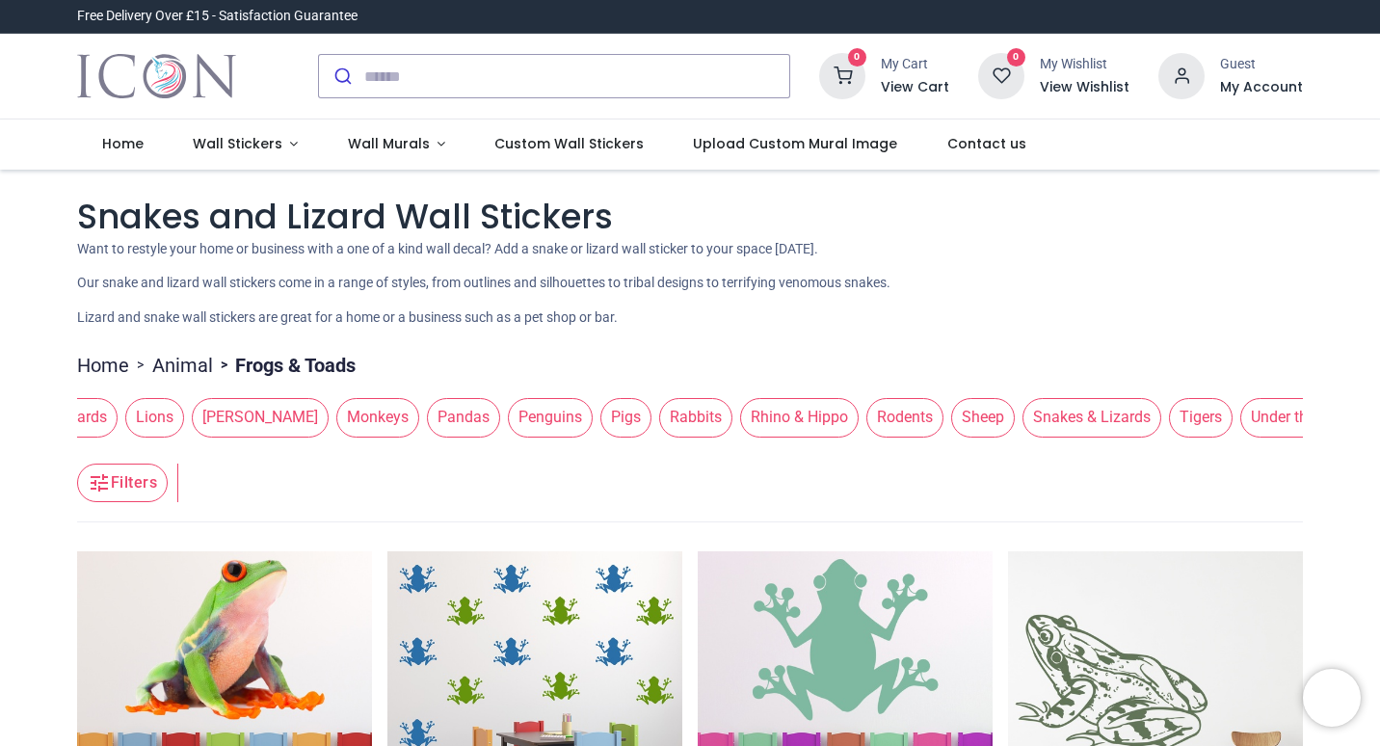
click at [422, 442] on div "Animal Groups Antelope Bears Birds Butterflies Camels Chickens Cows Crocodiles …" at bounding box center [689, 417] width 1225 height 54
drag, startPoint x: 1184, startPoint y: 416, endPoint x: 805, endPoint y: 434, distance: 379.0
click at [822, 431] on div "Animal Groups Antelope Bears Birds Butterflies Camels Chickens Cows Crocodiles …" at bounding box center [689, 417] width 1225 height 54
click at [1145, 424] on span "Under the Sea" at bounding box center [1203, 417] width 116 height 39
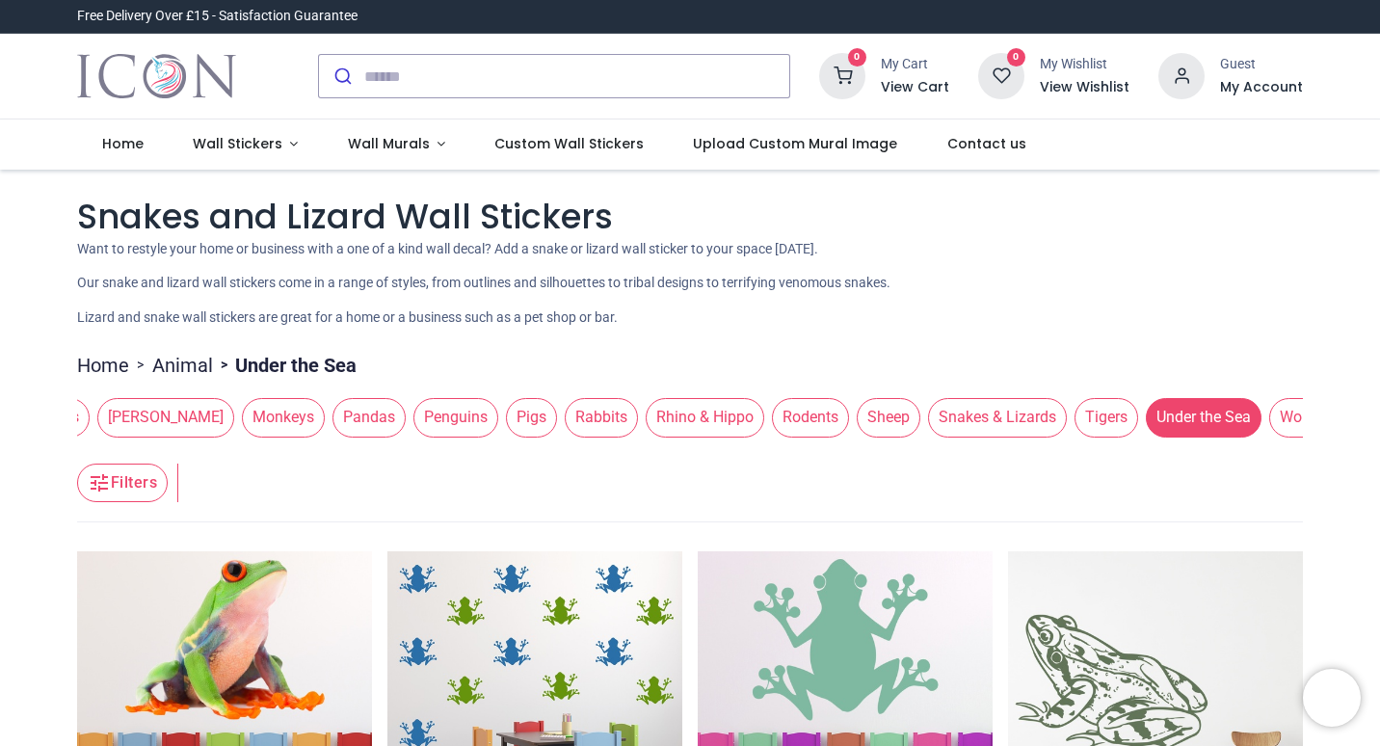
scroll to position [0, 0]
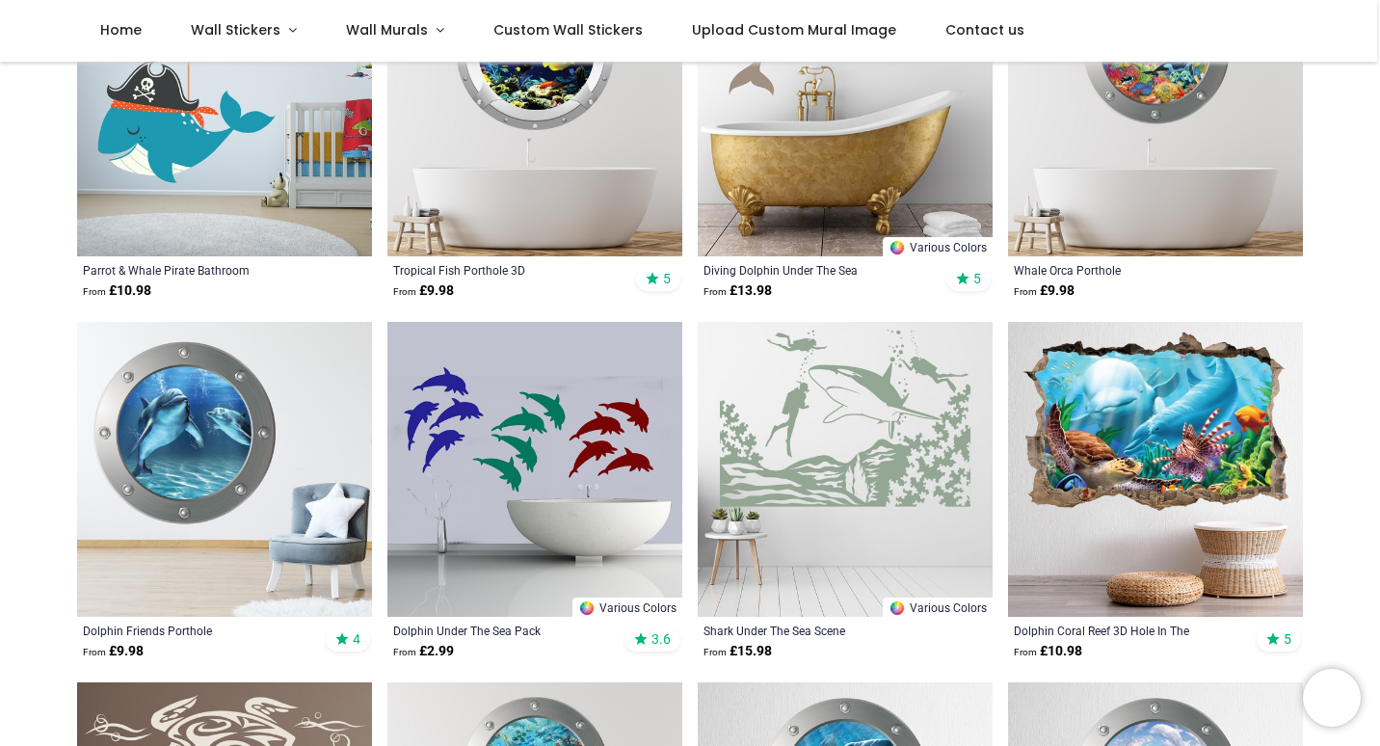
scroll to position [578, 0]
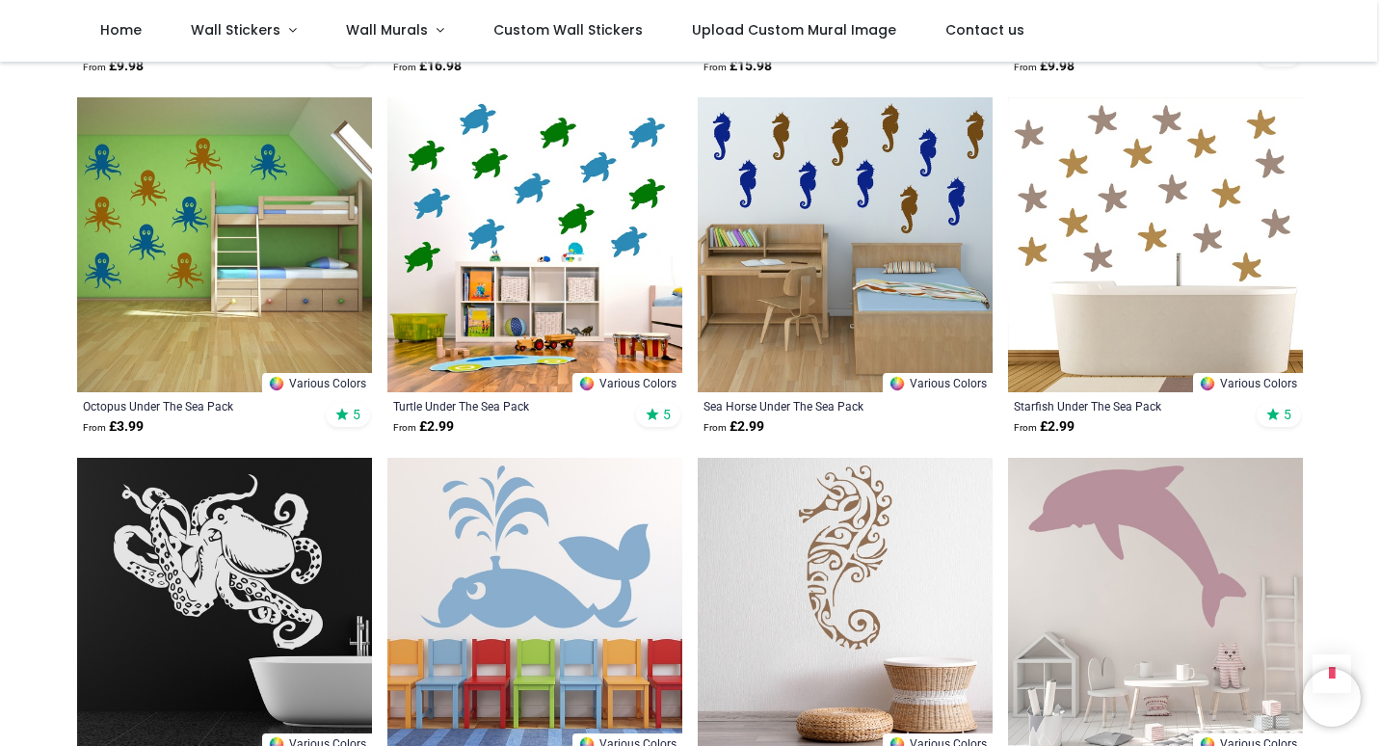
scroll to position [2120, 0]
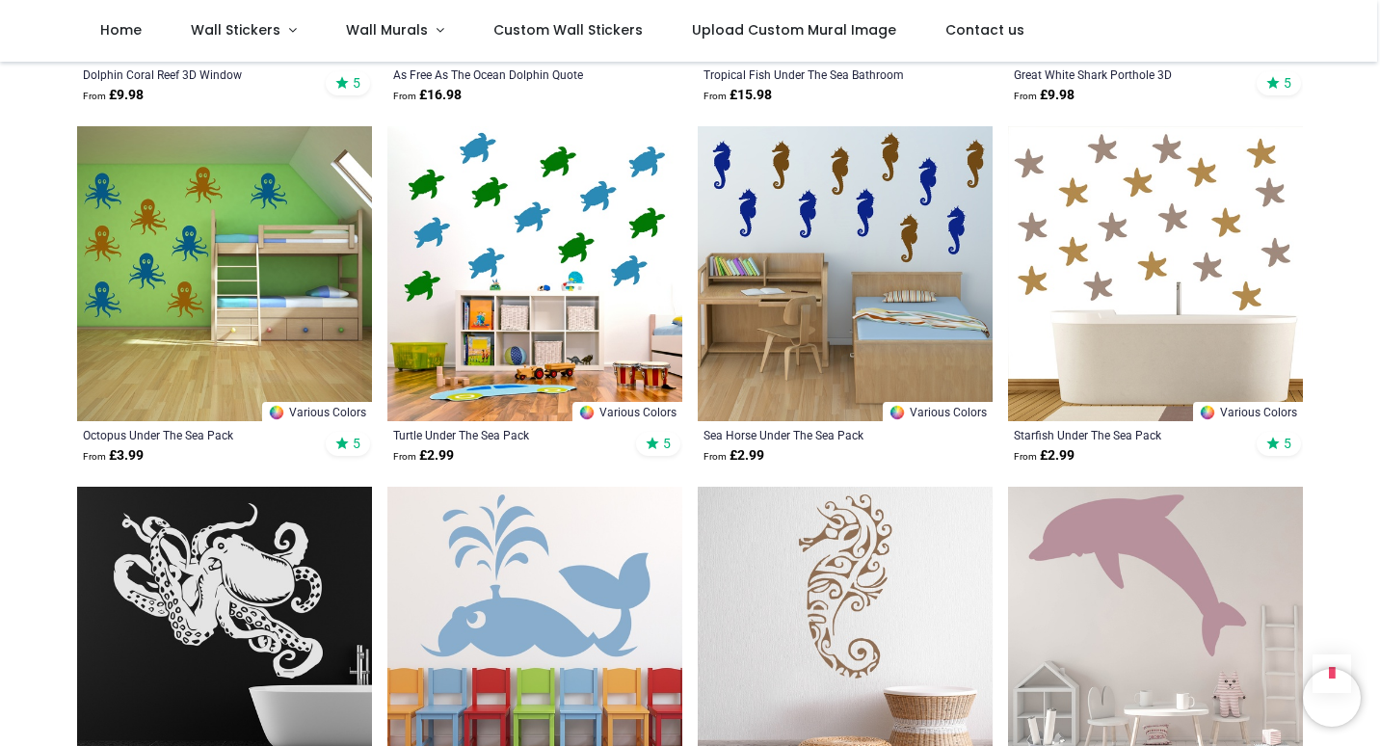
click at [237, 601] on img at bounding box center [224, 634] width 295 height 295
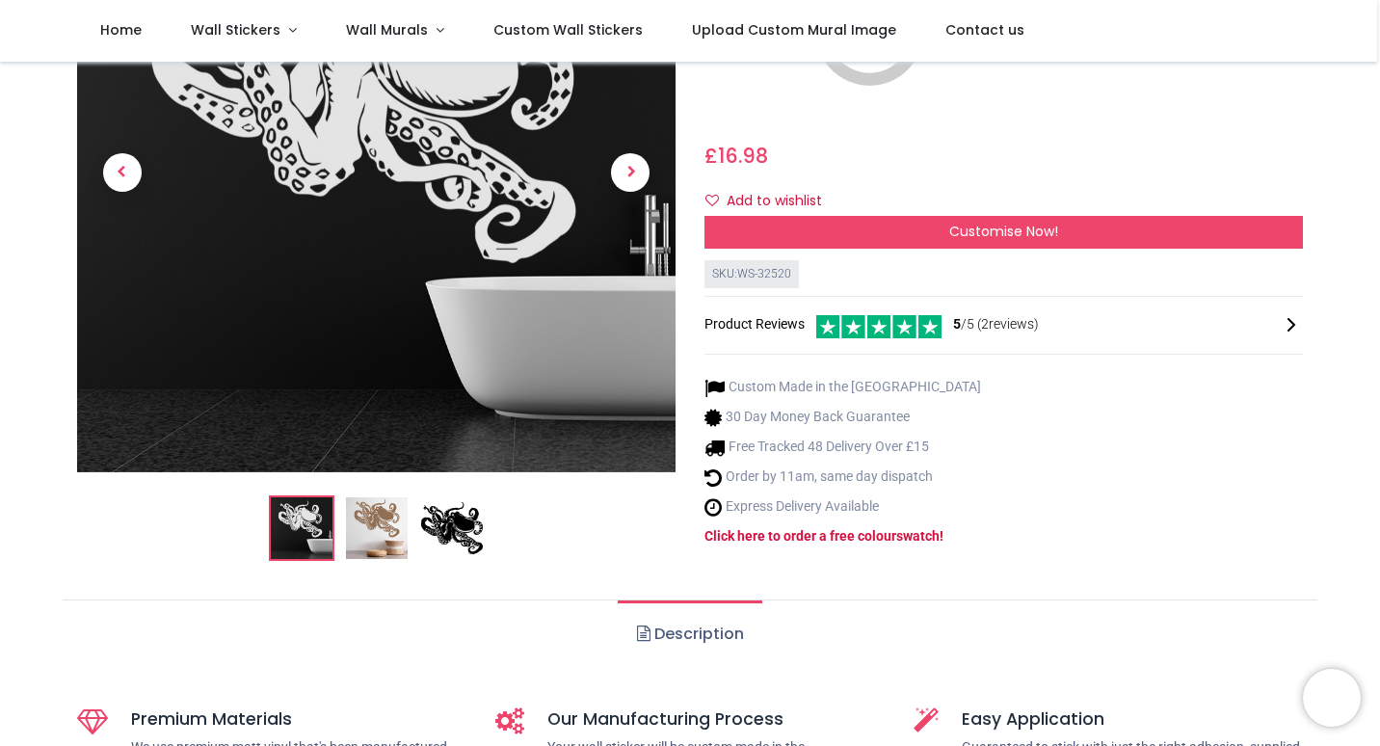
scroll to position [289, 0]
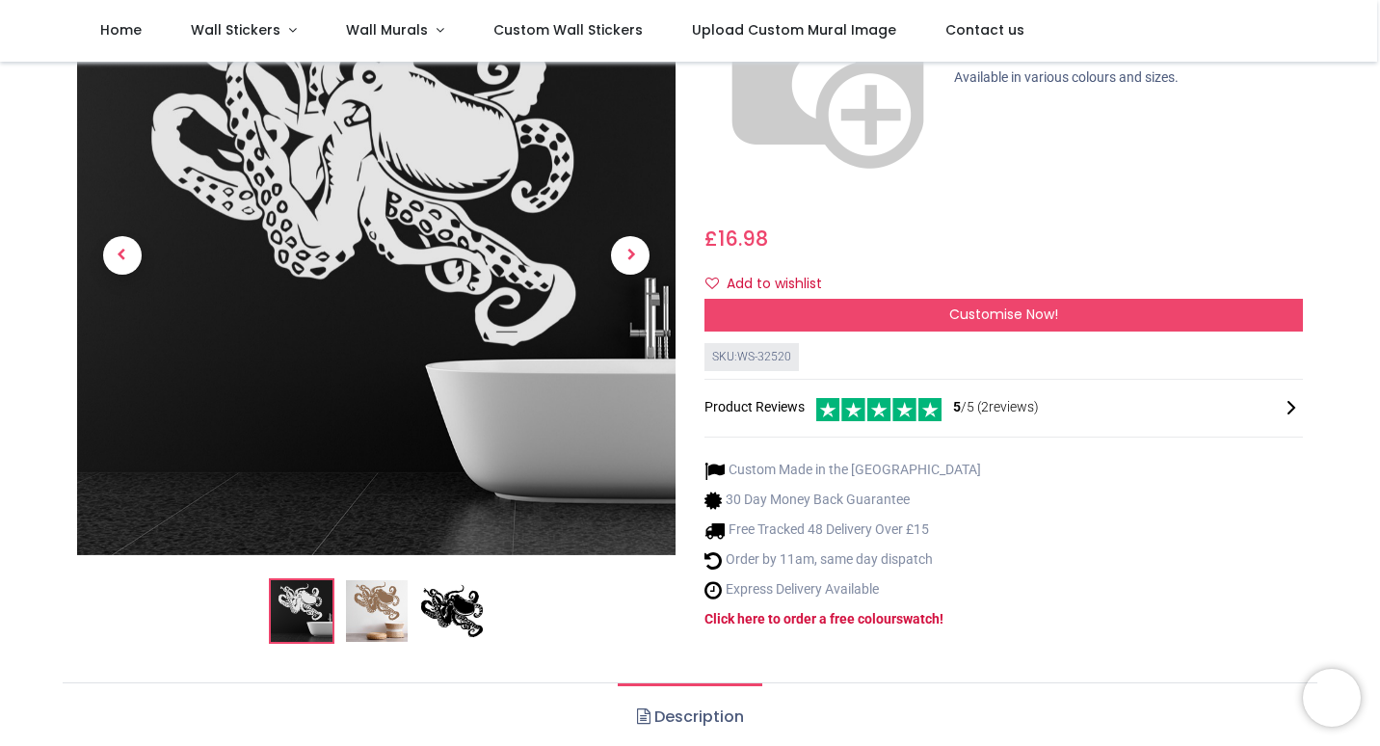
click at [351, 580] on img at bounding box center [377, 611] width 62 height 62
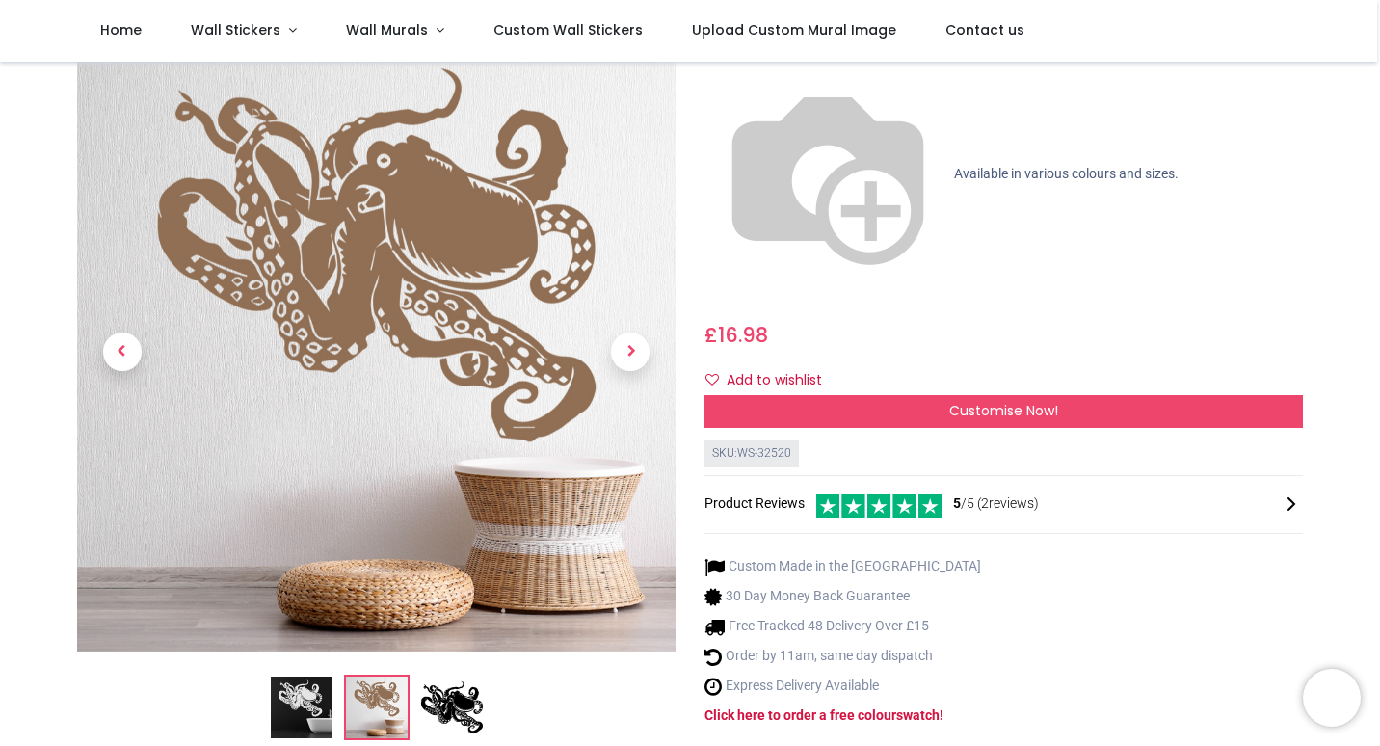
scroll to position [0, 0]
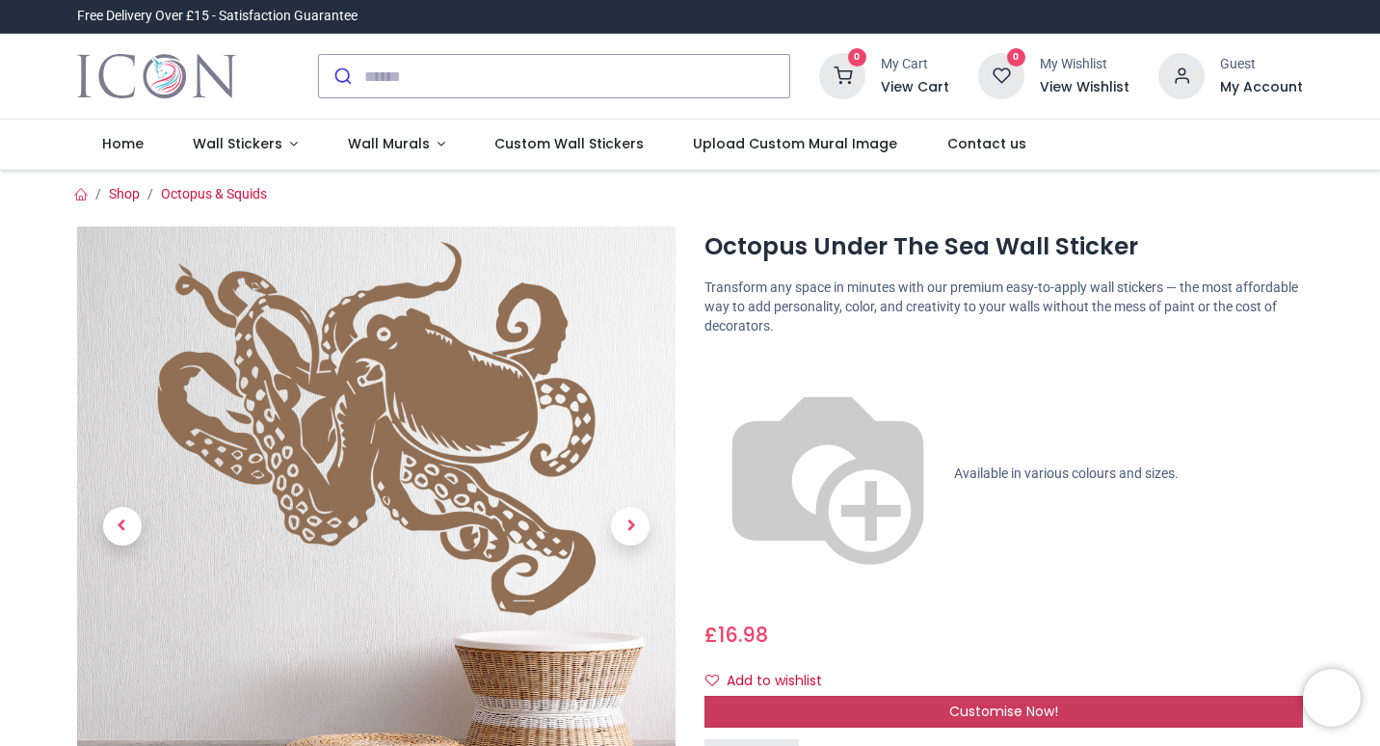
click at [812, 696] on div "Customise Now!" at bounding box center [1003, 712] width 598 height 33
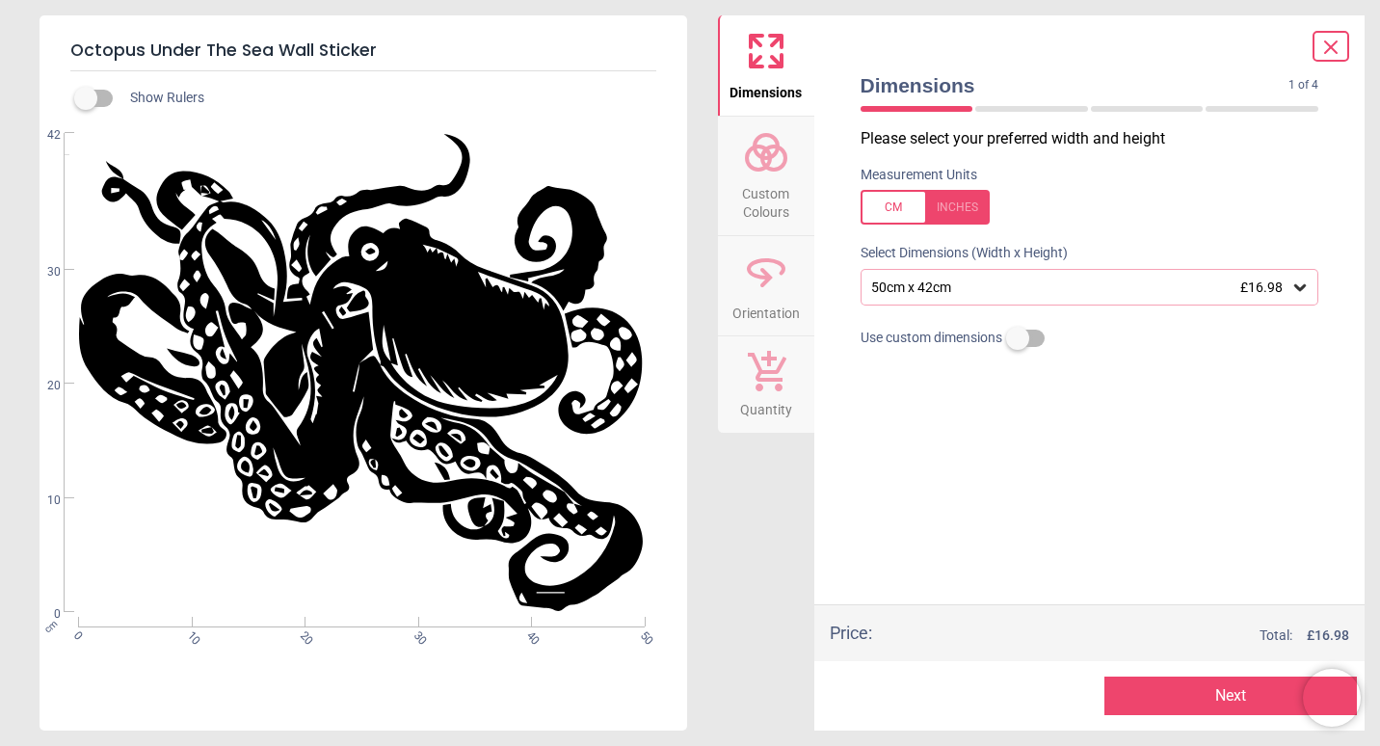
click at [1154, 686] on button "Next" at bounding box center [1230, 695] width 252 height 39
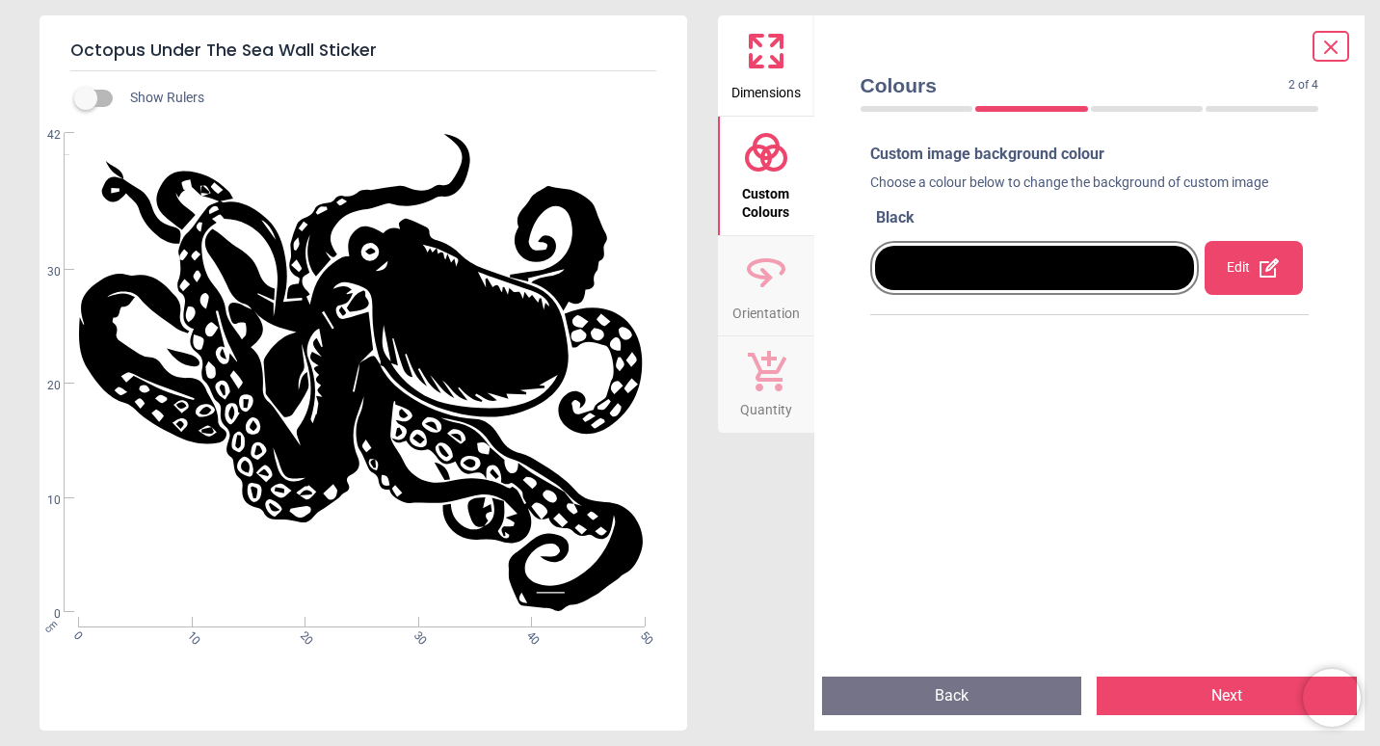
click at [1029, 268] on div at bounding box center [1035, 268] width 320 height 44
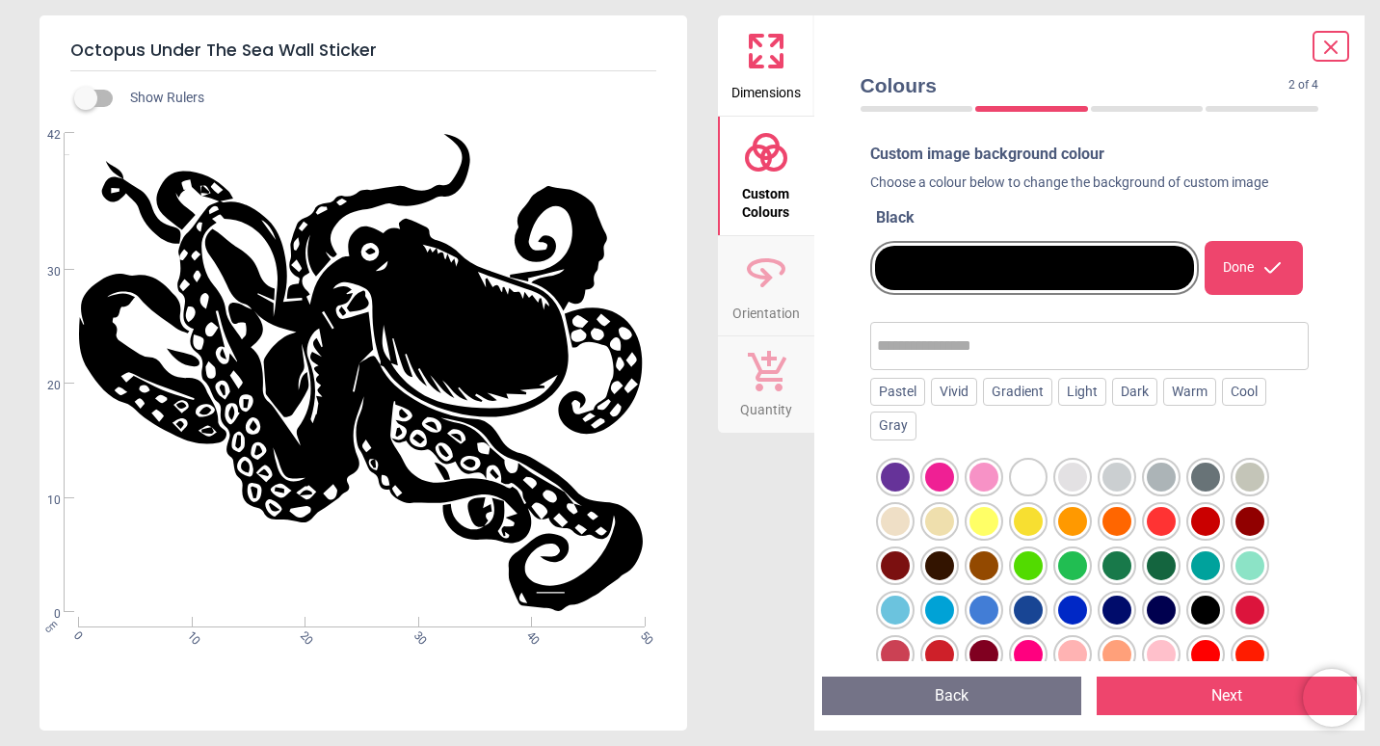
click at [1029, 268] on div at bounding box center [1035, 268] width 320 height 44
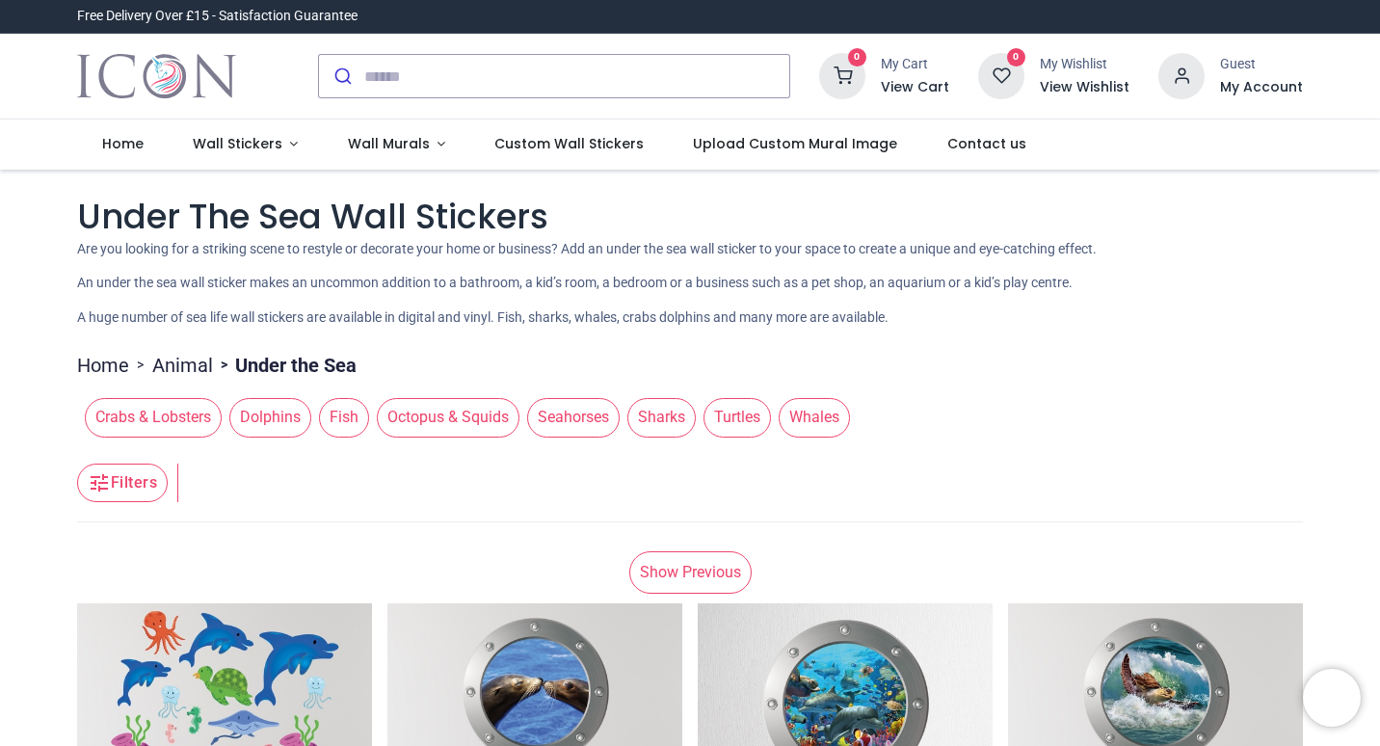
click at [652, 424] on span "Sharks" at bounding box center [661, 417] width 68 height 39
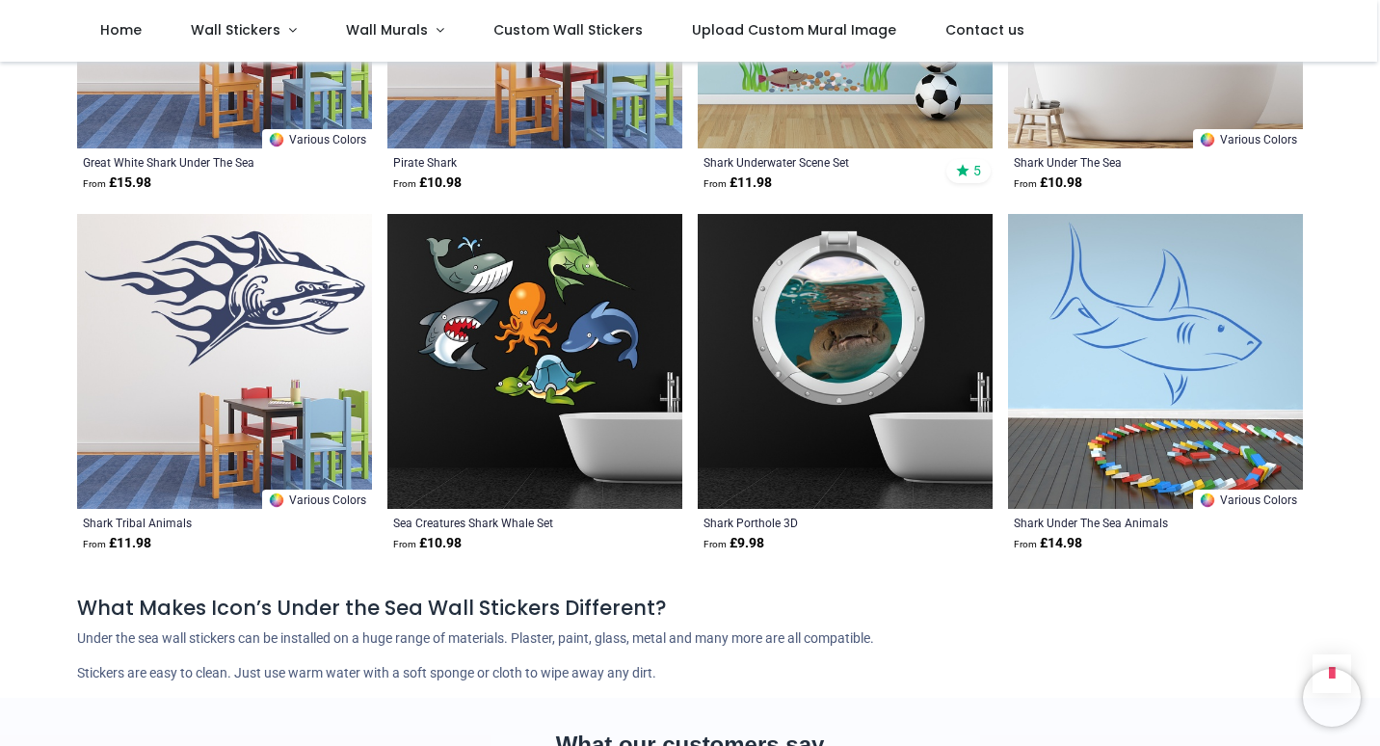
scroll to position [2409, 0]
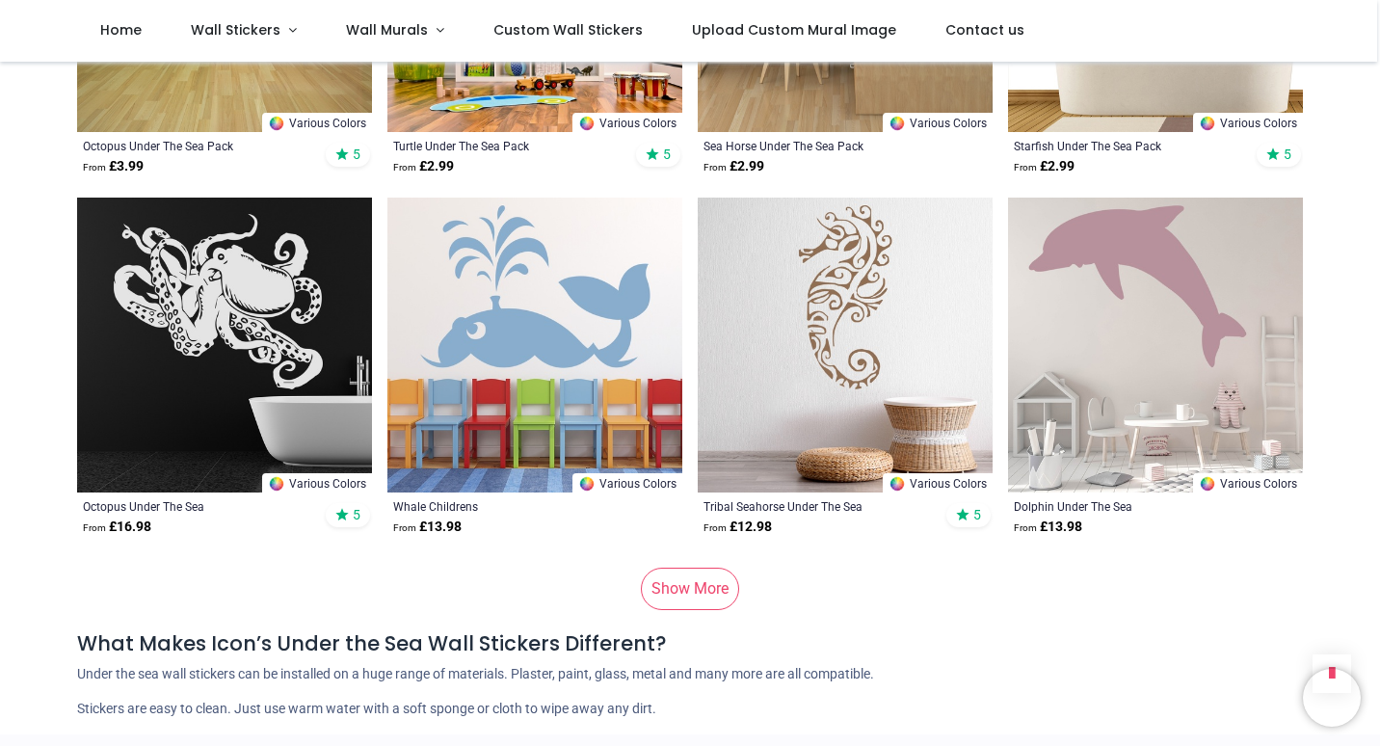
scroll to position [2409, 0]
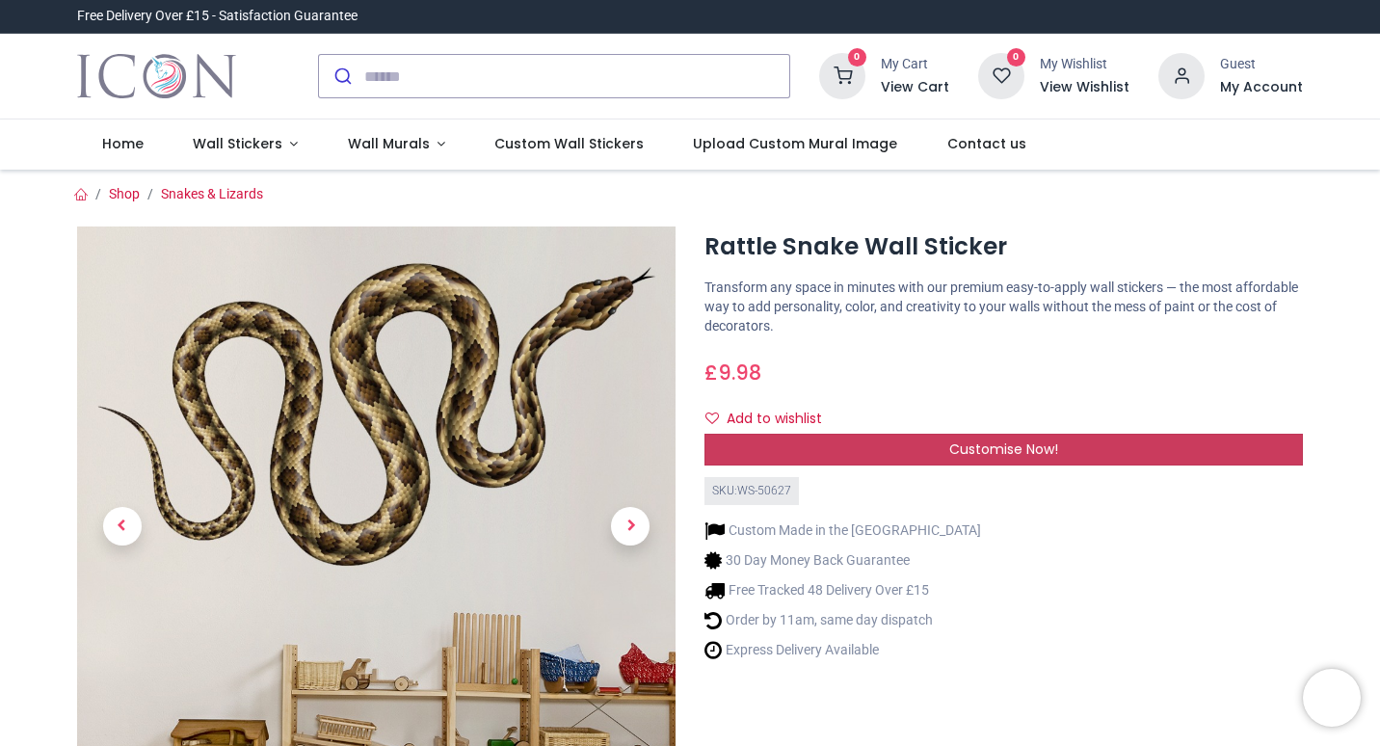
click at [977, 454] on span "Customise Now!" at bounding box center [1003, 448] width 109 height 19
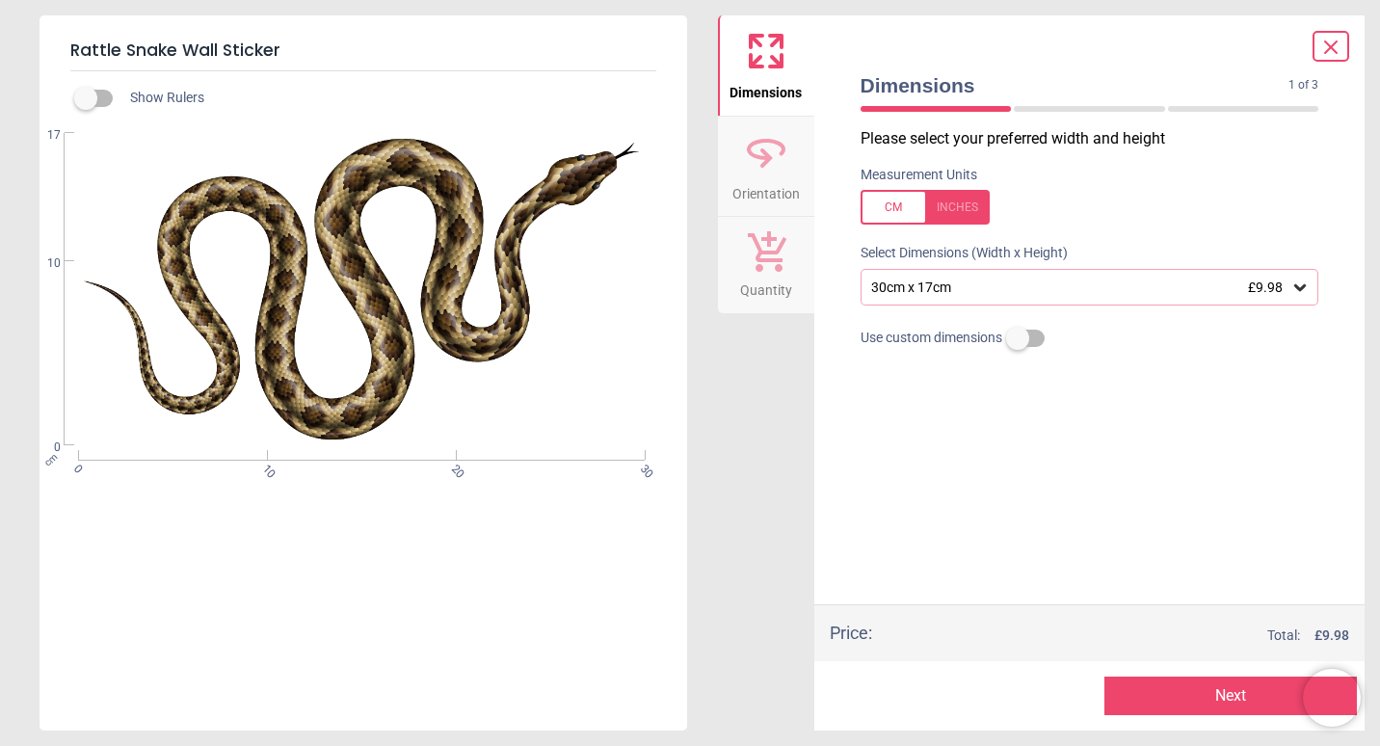
click at [1164, 700] on button "Next" at bounding box center [1230, 695] width 252 height 39
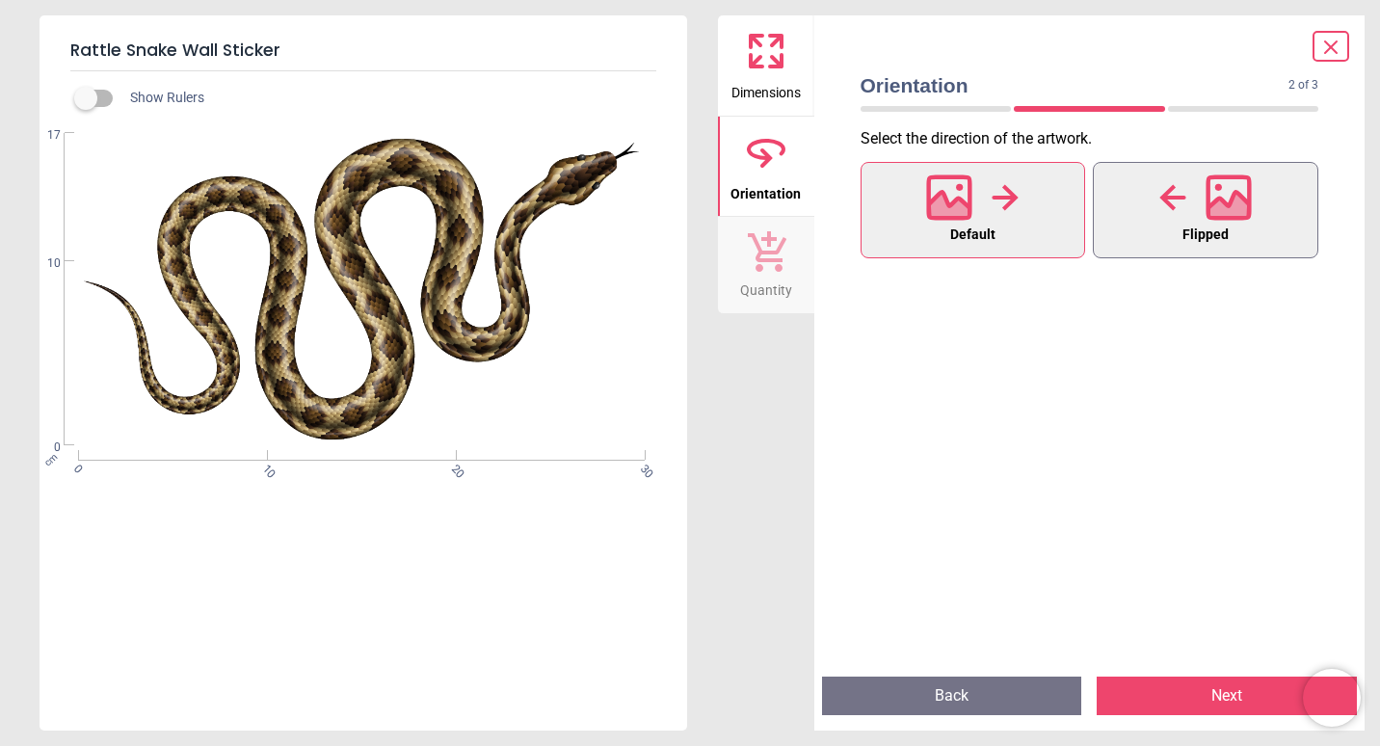
click at [1218, 213] on icon at bounding box center [1228, 209] width 41 height 34
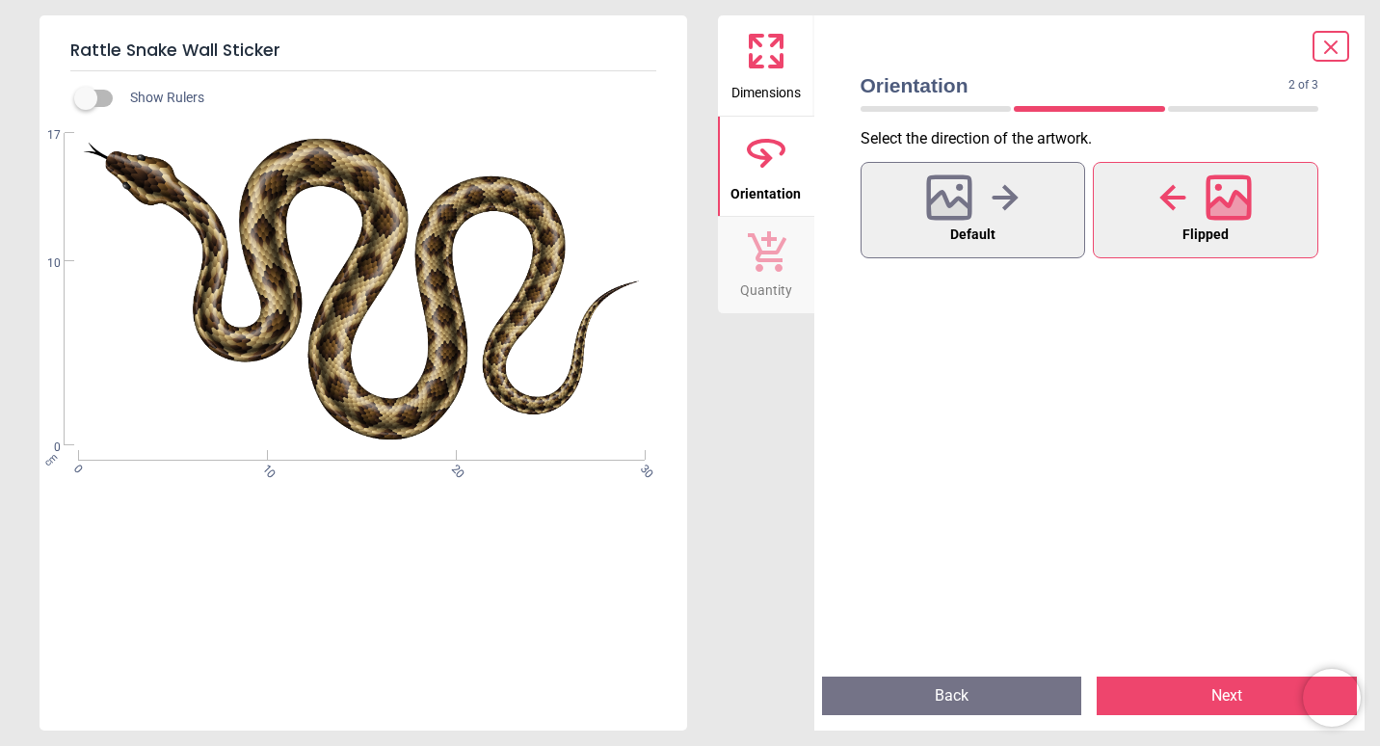
click at [1167, 688] on button "Next" at bounding box center [1226, 695] width 260 height 39
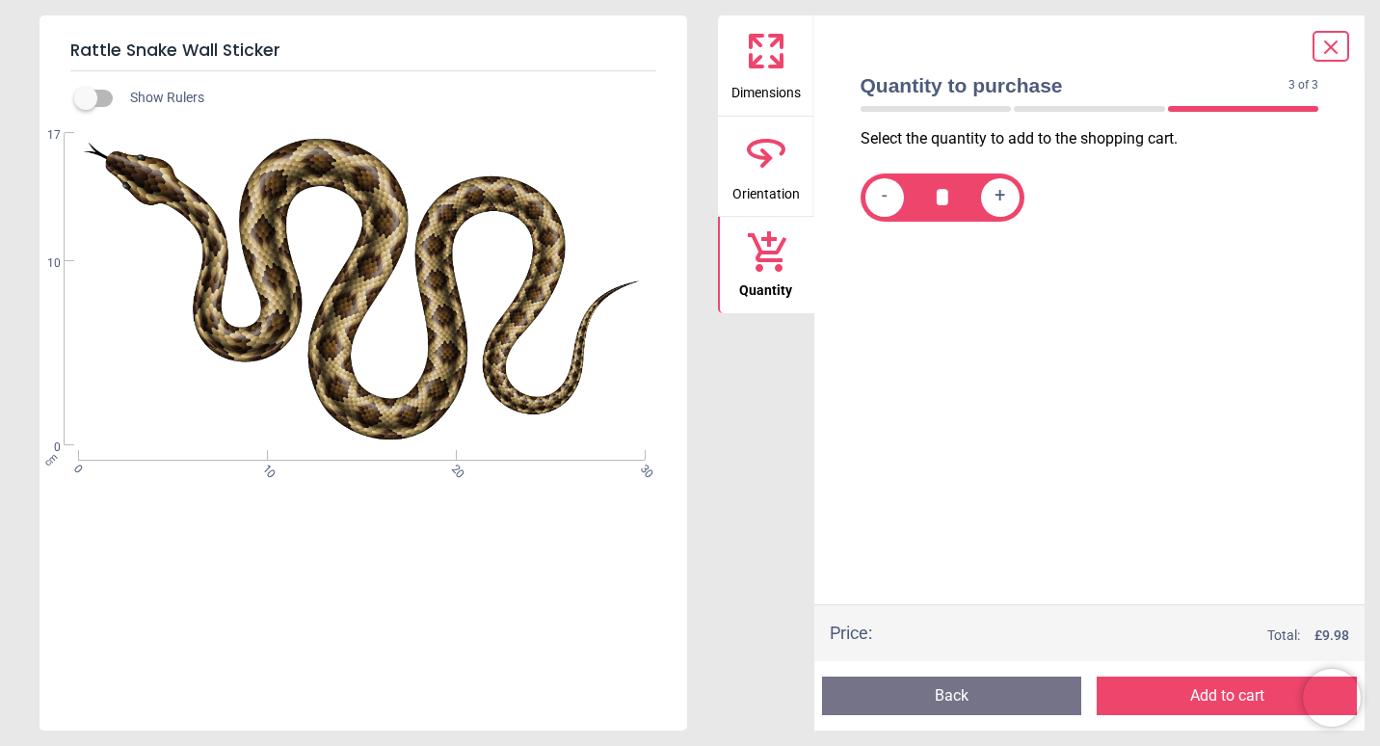
click at [1324, 45] on icon at bounding box center [1330, 47] width 23 height 23
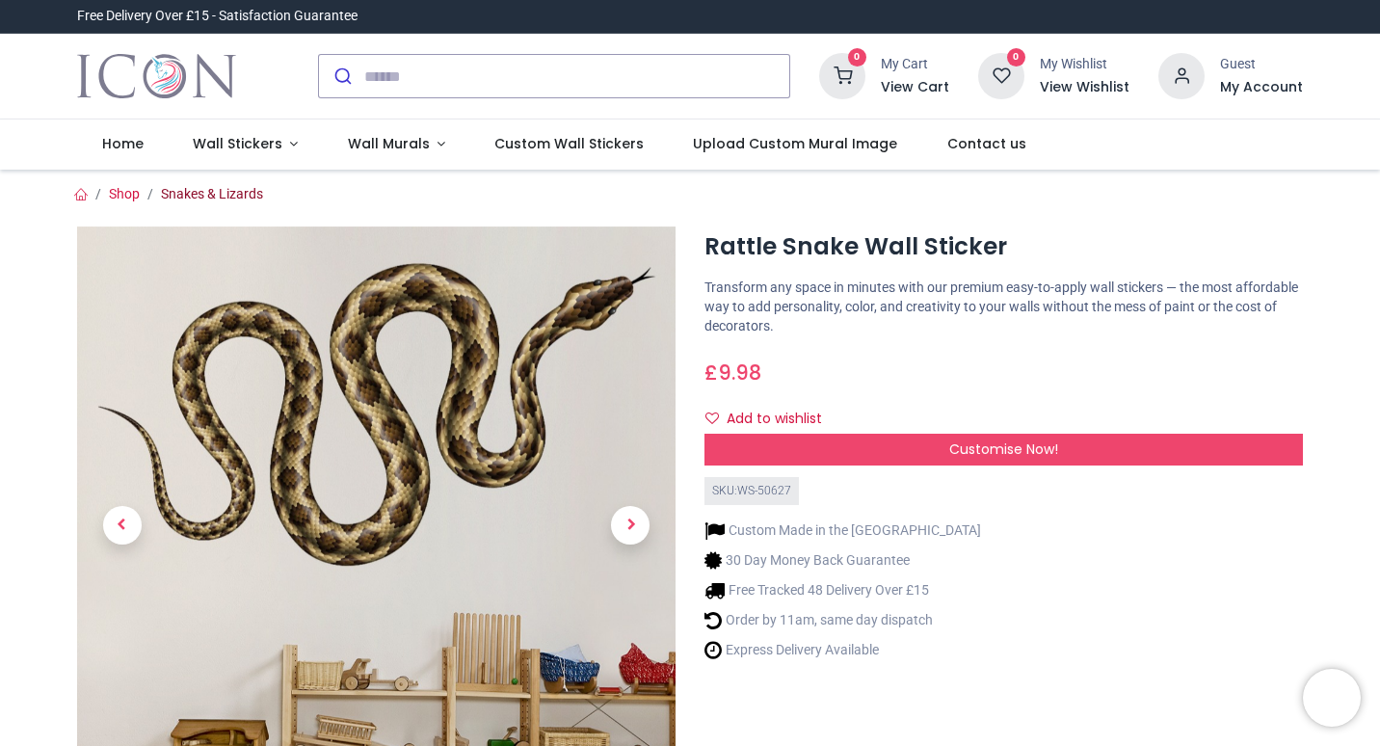
click at [224, 198] on link "Snakes & Lizards" at bounding box center [212, 193] width 102 height 15
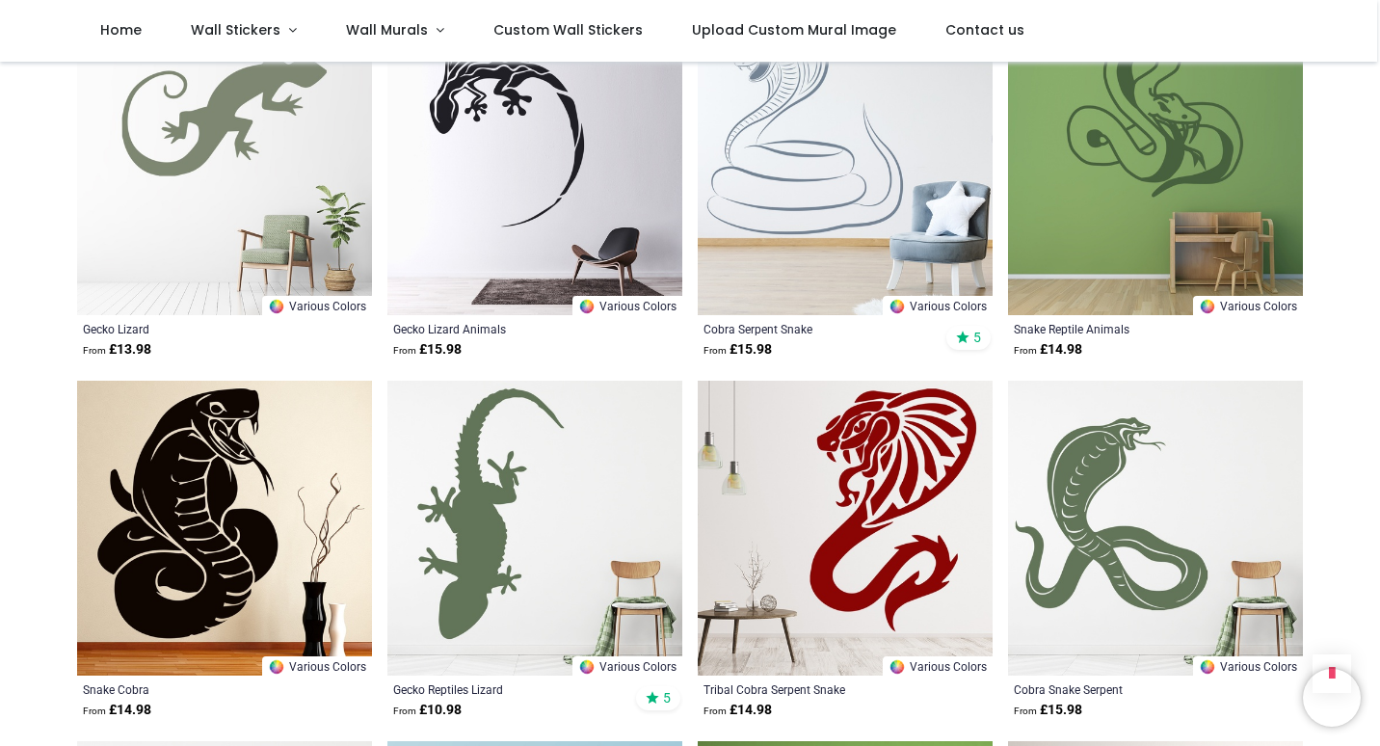
scroll to position [1156, 0]
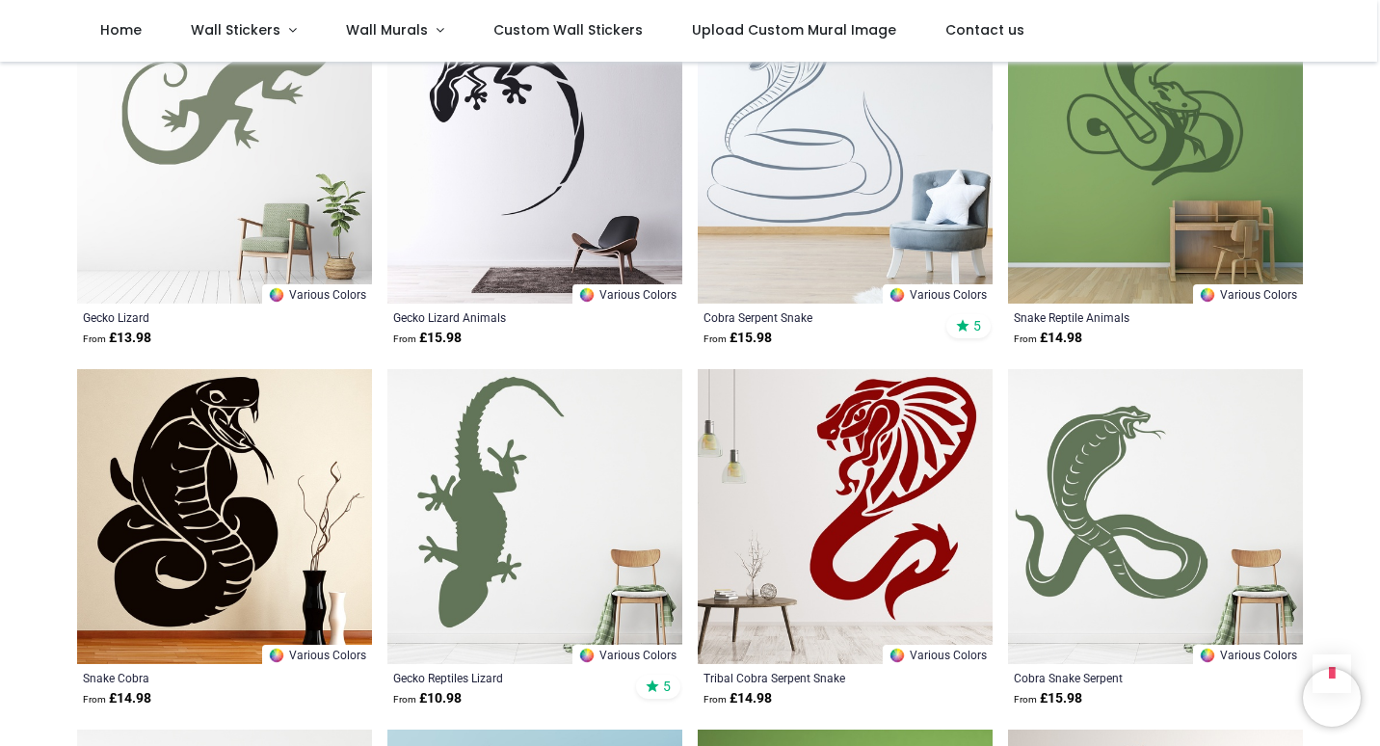
click at [1169, 523] on img at bounding box center [1155, 516] width 295 height 295
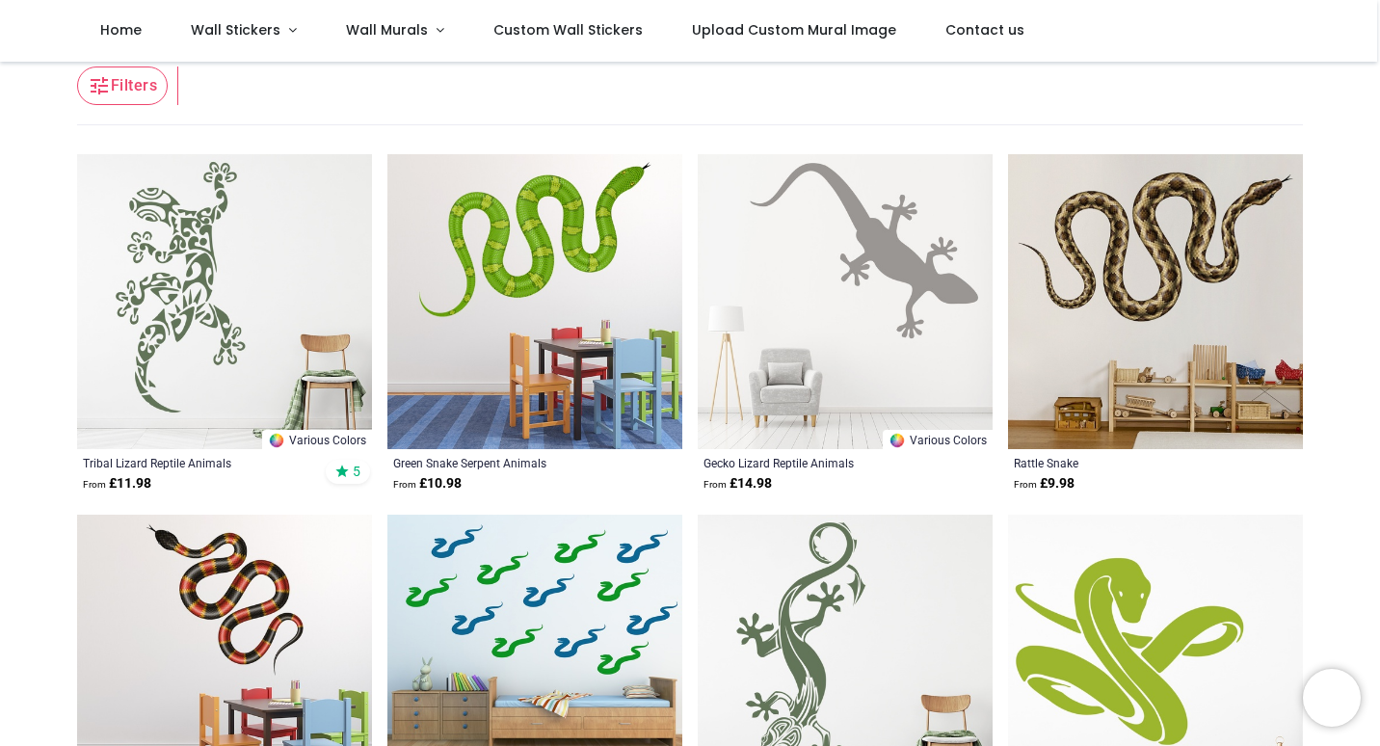
scroll to position [385, 0]
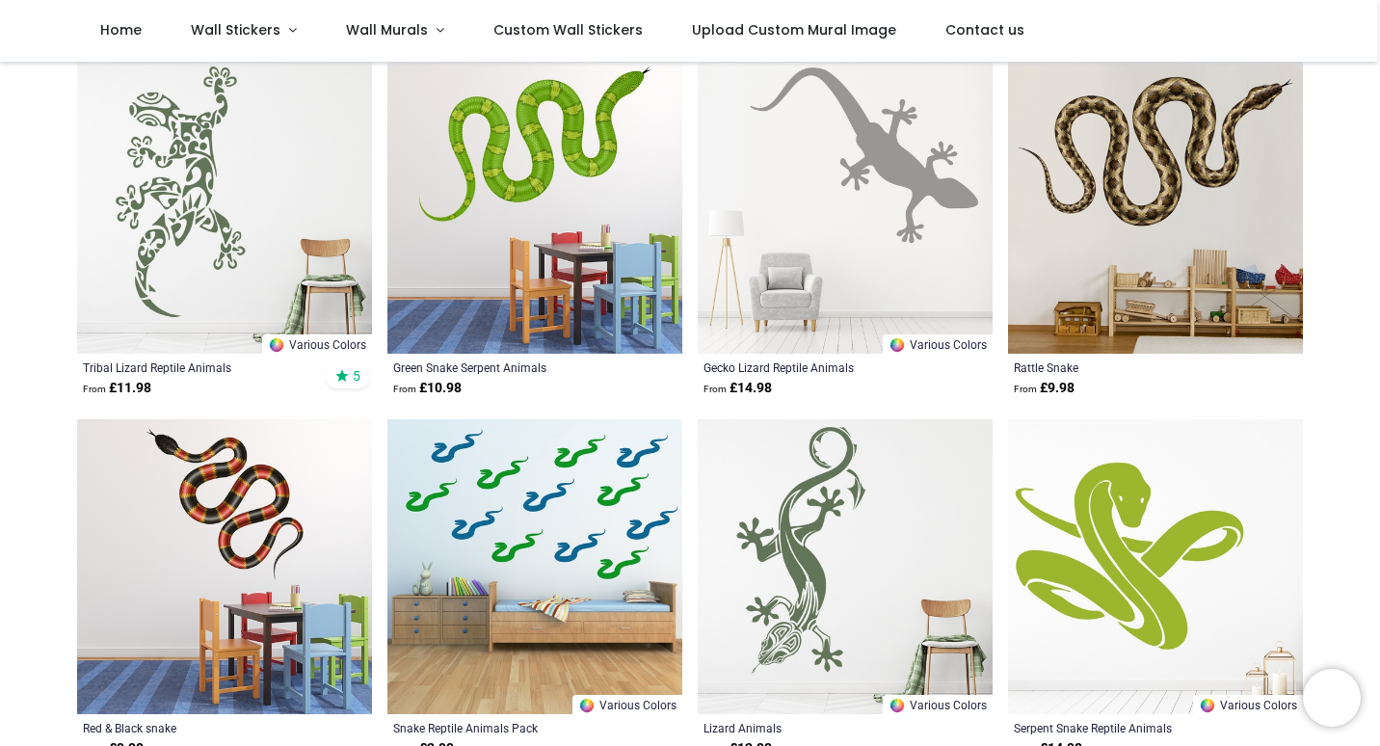
click at [1164, 240] on img at bounding box center [1155, 206] width 295 height 295
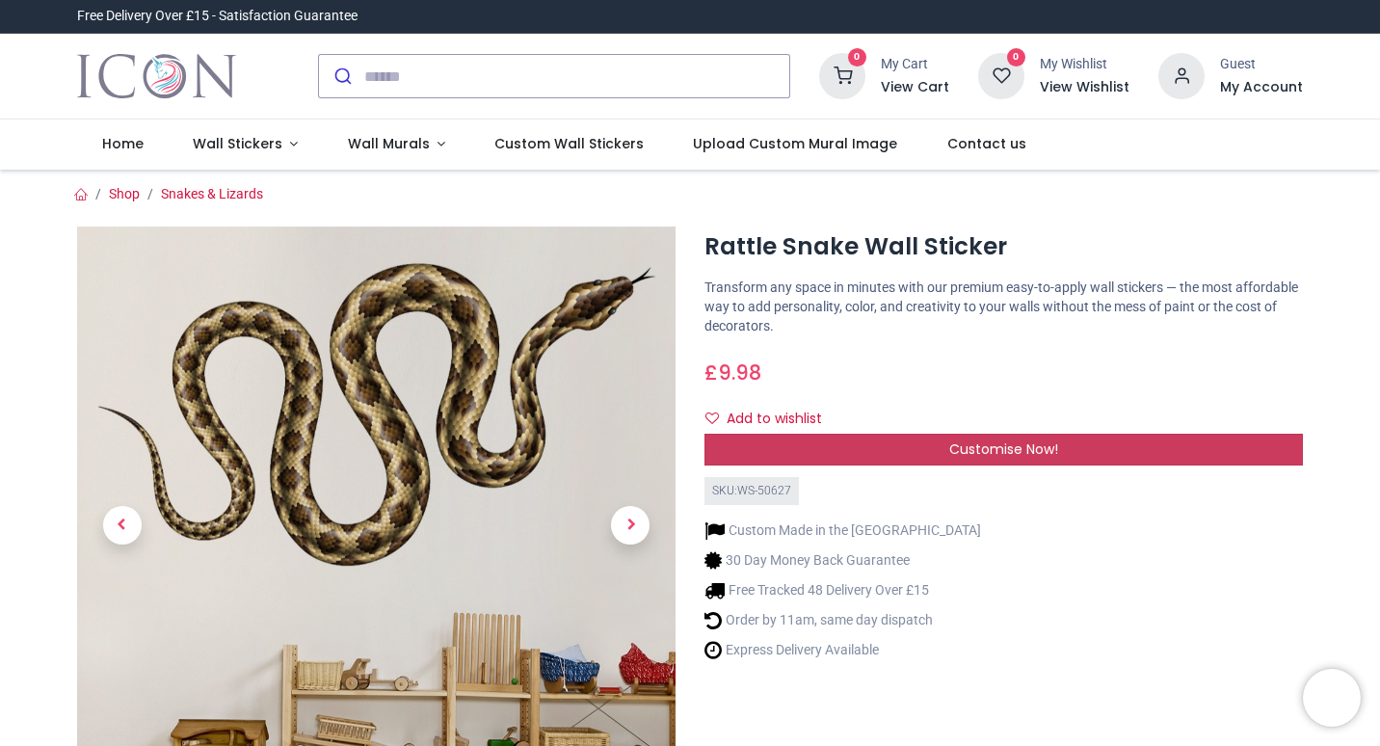
click at [949, 447] on span "Customise Now!" at bounding box center [1003, 448] width 109 height 19
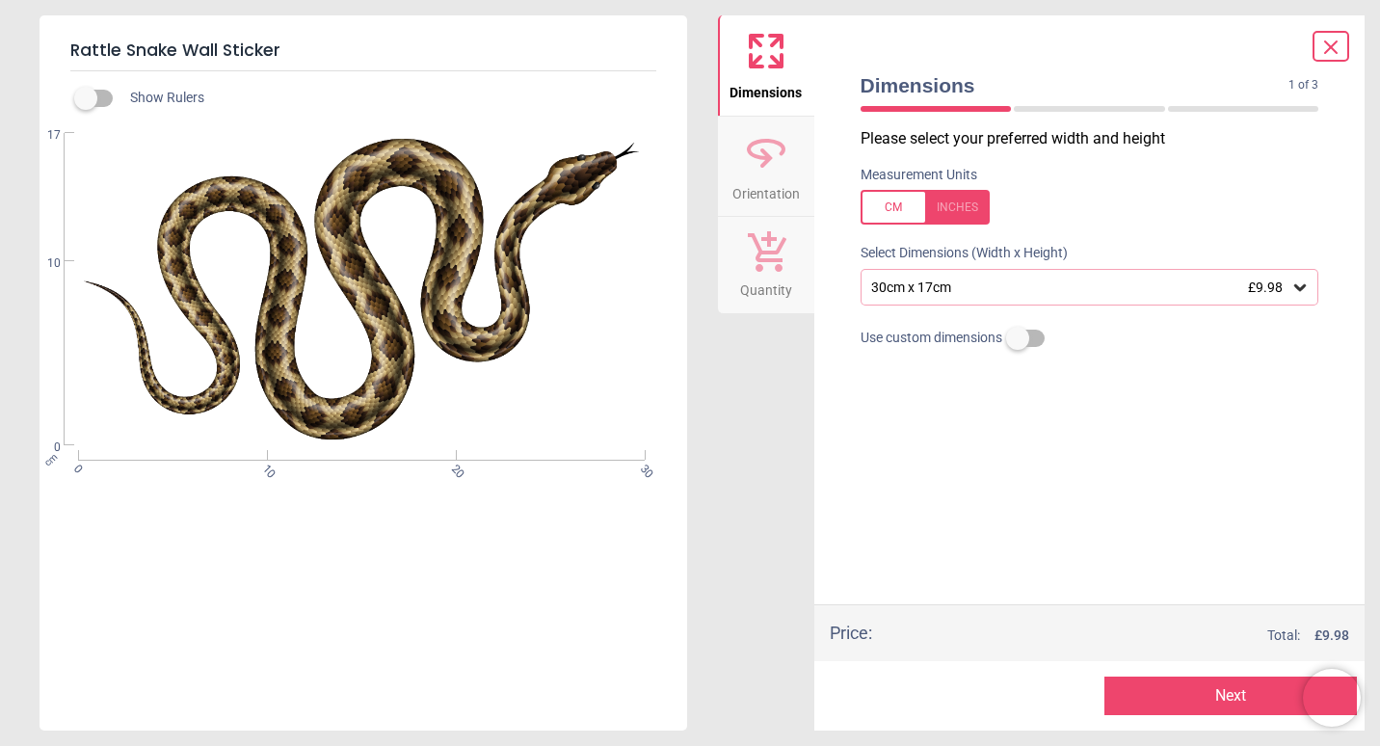
click at [987, 290] on div "30cm x 17cm £9.98" at bounding box center [1080, 287] width 422 height 16
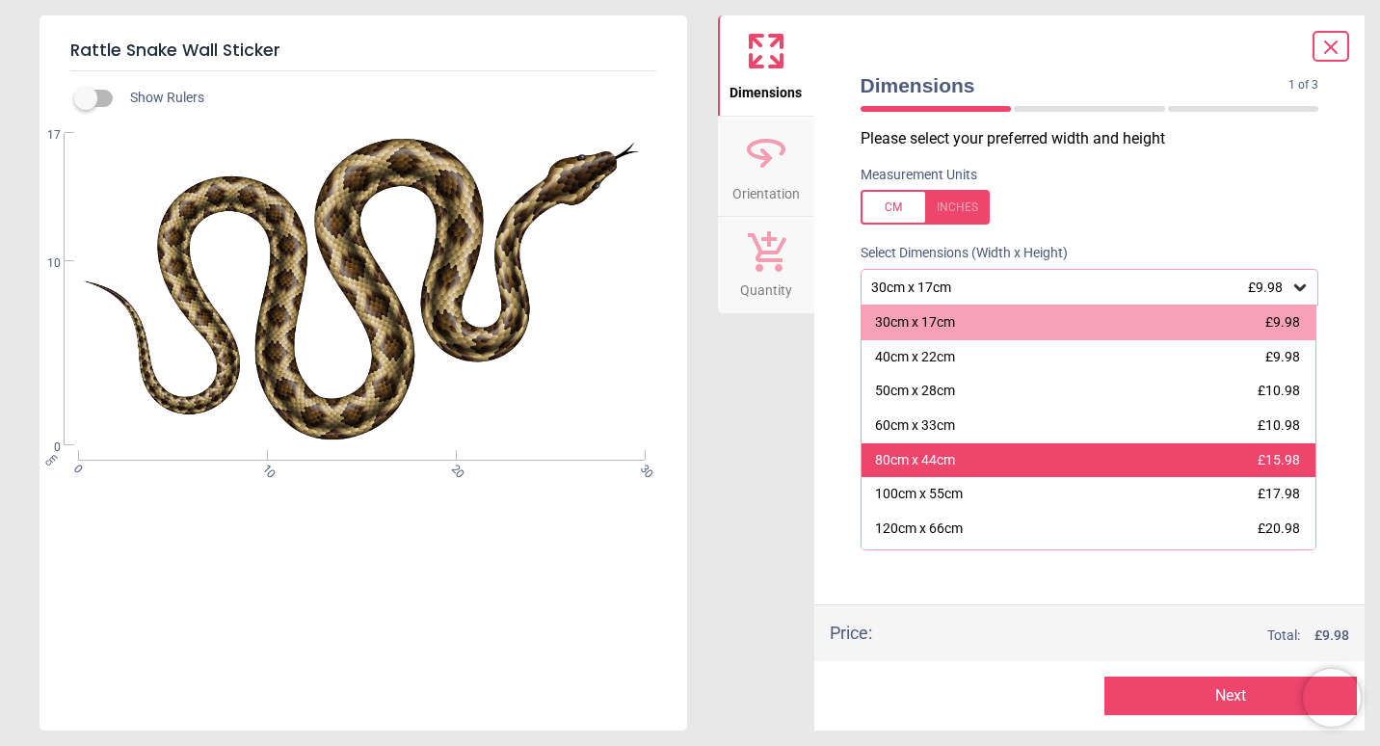
click at [994, 454] on div "80cm x 44cm £15.98" at bounding box center [1088, 460] width 455 height 35
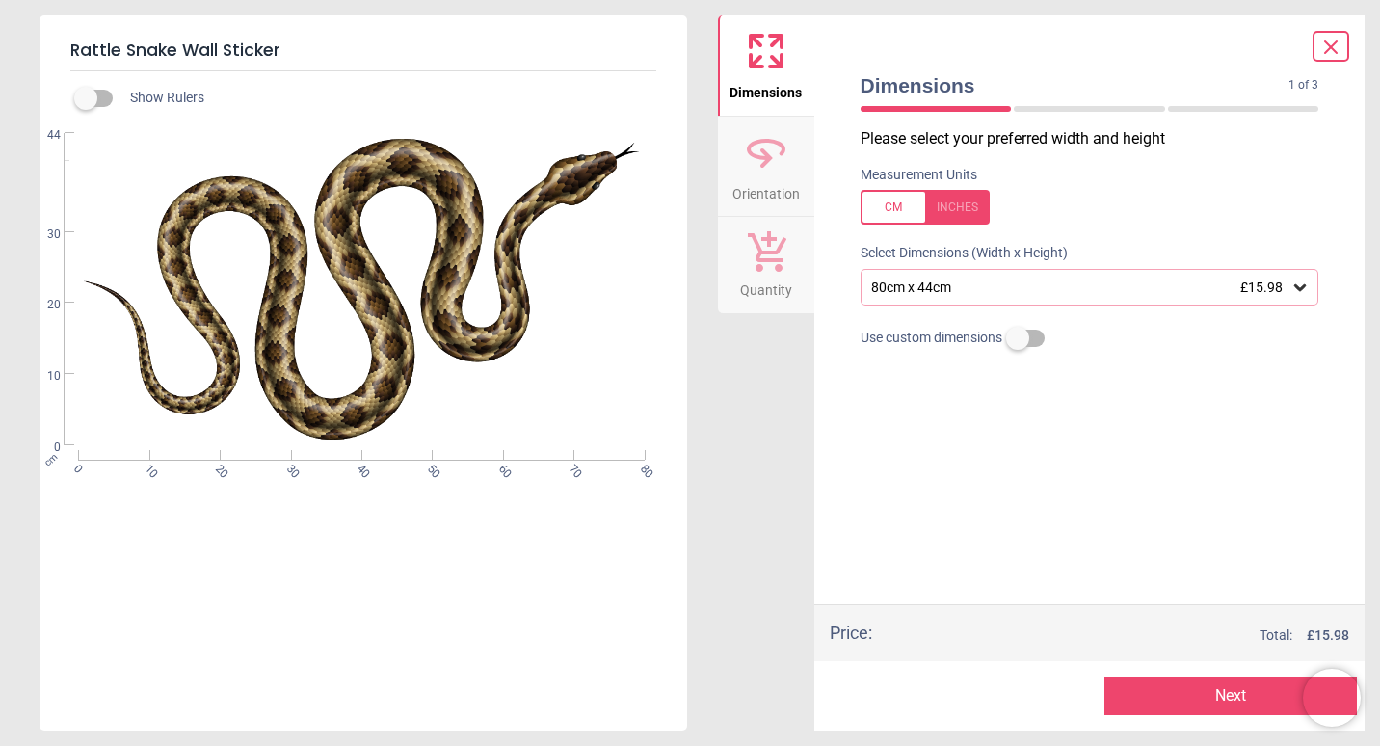
click at [1197, 696] on button "Next" at bounding box center [1230, 695] width 252 height 39
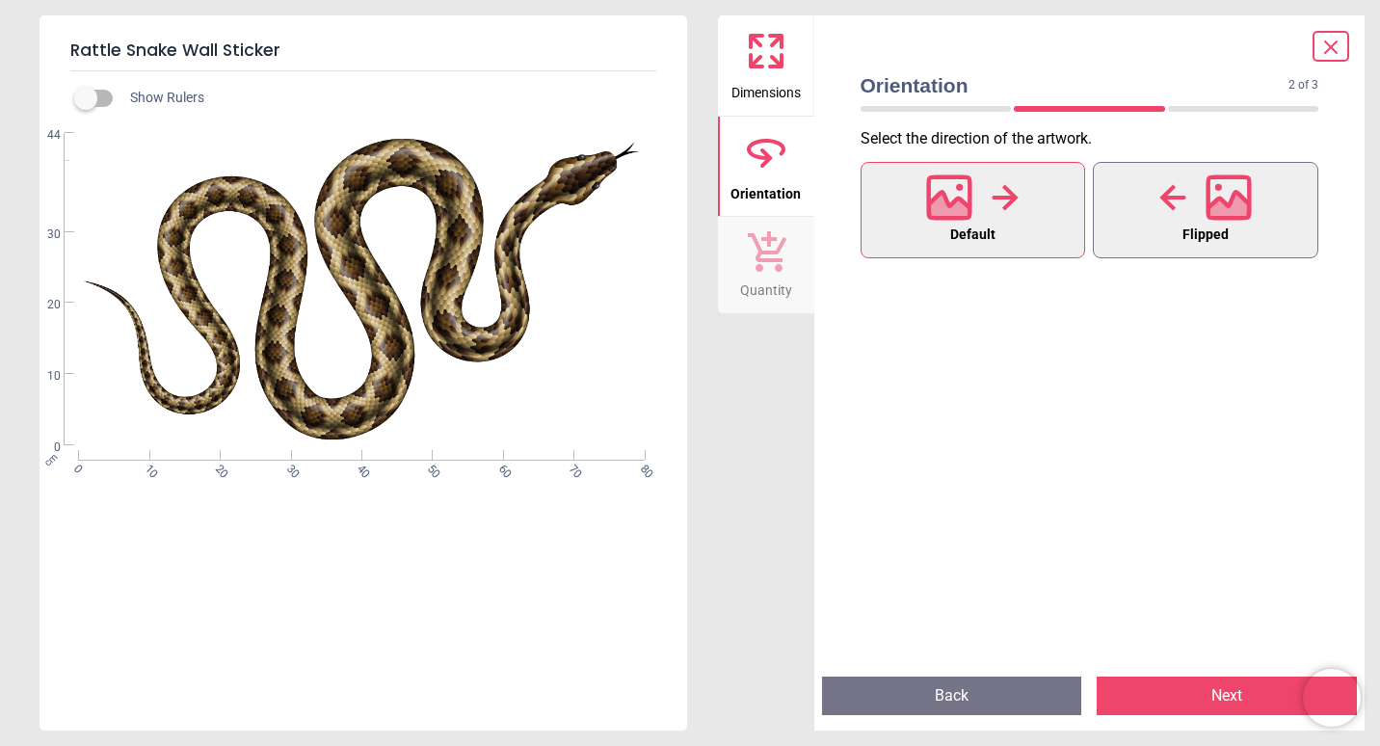
click at [1167, 213] on div at bounding box center [1205, 197] width 92 height 50
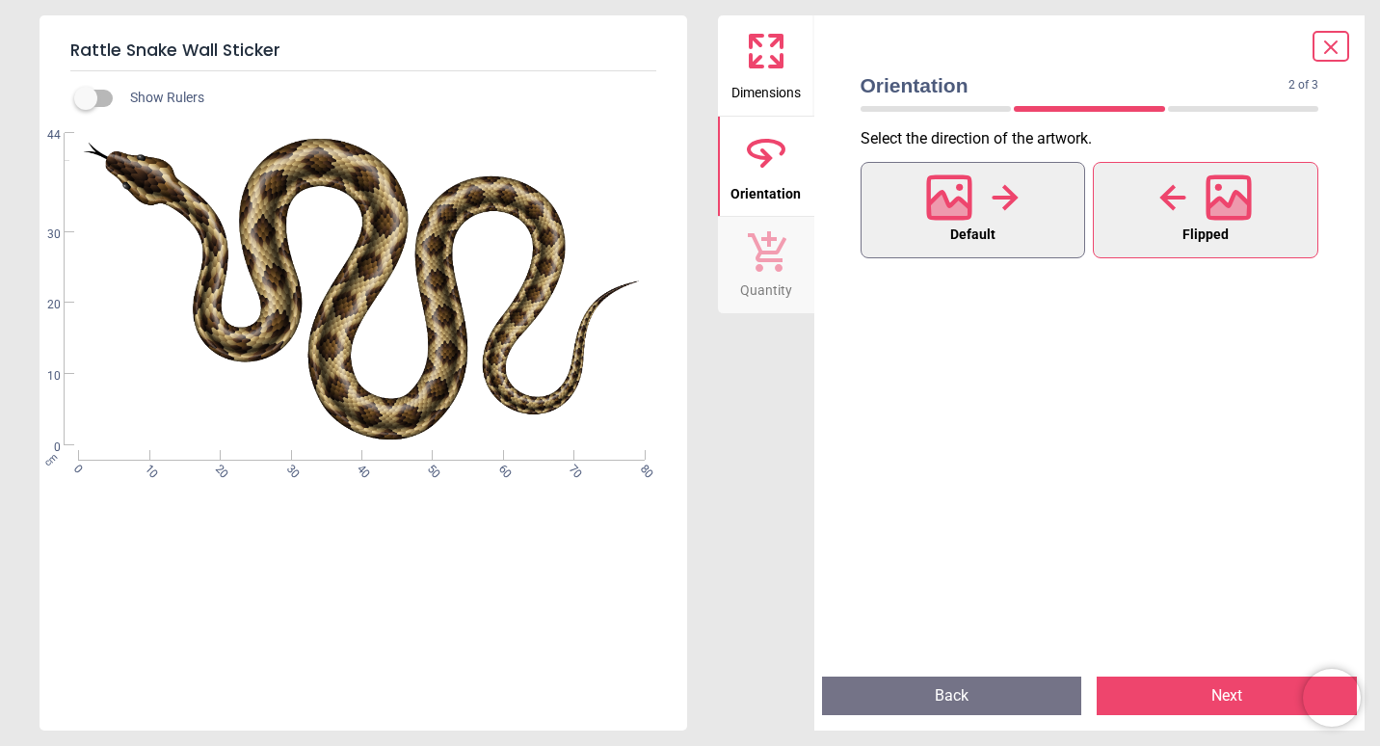
click at [1014, 203] on icon at bounding box center [1004, 197] width 27 height 29
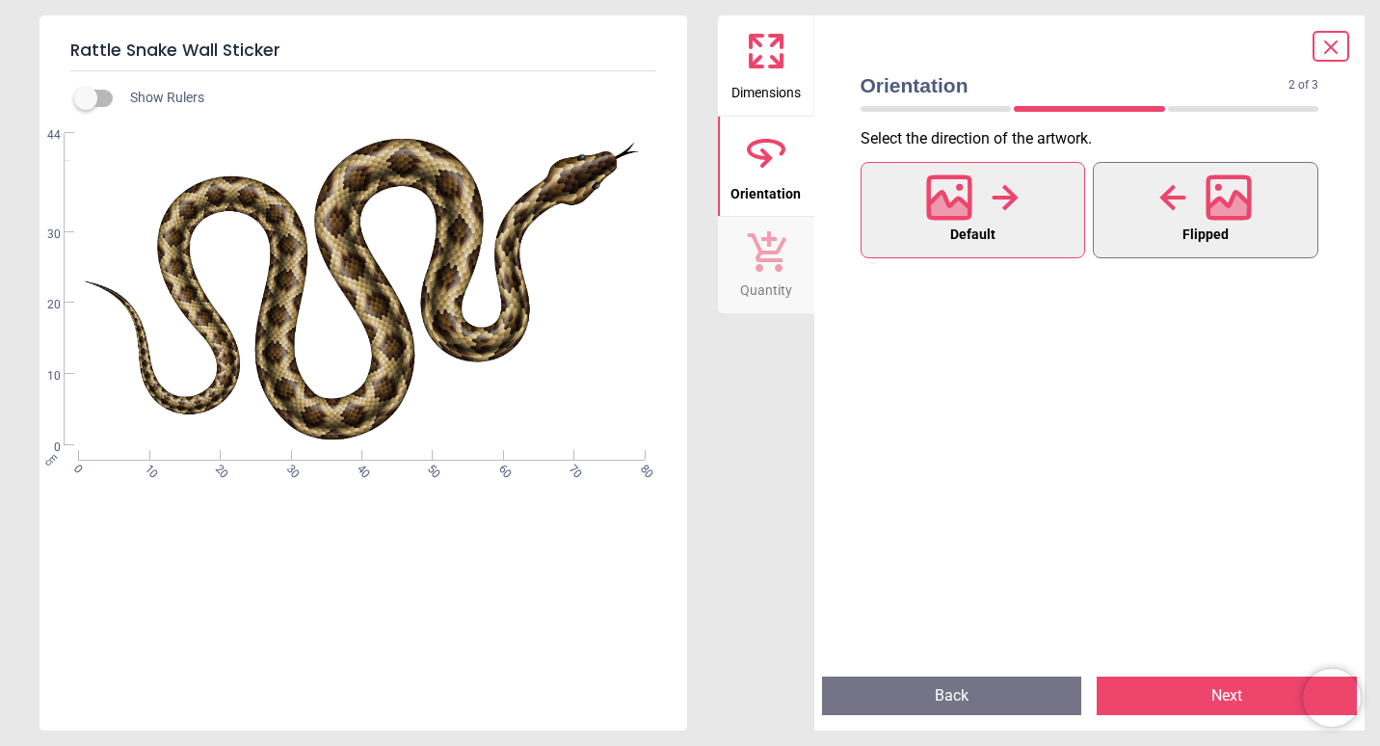
click at [1205, 212] on icon at bounding box center [1228, 197] width 46 height 46
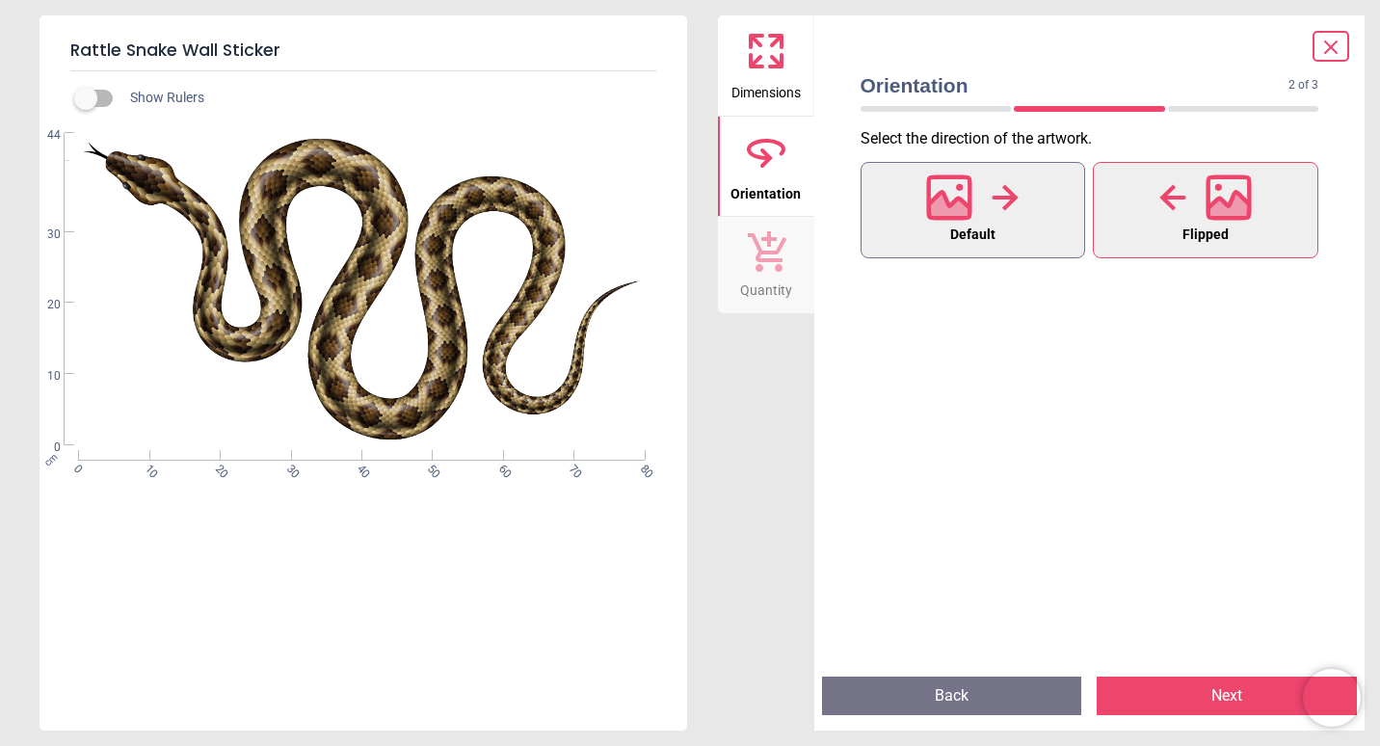
click at [956, 200] on icon at bounding box center [949, 209] width 41 height 34
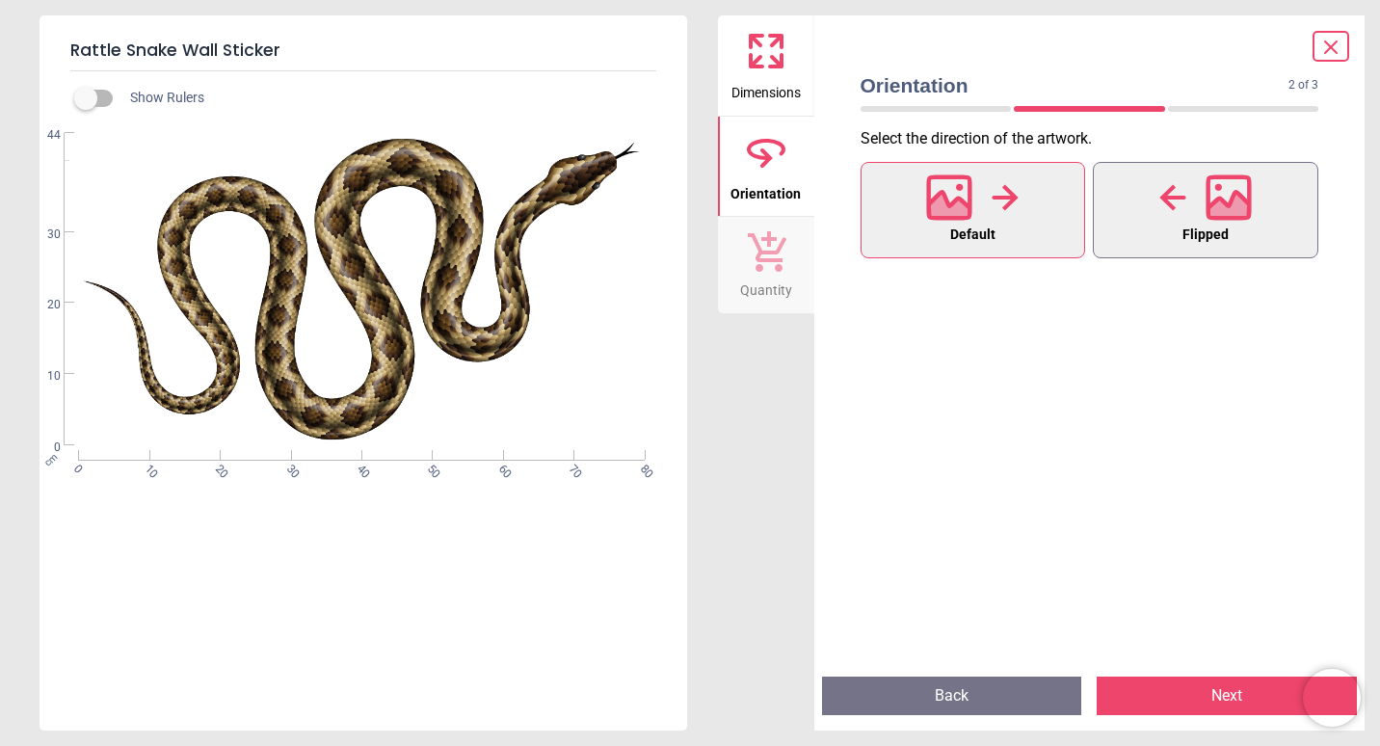
click at [1134, 219] on button "Flipped" at bounding box center [1205, 210] width 225 height 96
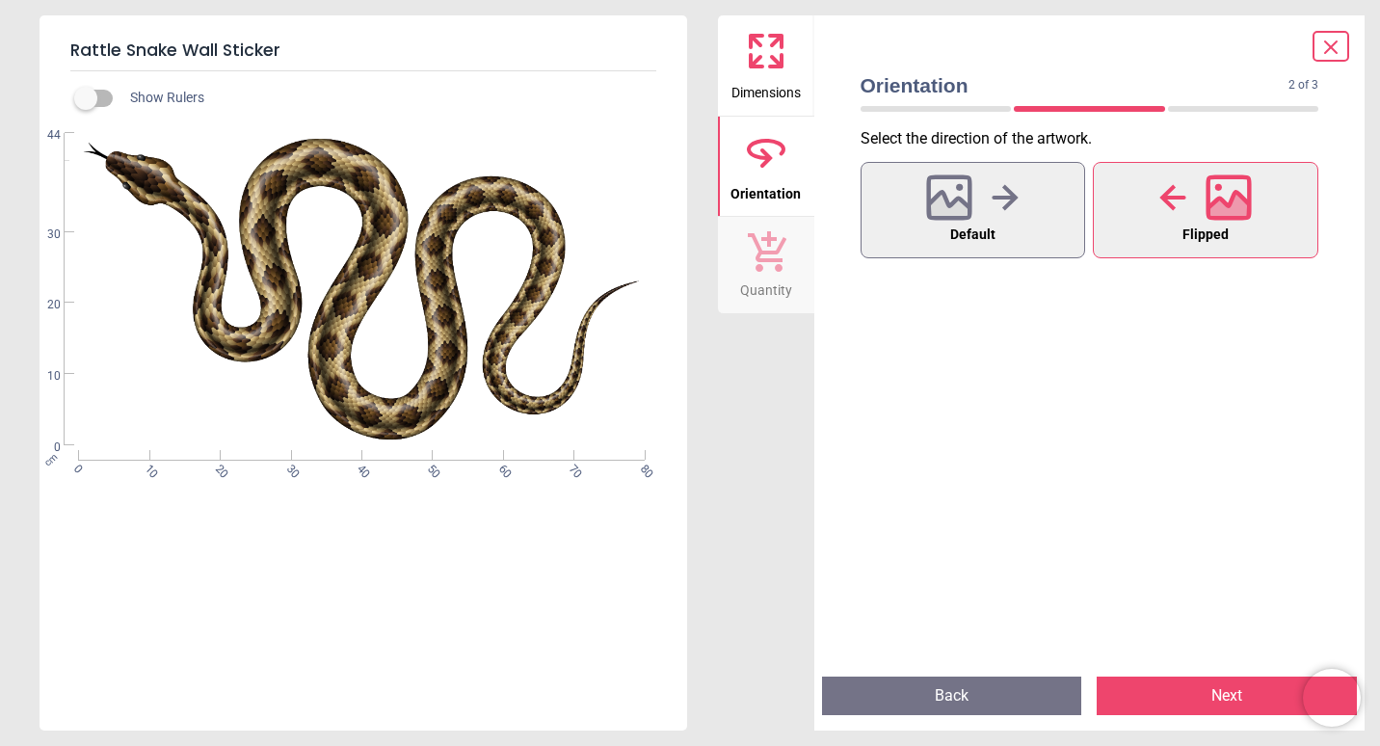
click at [1198, 689] on button "Next" at bounding box center [1226, 695] width 260 height 39
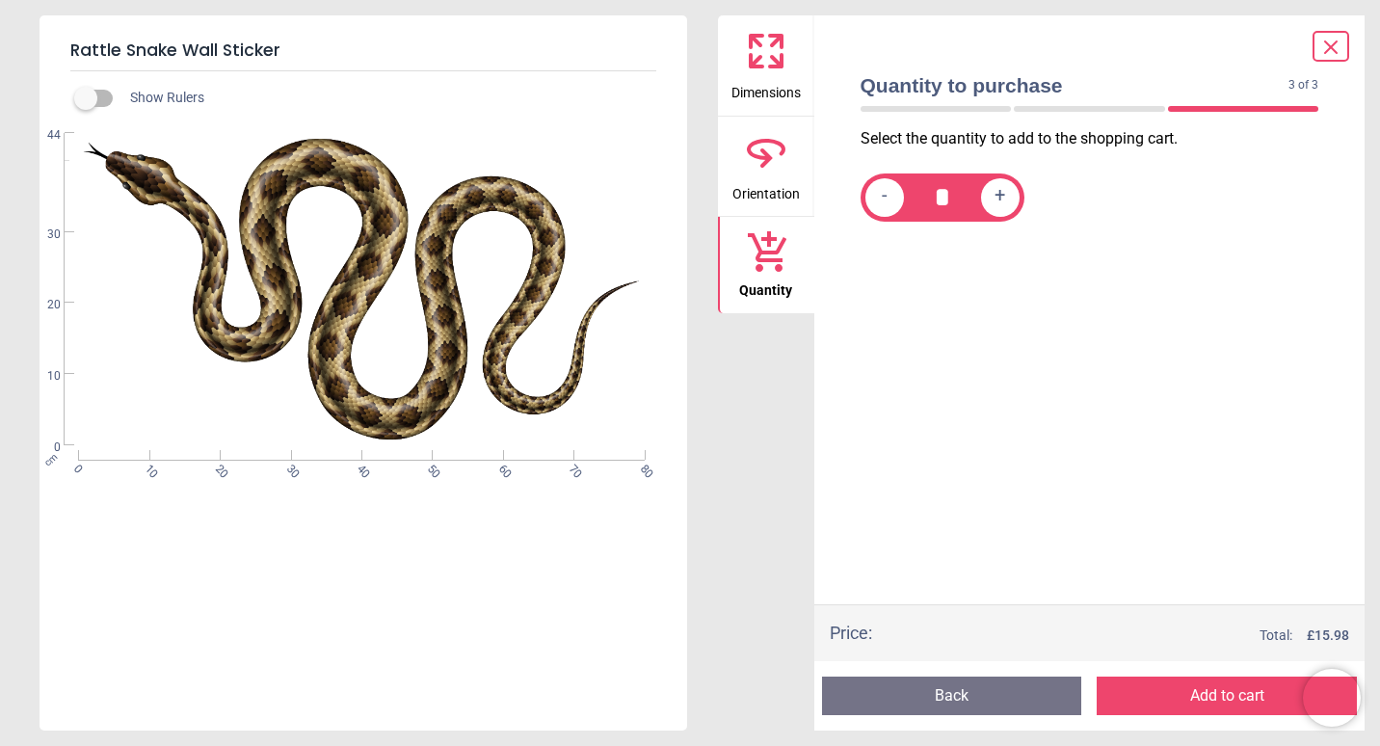
click at [1195, 691] on button "Add to cart" at bounding box center [1226, 695] width 260 height 39
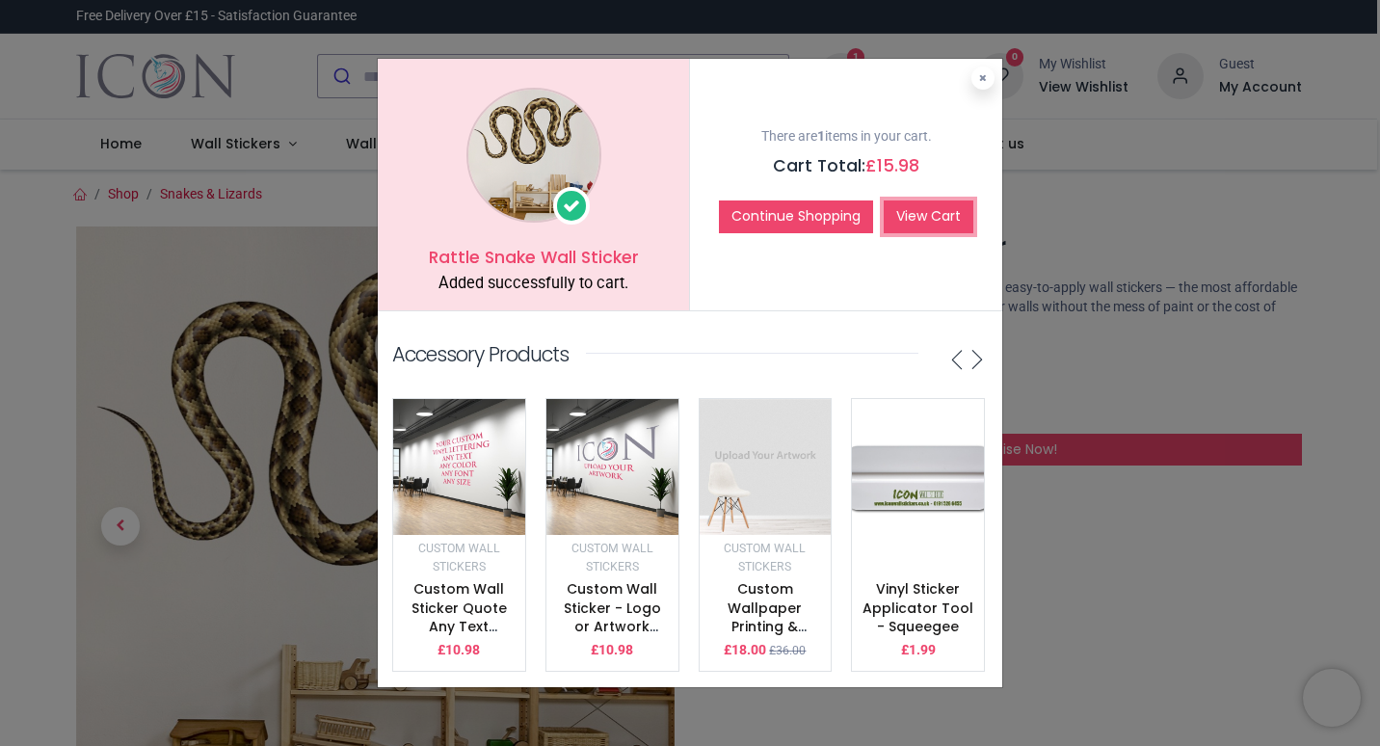
click at [915, 204] on link "View Cart" at bounding box center [928, 216] width 90 height 33
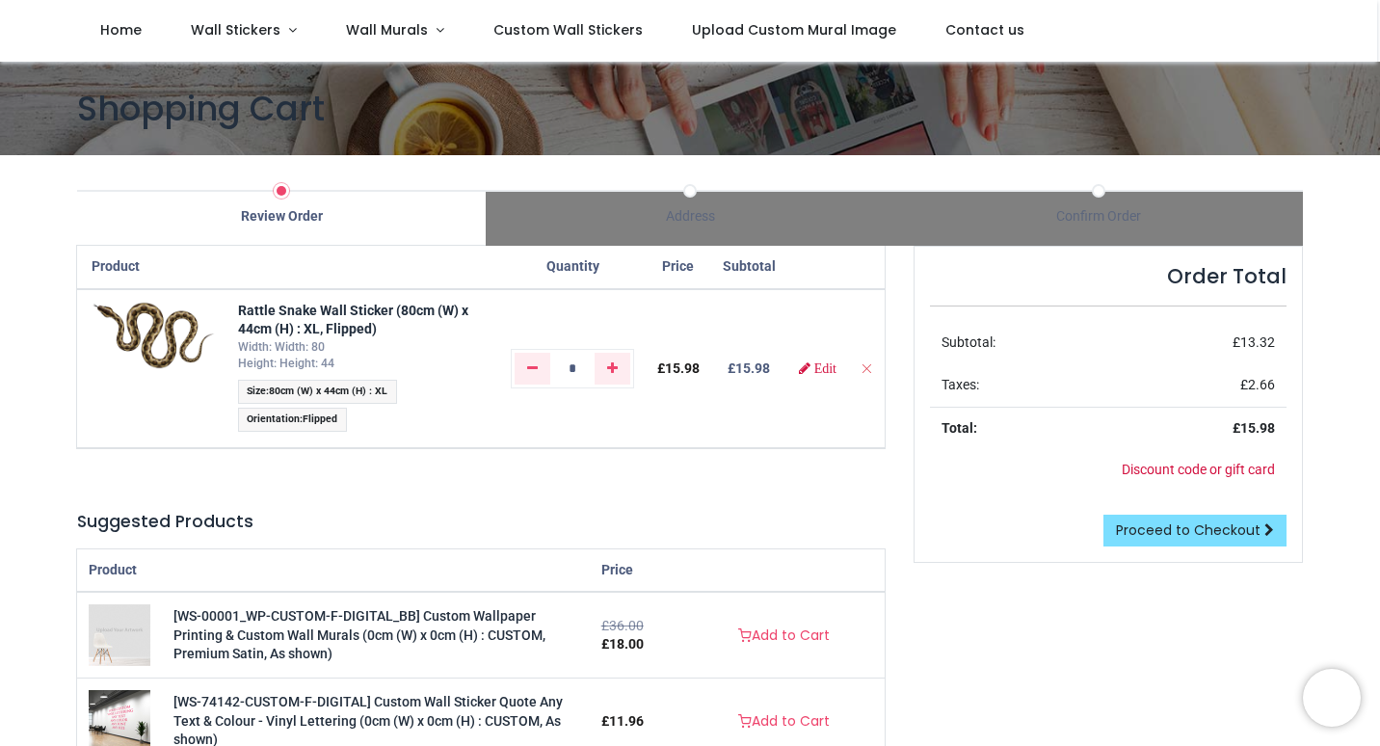
scroll to position [96, 0]
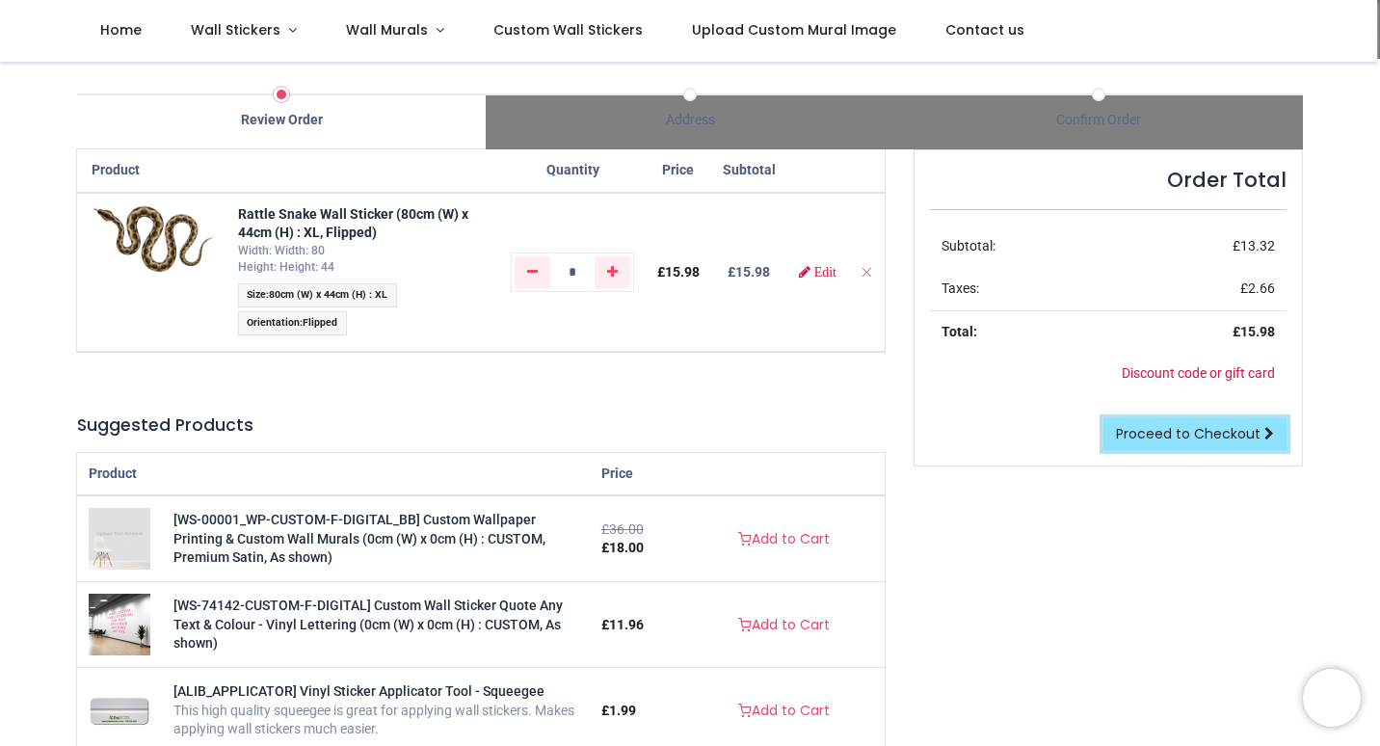
click at [1160, 440] on span "Proceed to Checkout" at bounding box center [1188, 433] width 145 height 19
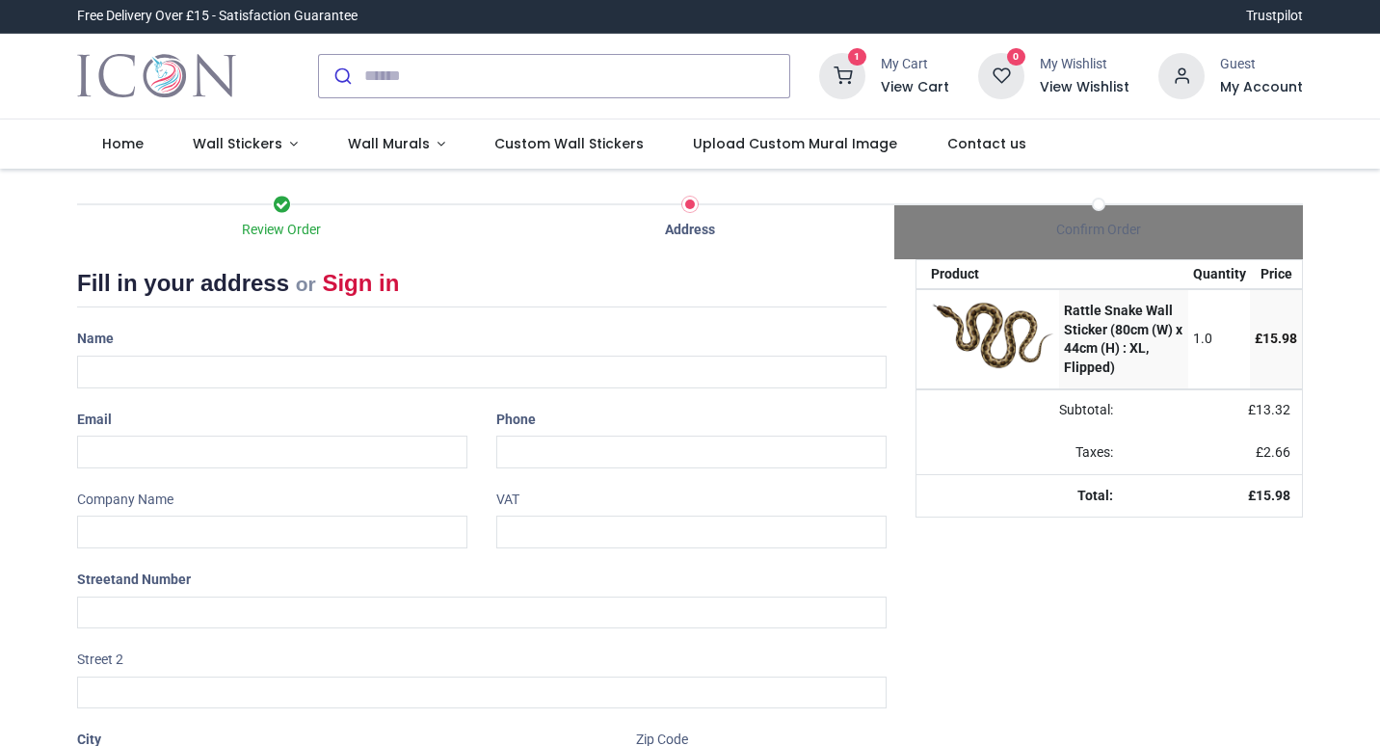
select select "***"
click at [250, 365] on input "text" at bounding box center [481, 371] width 809 height 33
type input "**********"
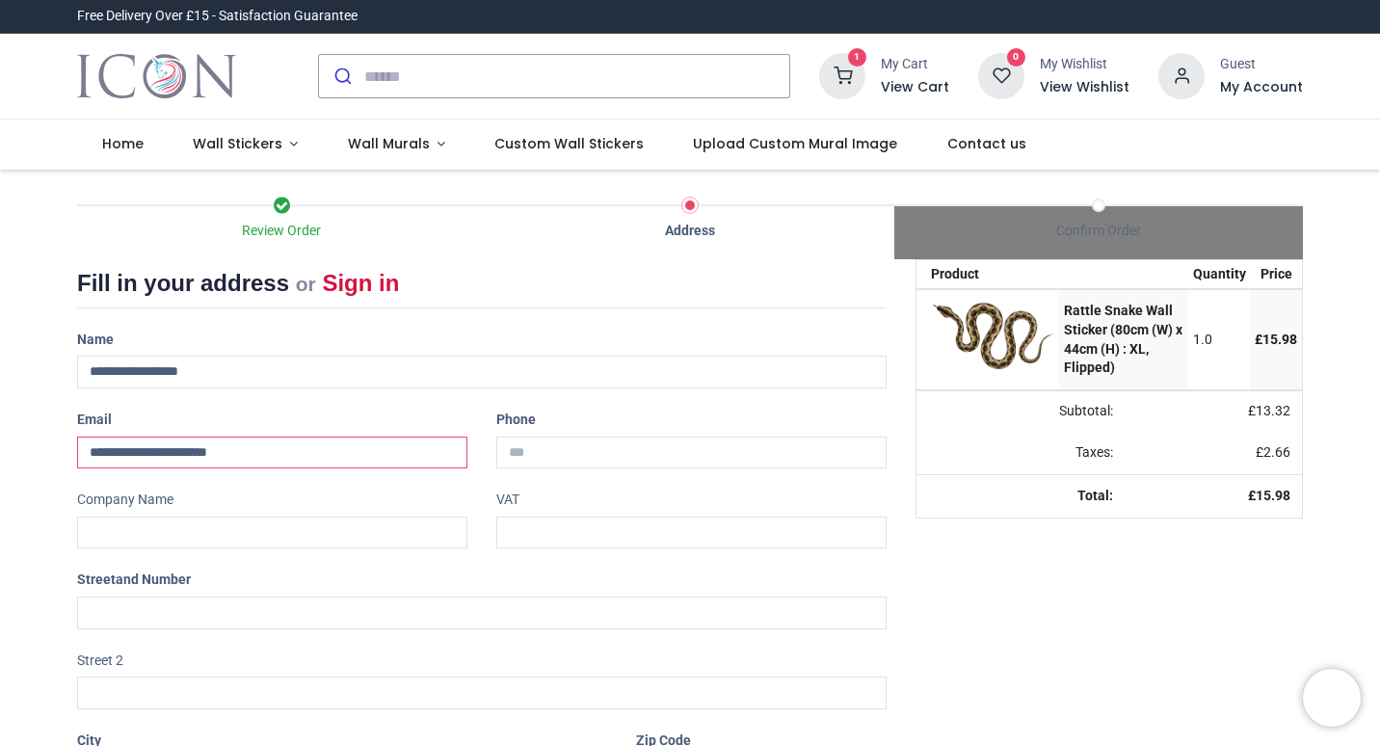
type input "**********"
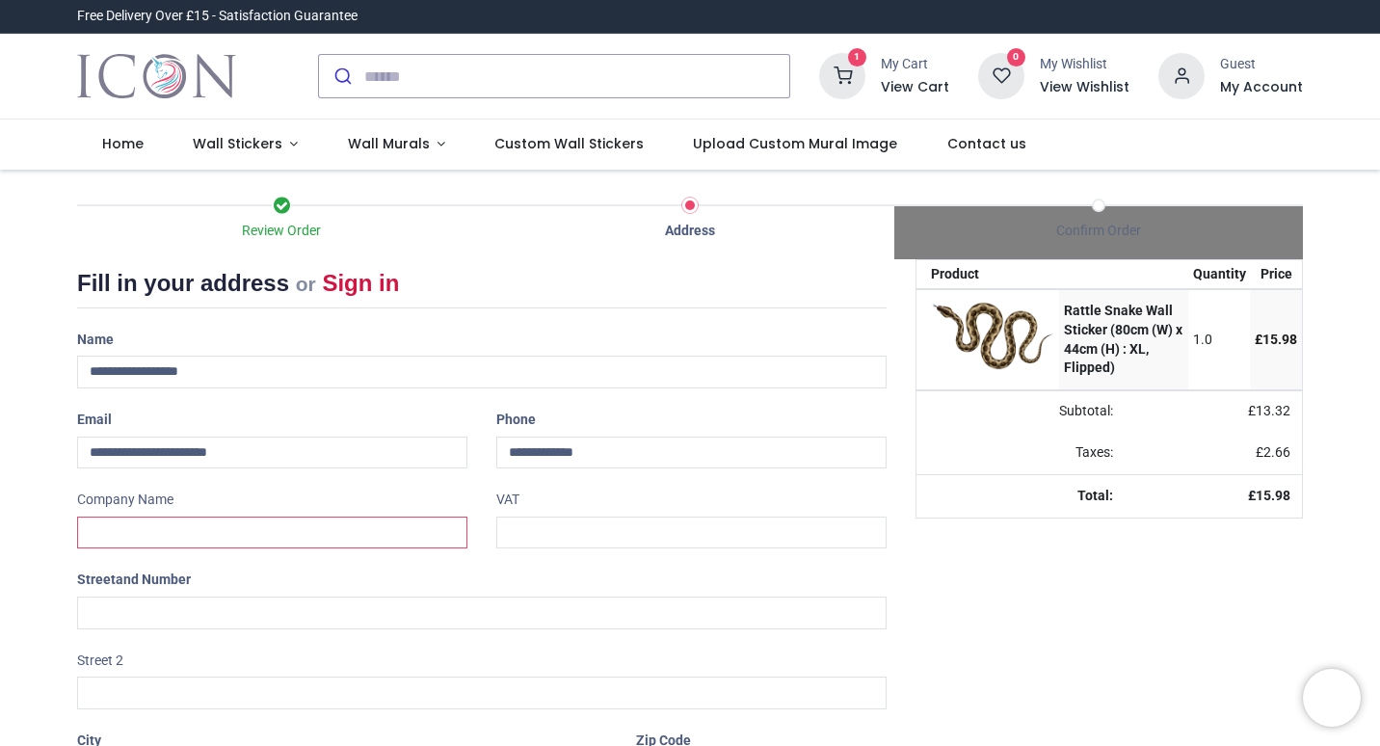
type input "**********"
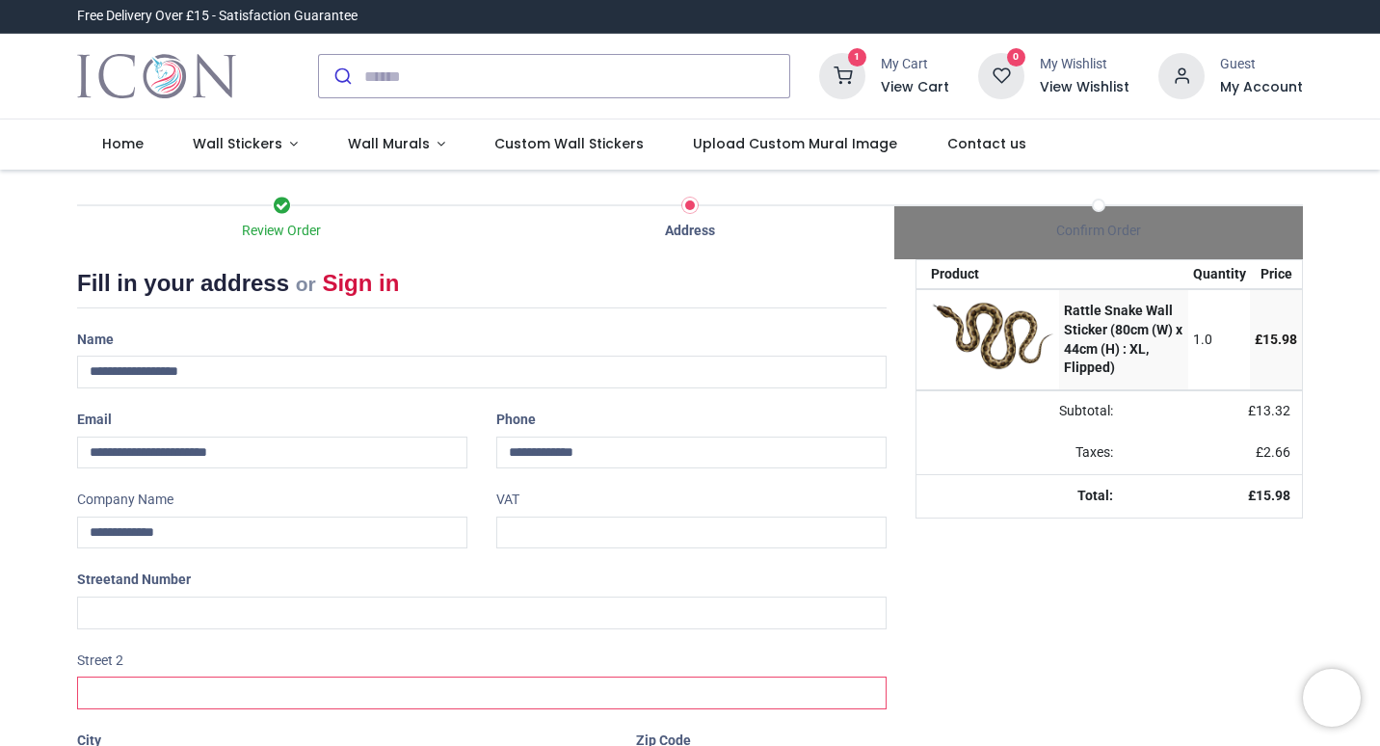
type input "**********"
type input "*******"
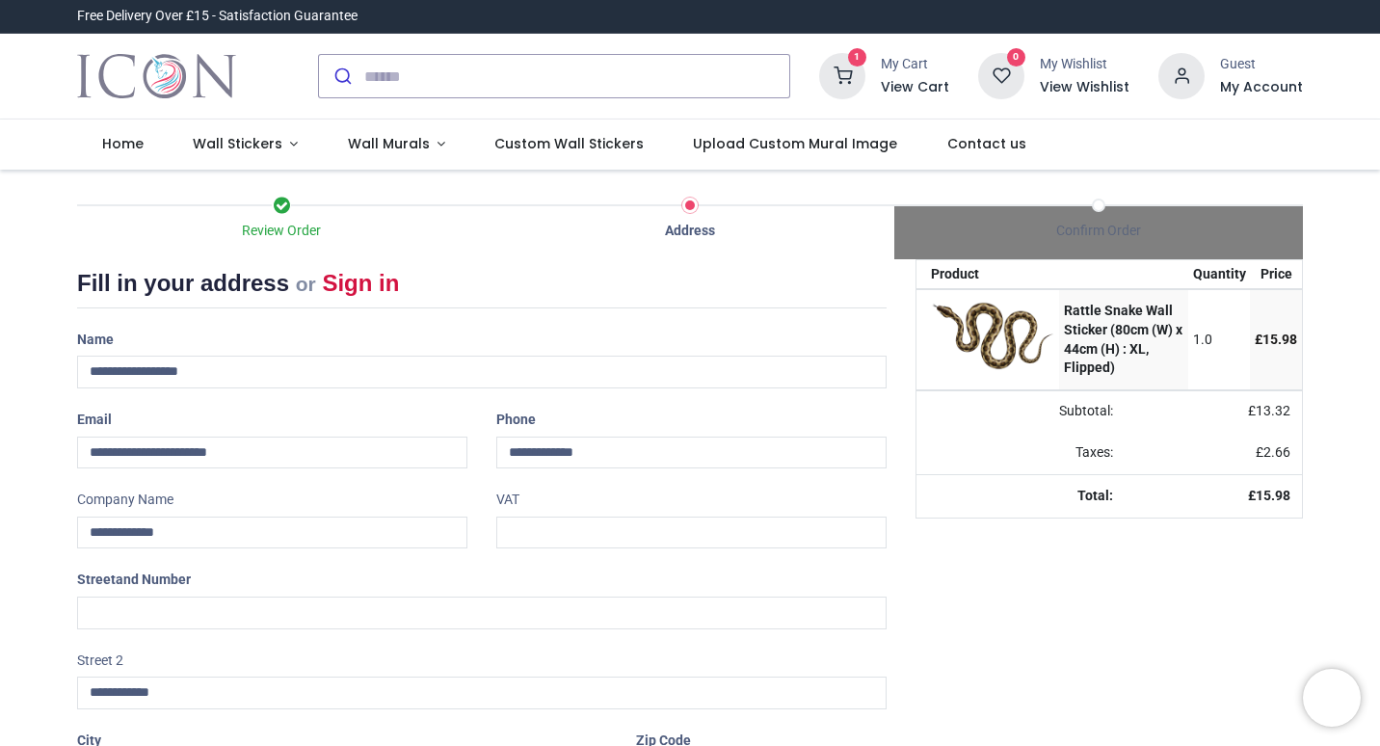
type input "********"
click at [149, 377] on input "**********" at bounding box center [481, 371] width 809 height 33
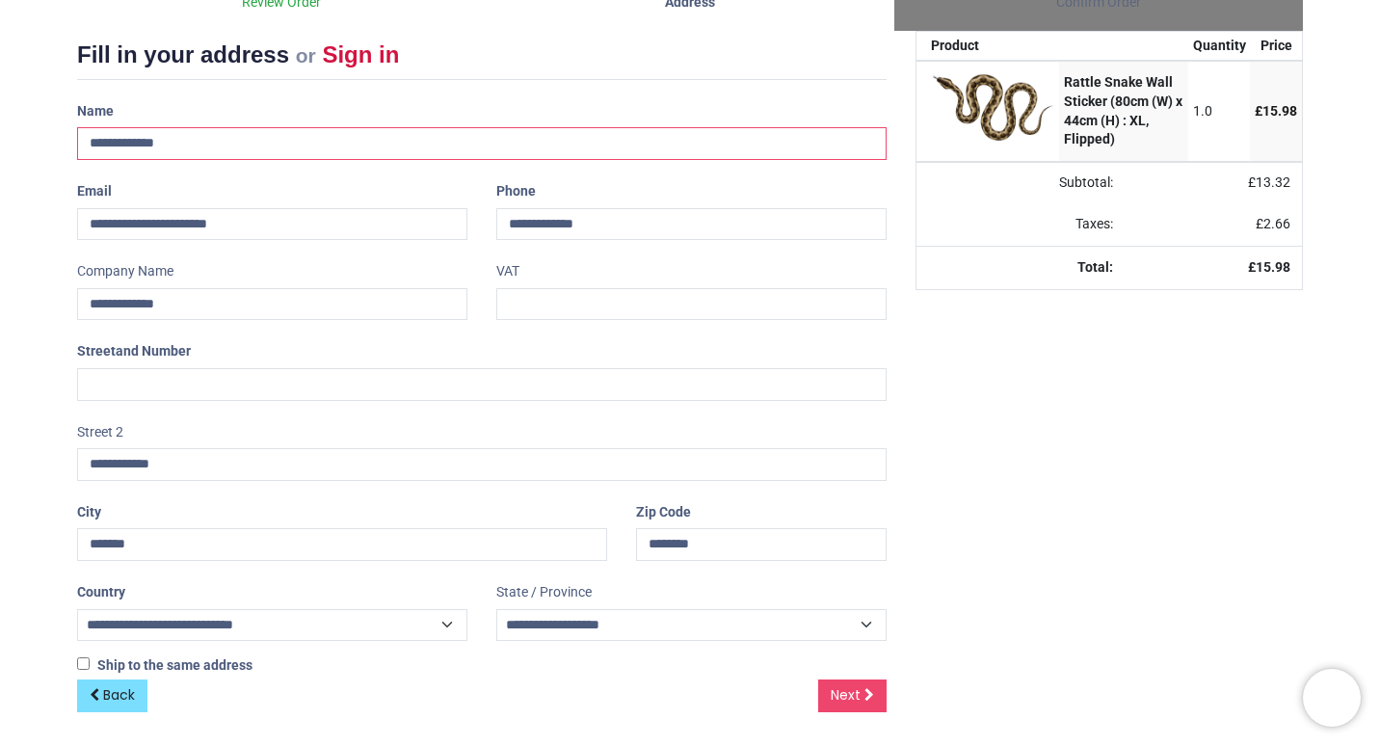
scroll to position [232, 0]
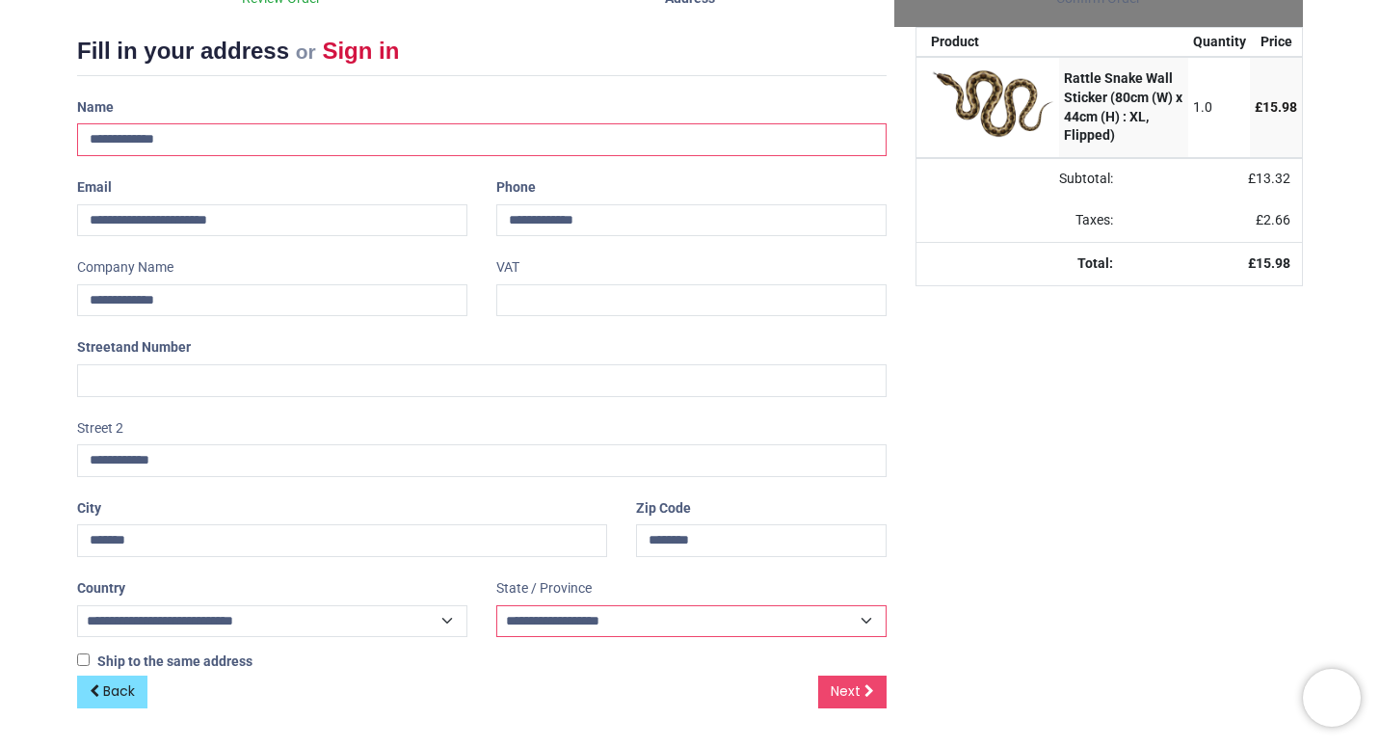
type input "**********"
click at [593, 617] on select "**********" at bounding box center [691, 621] width 390 height 33
select select "***"
click at [496, 605] on select "**********" at bounding box center [691, 621] width 390 height 33
click at [853, 700] on link "Next" at bounding box center [852, 691] width 68 height 33
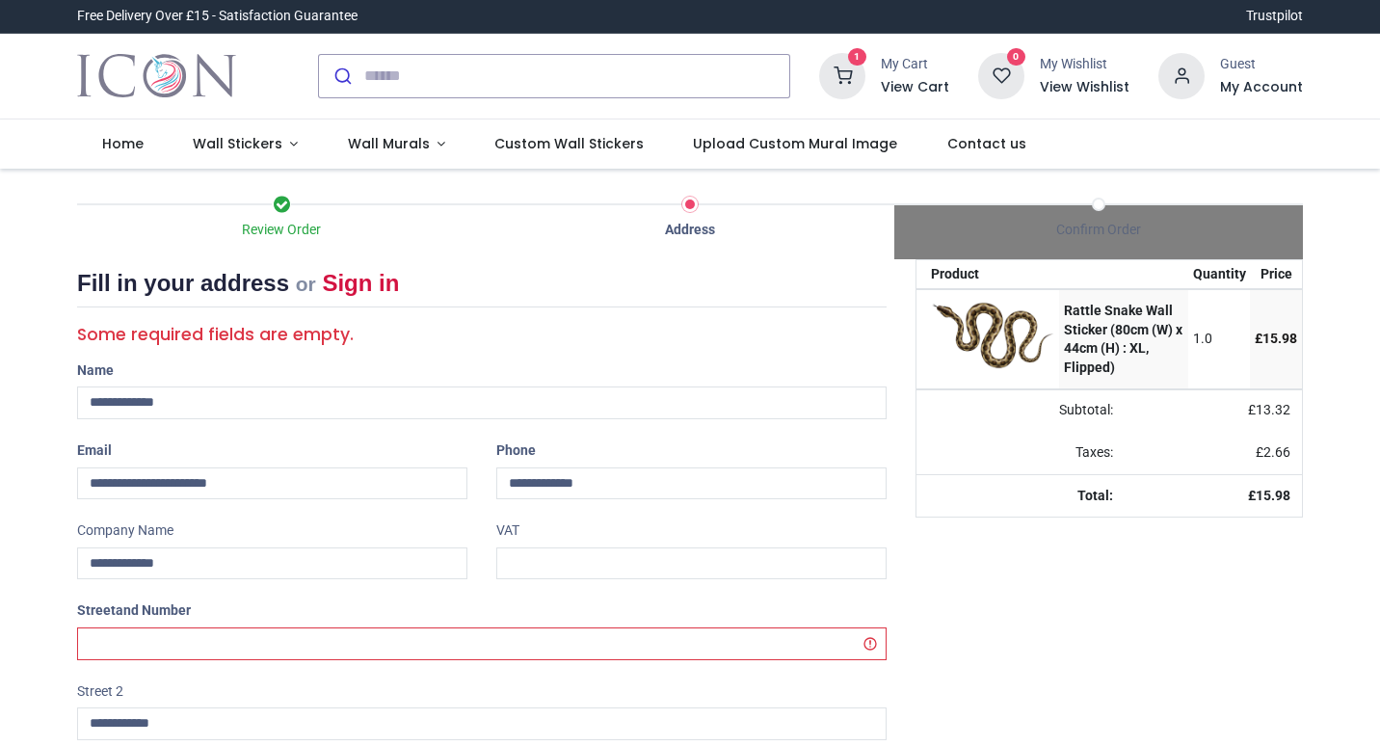
select select "***"
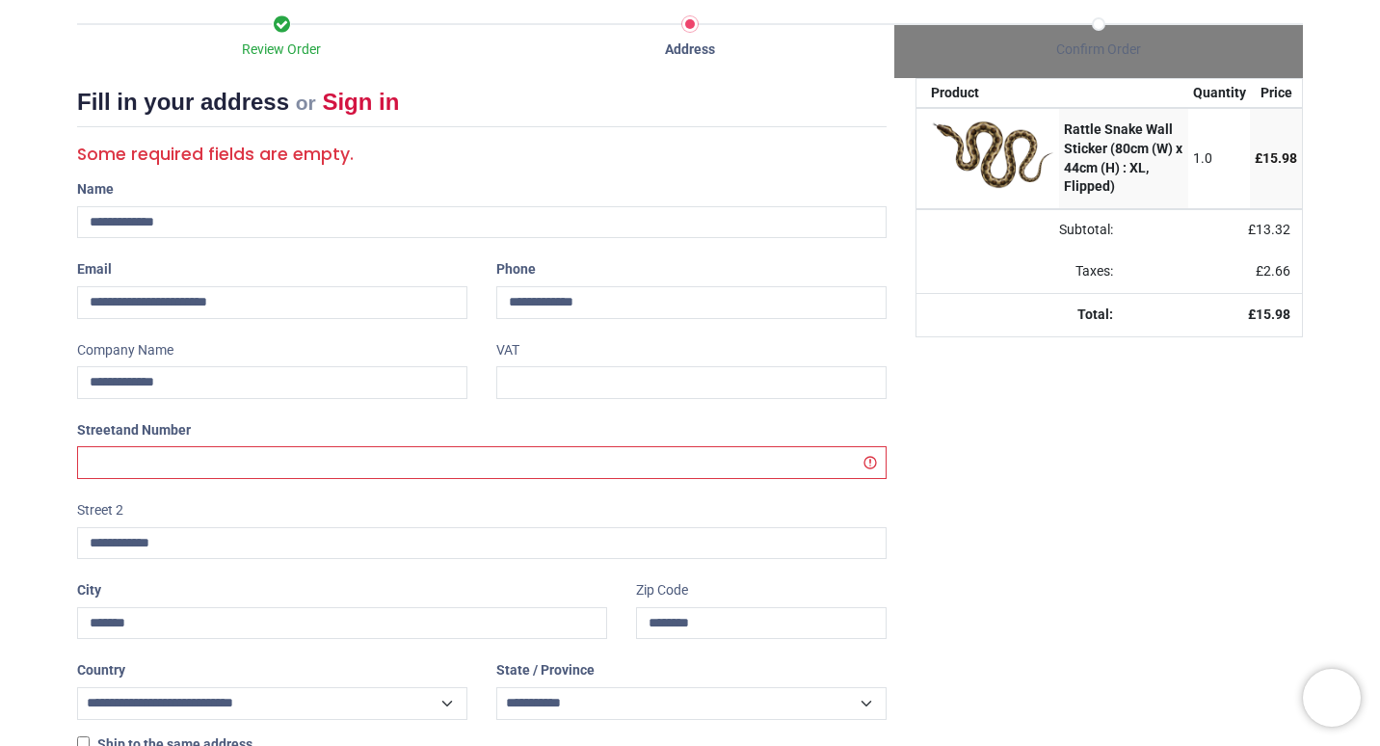
scroll to position [193, 0]
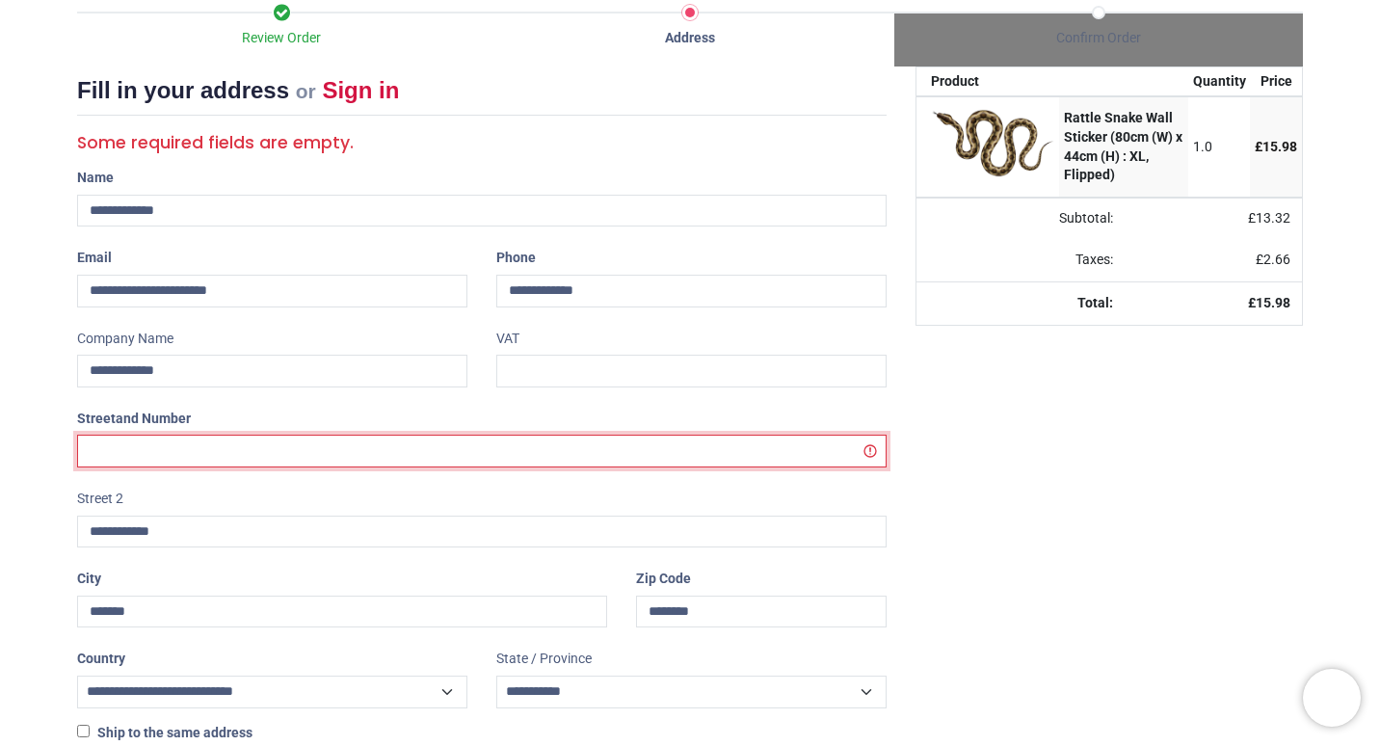
click at [697, 456] on input "text" at bounding box center [481, 450] width 809 height 33
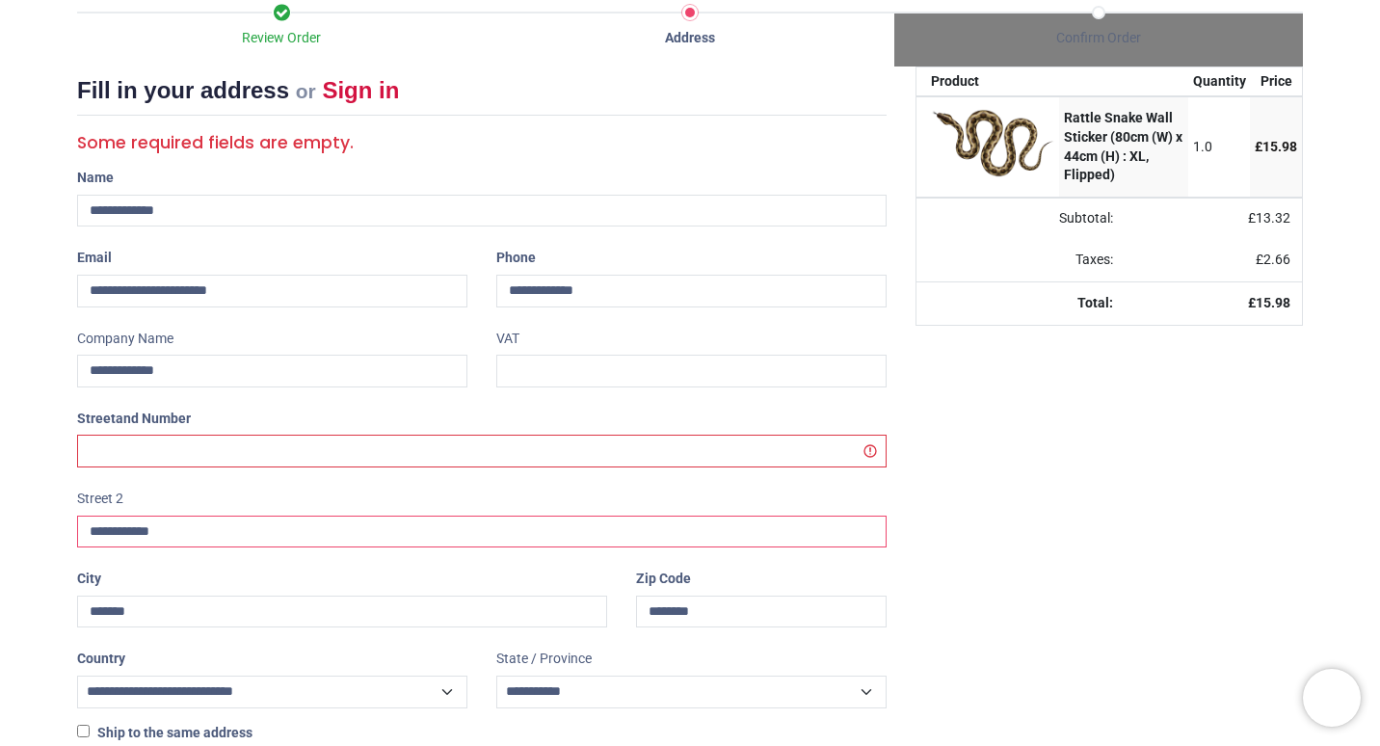
drag, startPoint x: 384, startPoint y: 525, endPoint x: 329, endPoint y: 525, distance: 54.9
click at [373, 524] on input "**********" at bounding box center [481, 531] width 809 height 33
drag, startPoint x: 265, startPoint y: 530, endPoint x: 57, endPoint y: 525, distance: 208.2
click at [57, 525] on div "Review Order Address Confirm Order Your order: £ 15.98 Product Price" at bounding box center [690, 397] width 1380 height 841
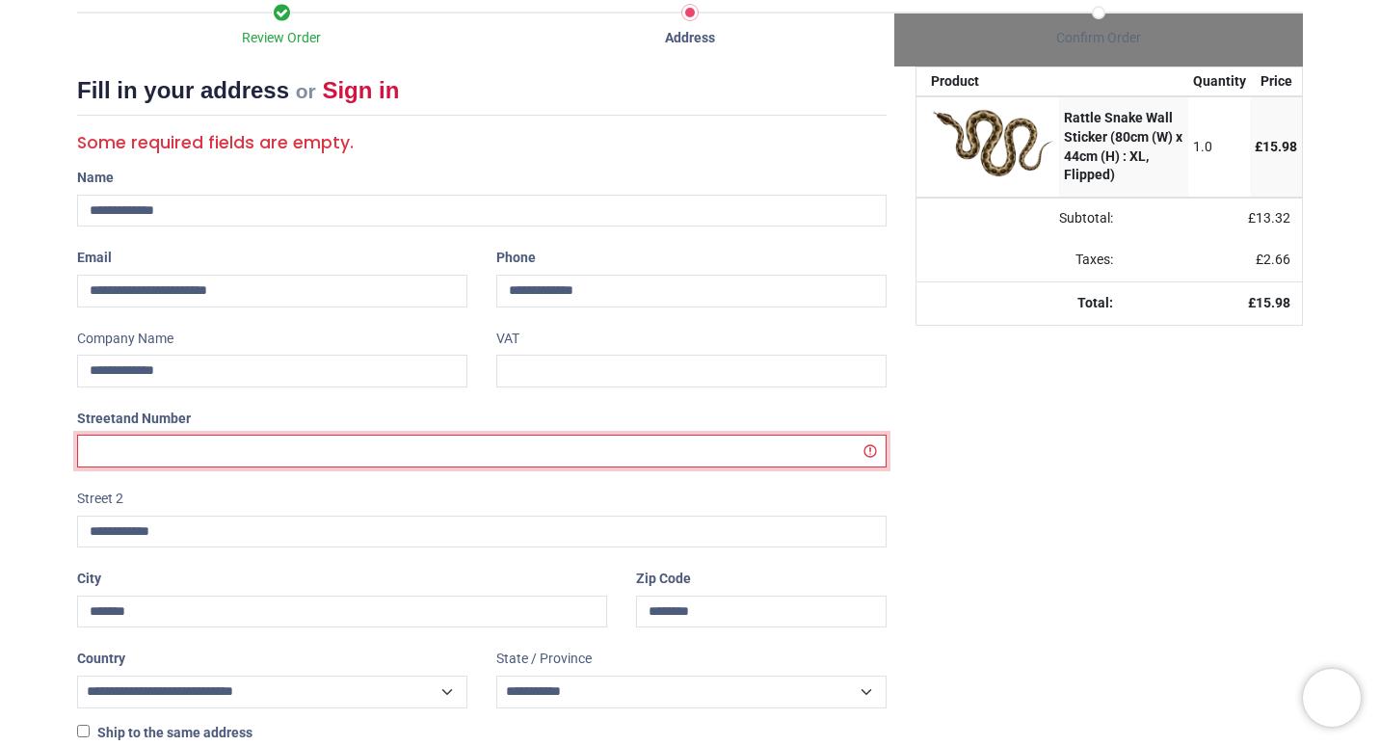
click at [555, 453] on input "text" at bounding box center [481, 450] width 809 height 33
paste input "**********"
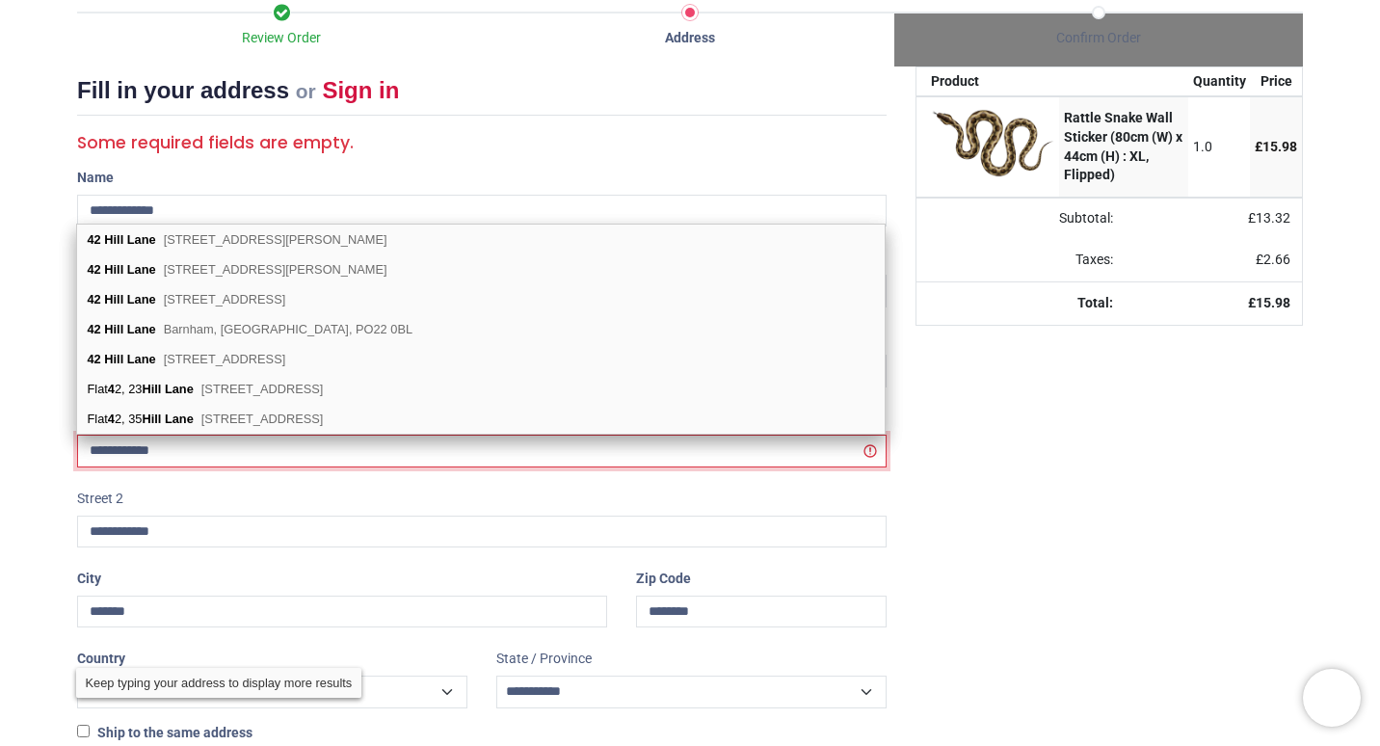
type input "**********"
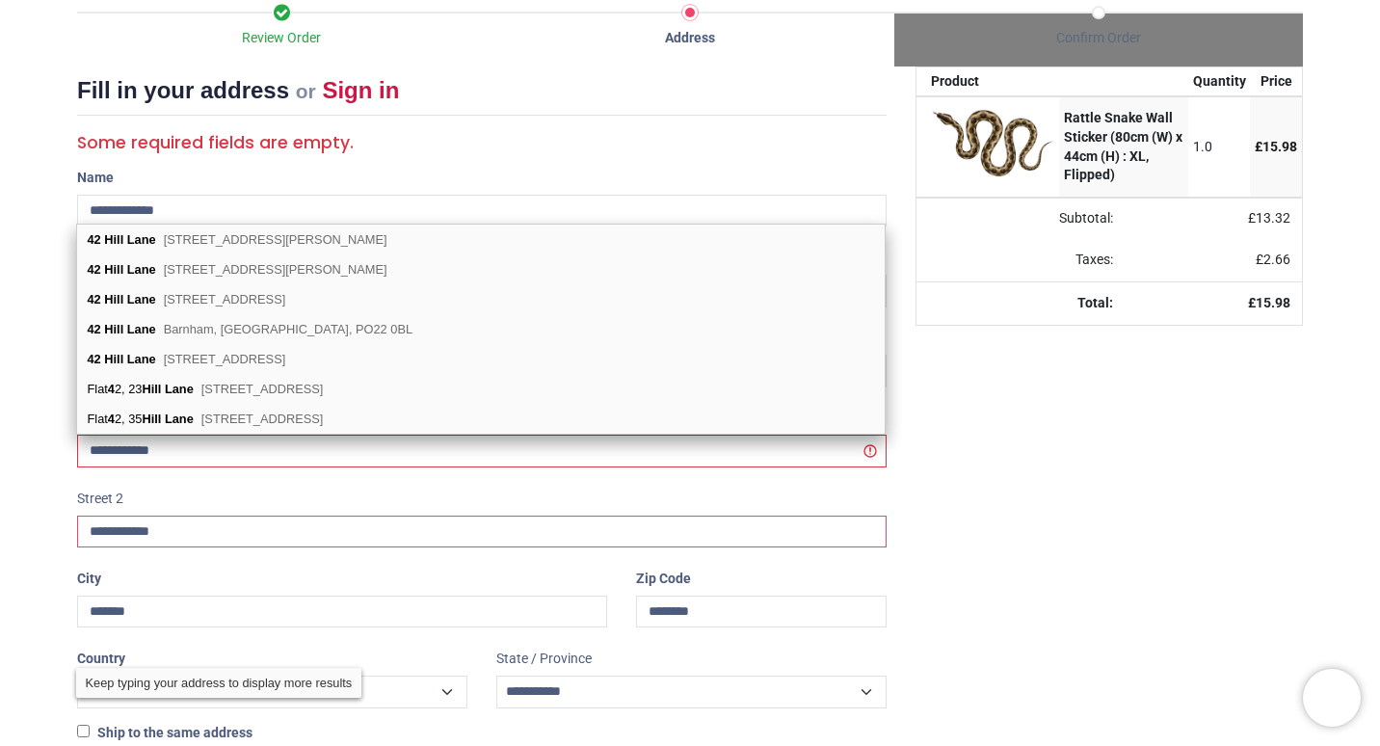
drag, startPoint x: 298, startPoint y: 524, endPoint x: 75, endPoint y: 519, distance: 222.6
click at [75, 519] on div "**********" at bounding box center [482, 515] width 838 height 65
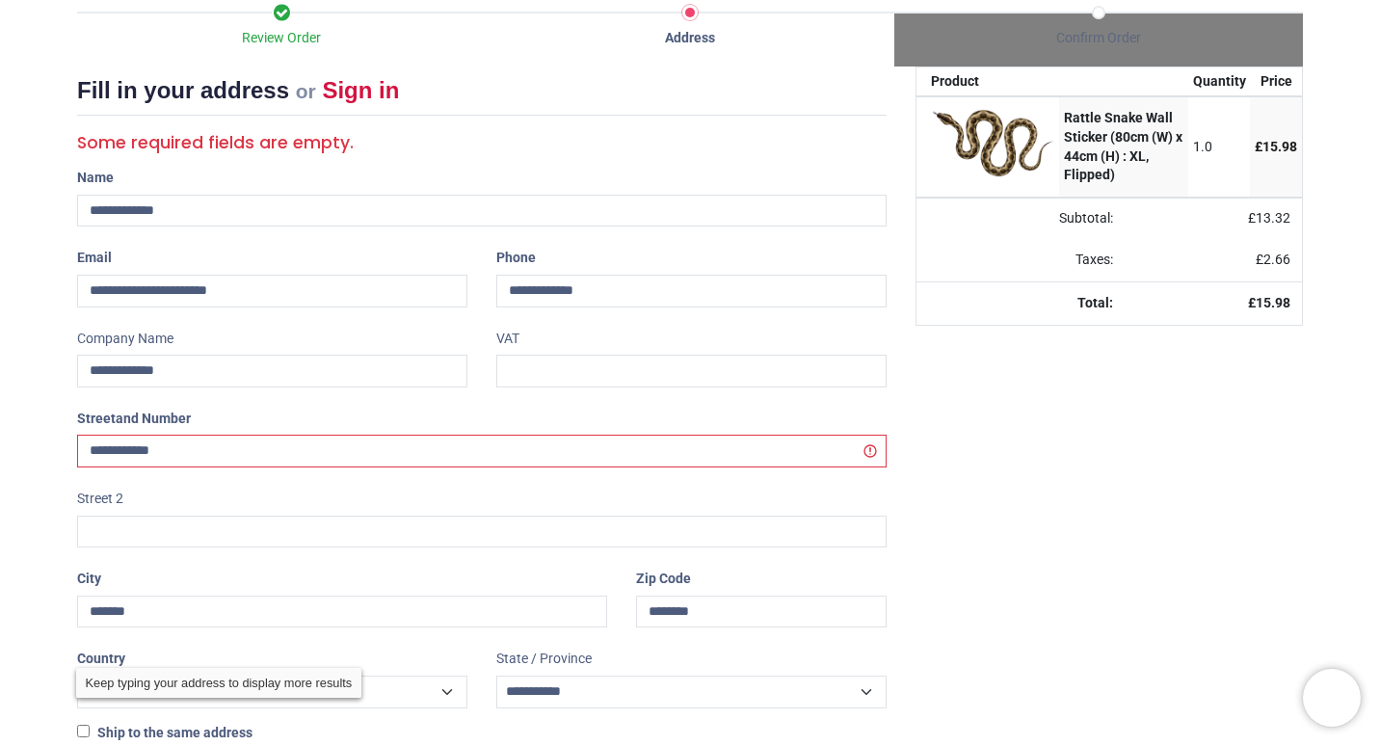
click at [963, 539] on div "Your order: £ 15.98 Product Quantity Price Rattle Snake Wall Sticker (80cm (W) …" at bounding box center [1109, 437] width 416 height 743
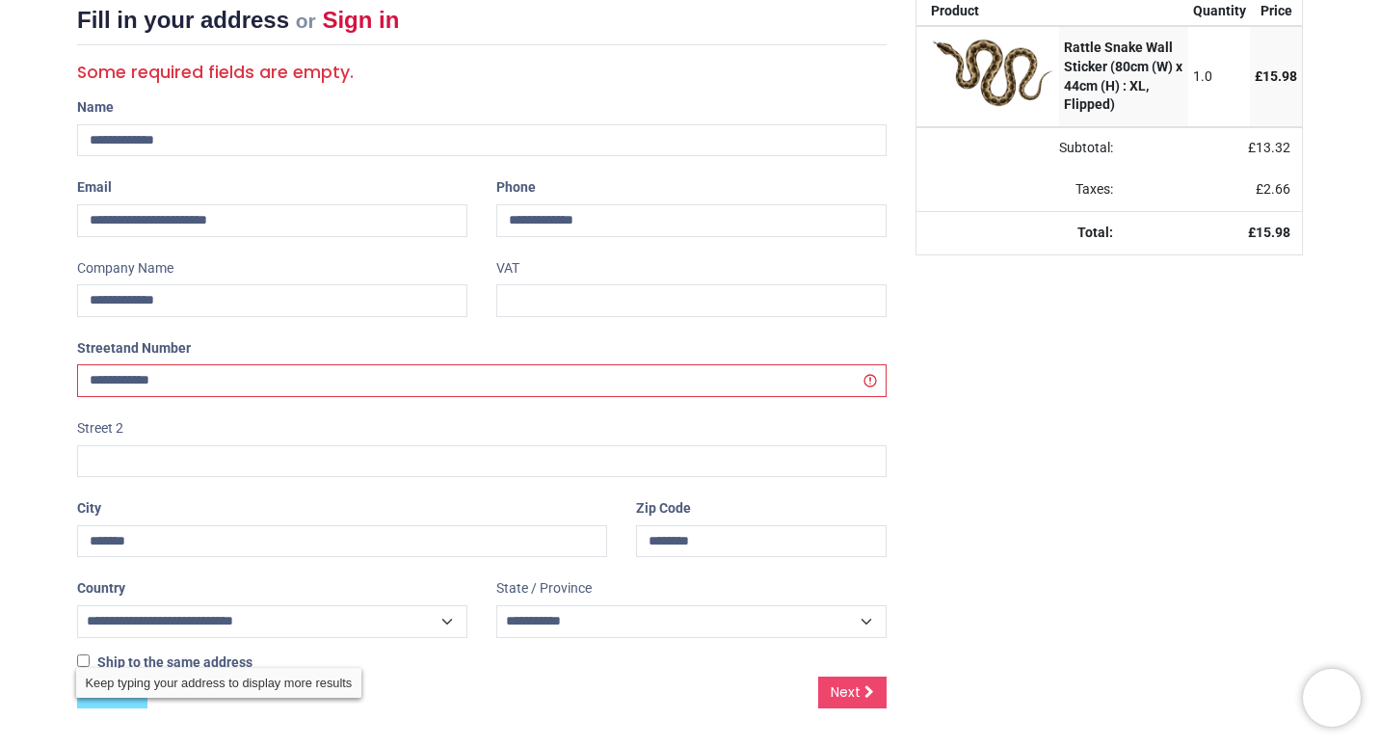
scroll to position [264, 0]
click at [850, 697] on span "Next" at bounding box center [845, 690] width 30 height 19
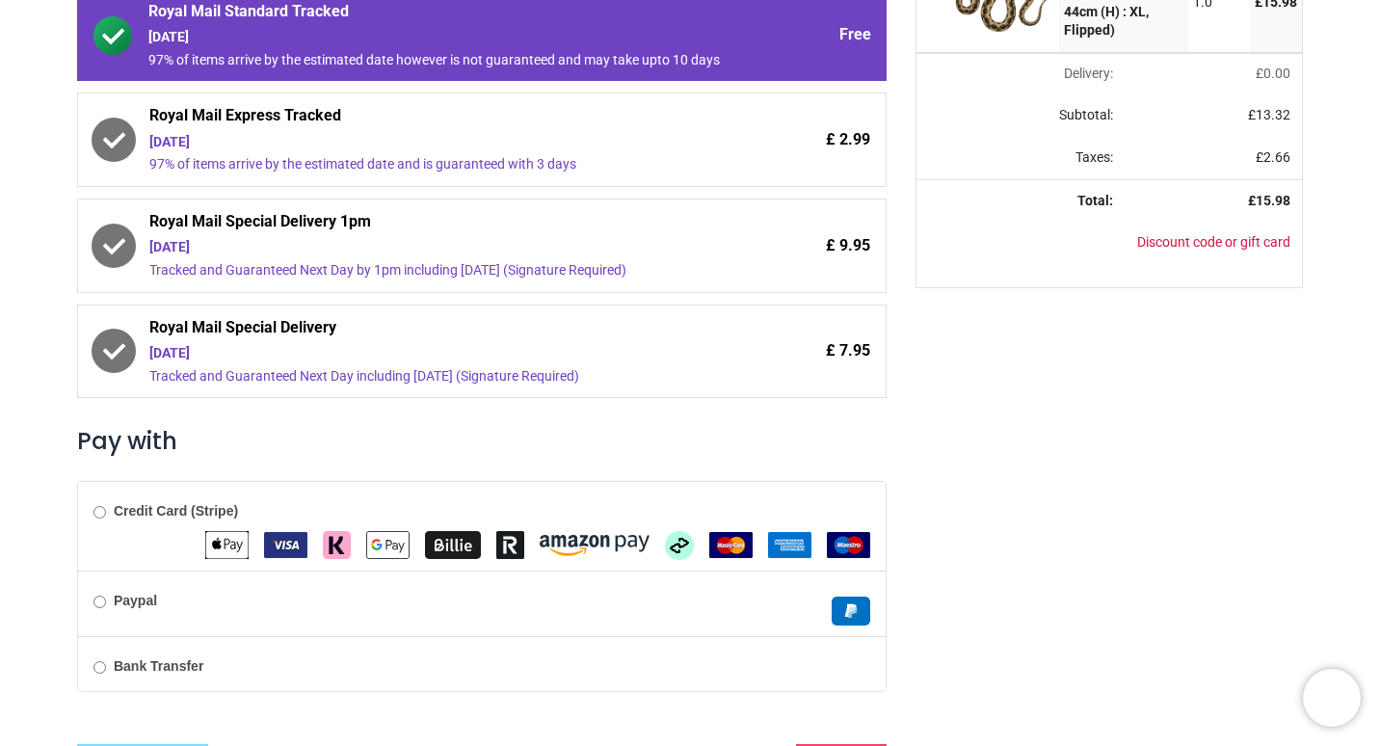
scroll to position [376, 0]
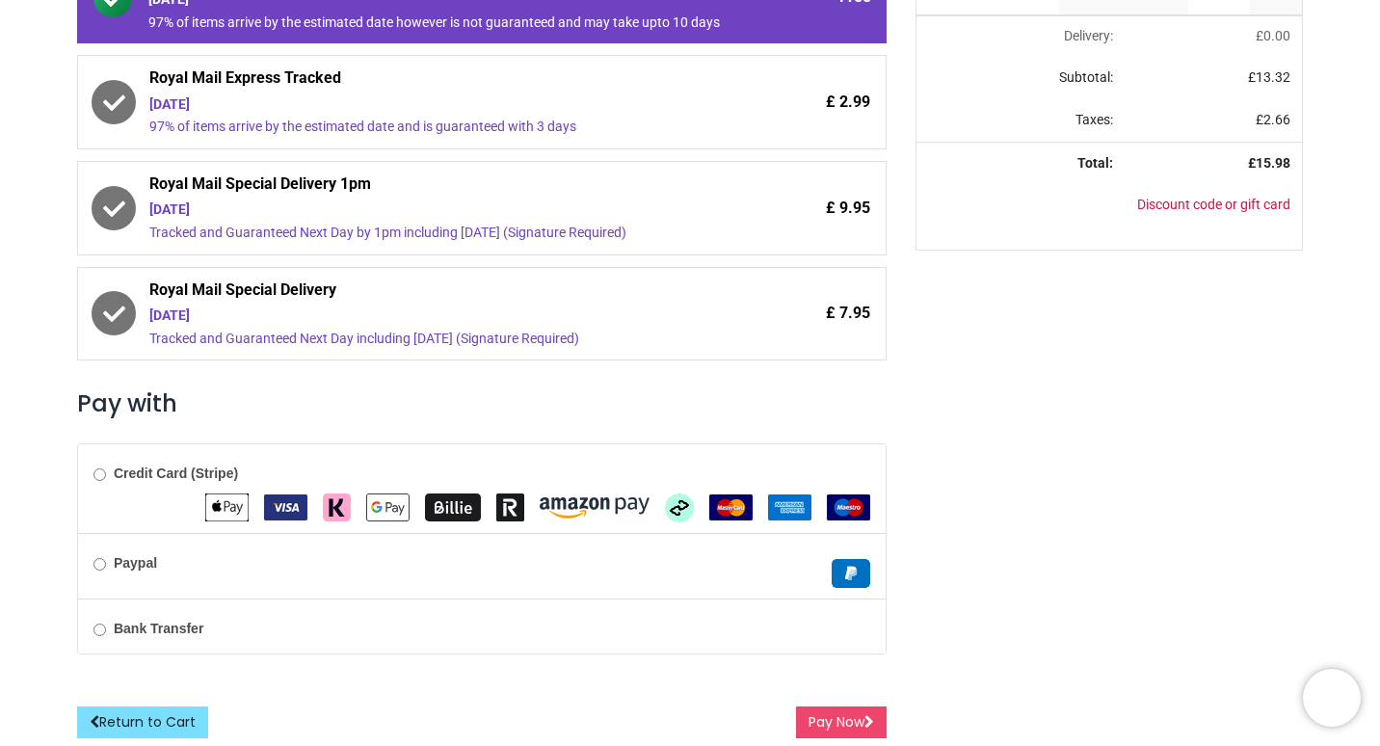
click at [145, 567] on b "Paypal" at bounding box center [135, 562] width 43 height 15
click button "Pay Now"
